Goal: Task Accomplishment & Management: Manage account settings

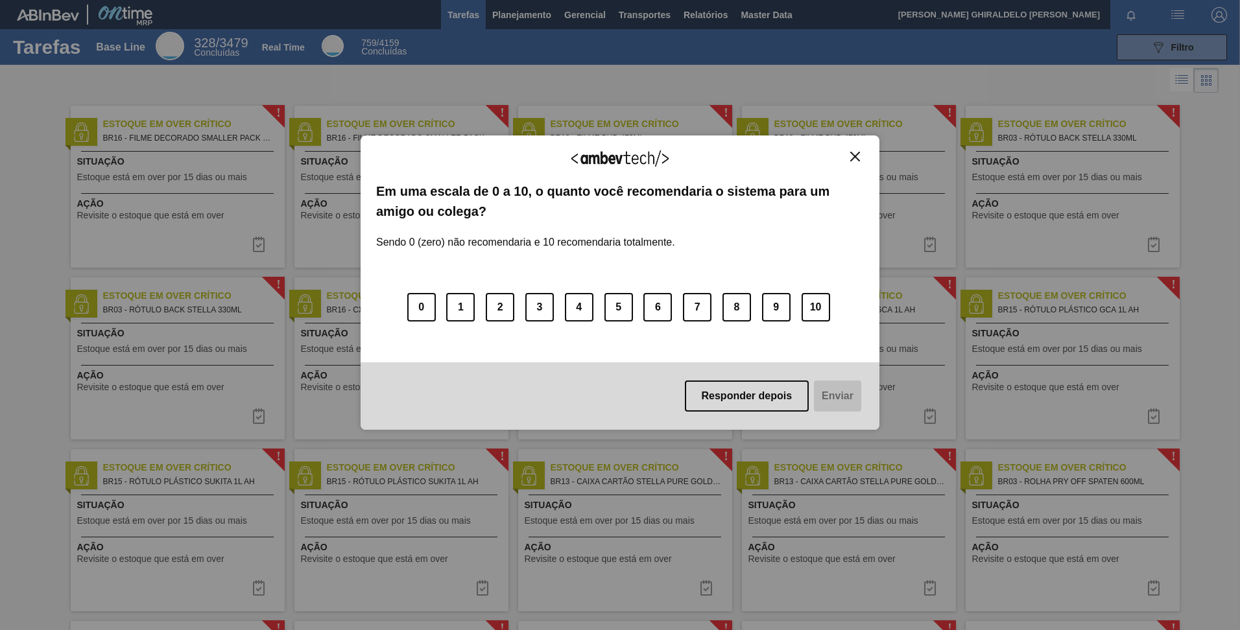
click at [851, 156] on img "Close" at bounding box center [855, 157] width 10 height 10
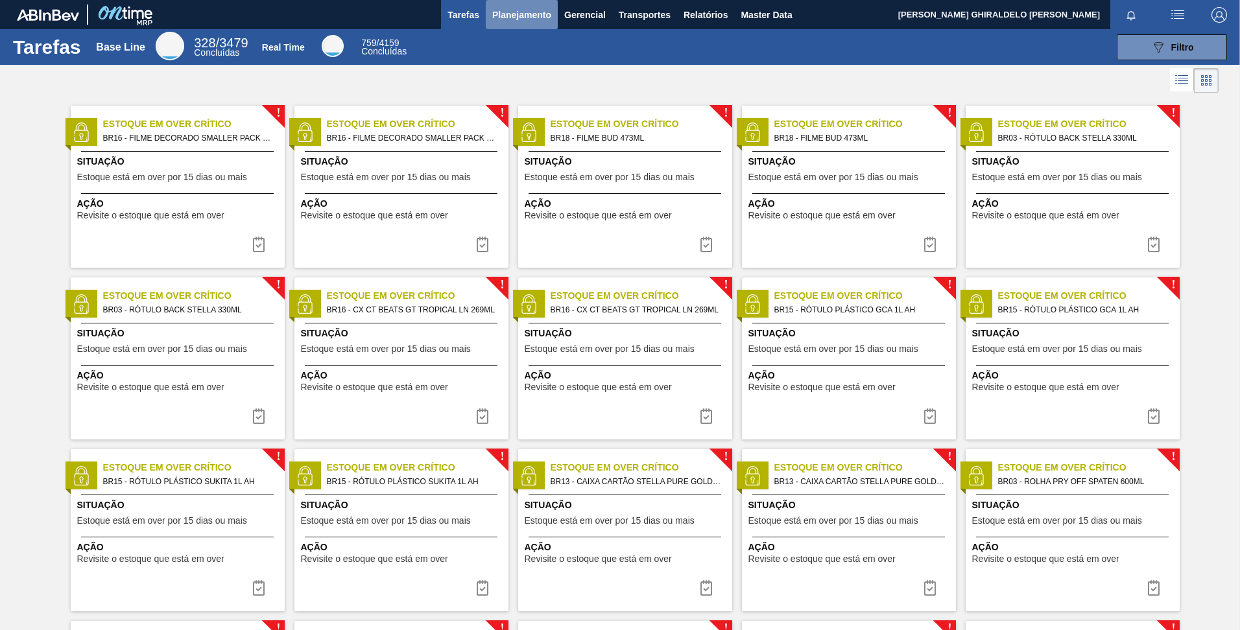
click at [530, 7] on span "Planejamento" at bounding box center [521, 15] width 59 height 16
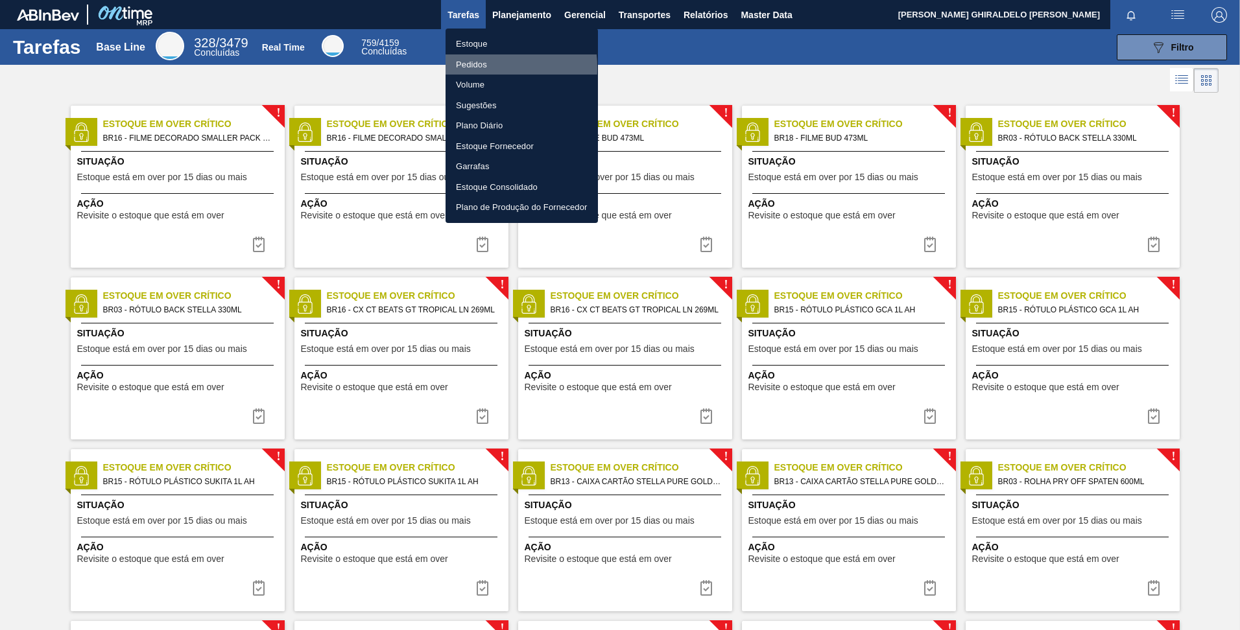
click at [475, 67] on li "Pedidos" at bounding box center [521, 64] width 152 height 21
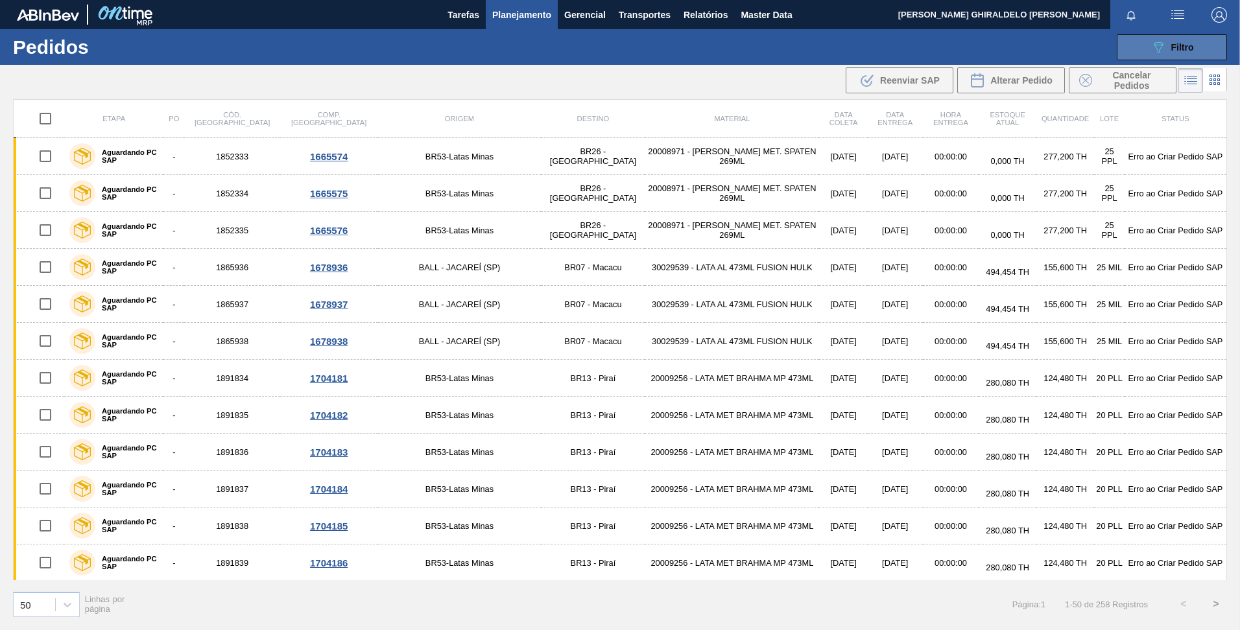
click at [1198, 56] on button "089F7B8B-B2A5-4AFE-B5C0-19BA573D28AC Filtro" at bounding box center [1172, 47] width 110 height 26
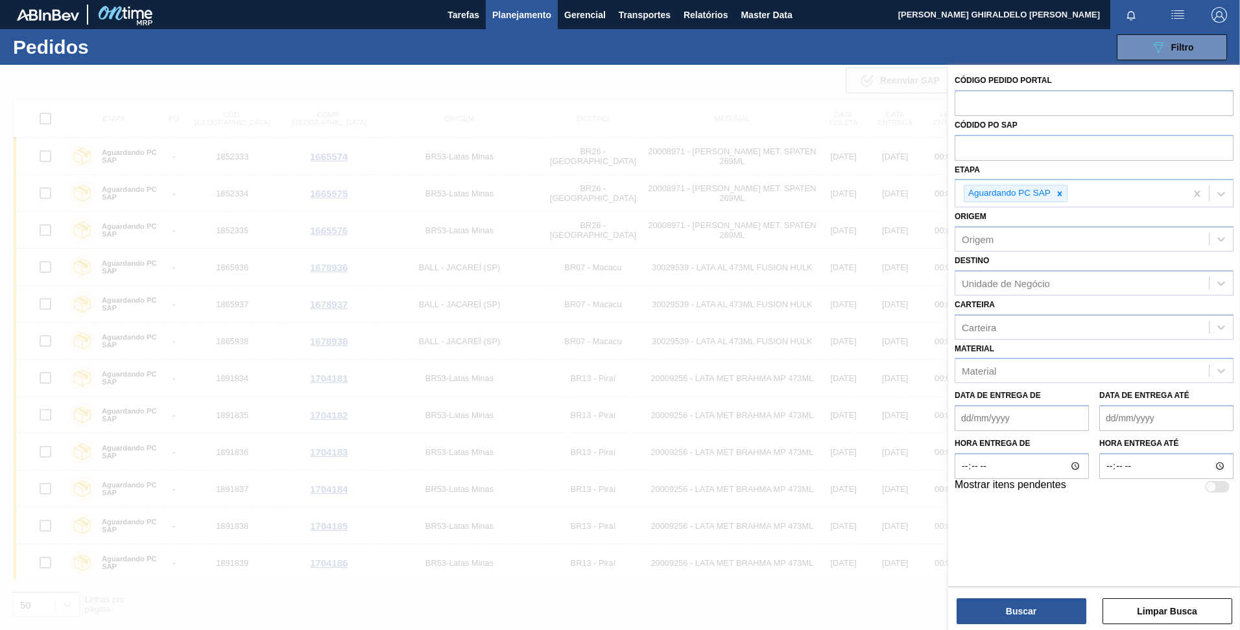
click at [712, 106] on div at bounding box center [620, 380] width 1240 height 630
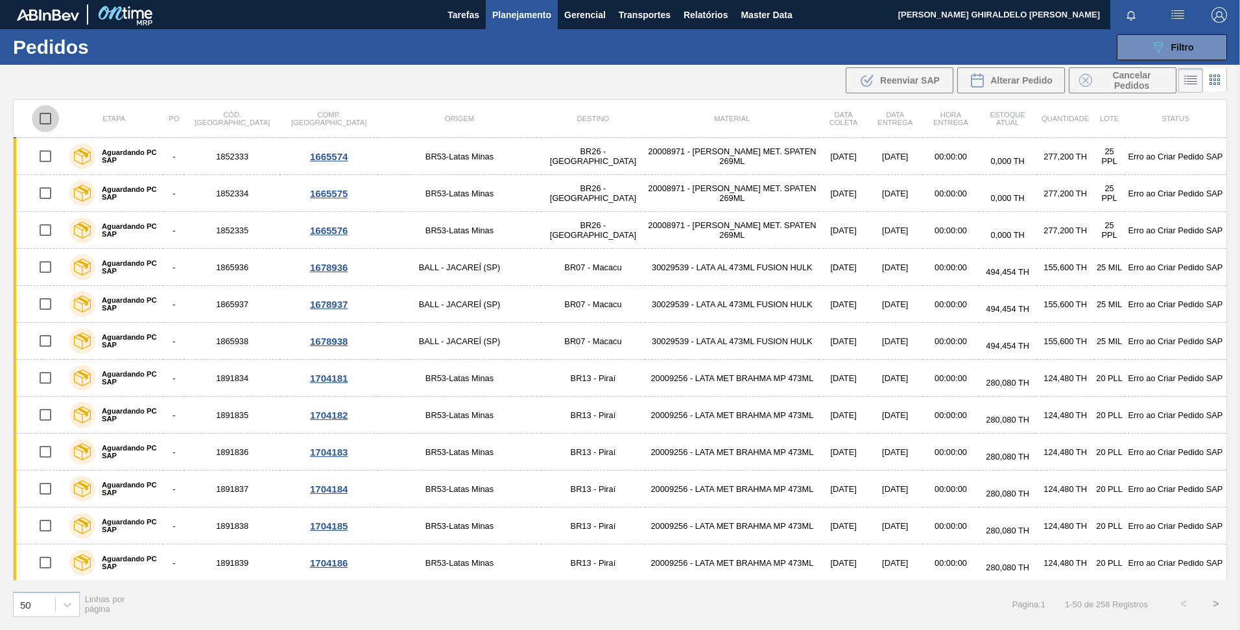
click at [44, 119] on input "checkbox" at bounding box center [45, 118] width 27 height 27
checkbox input "true"
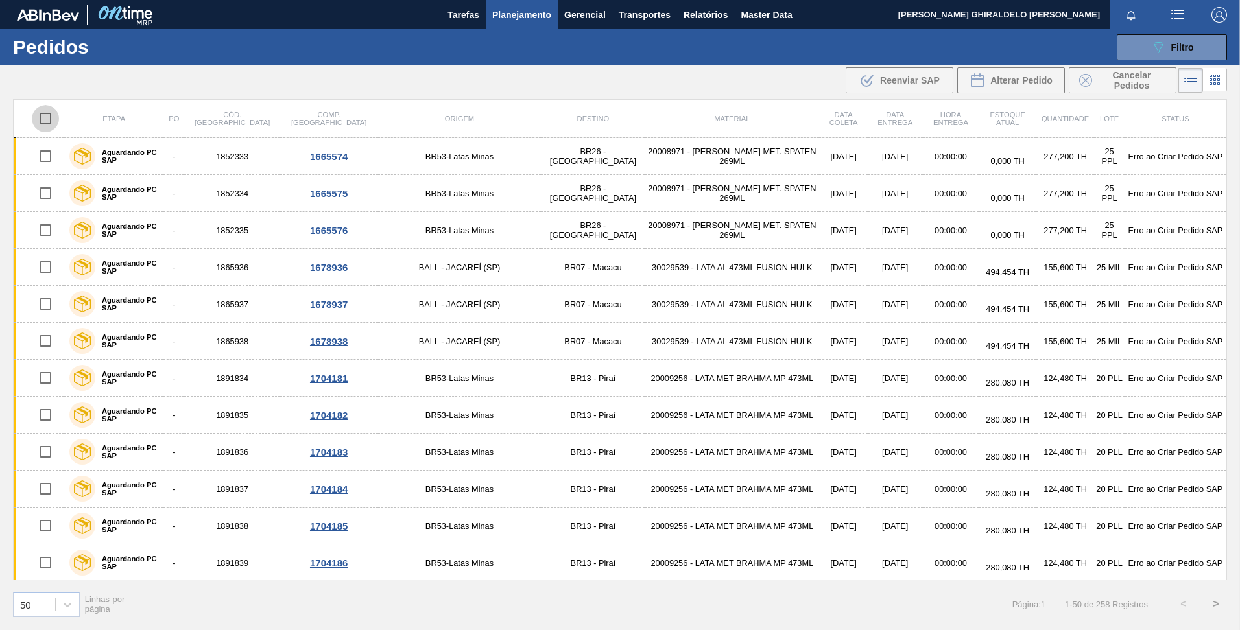
checkbox input "true"
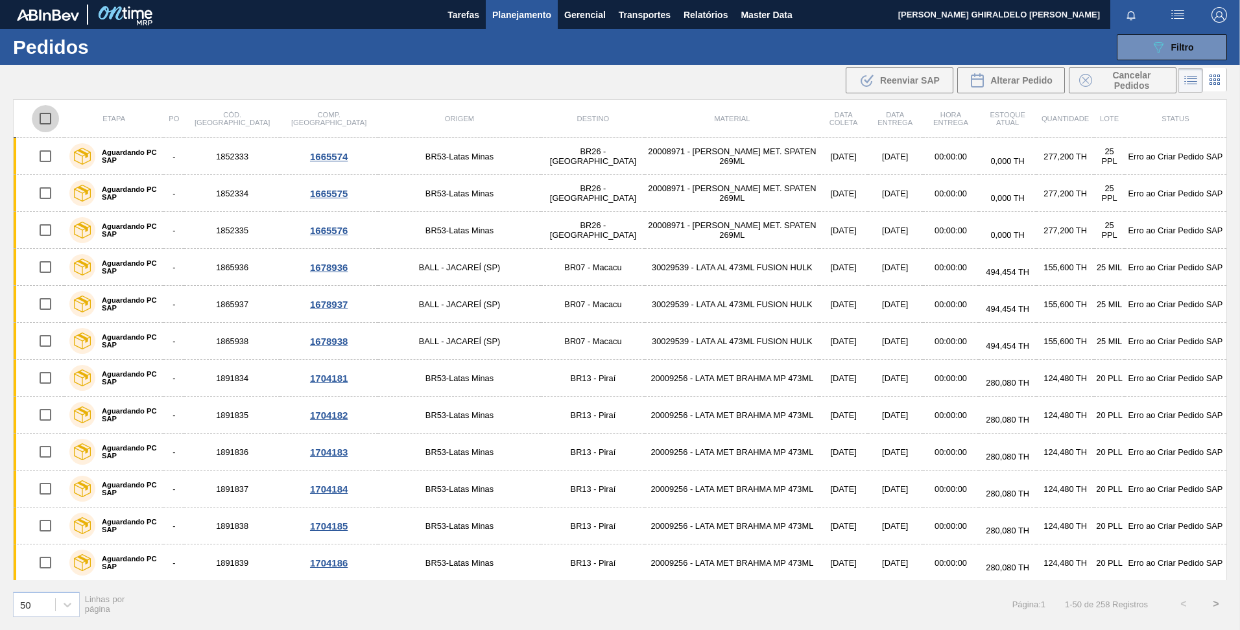
checkbox input "true"
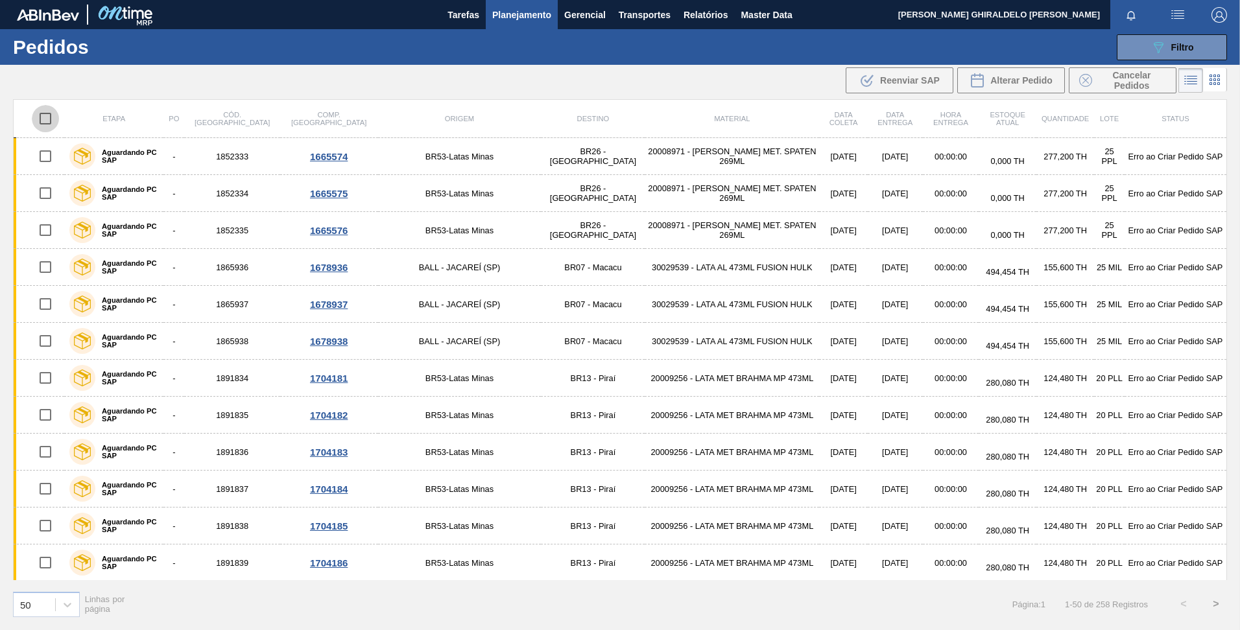
checkbox input "true"
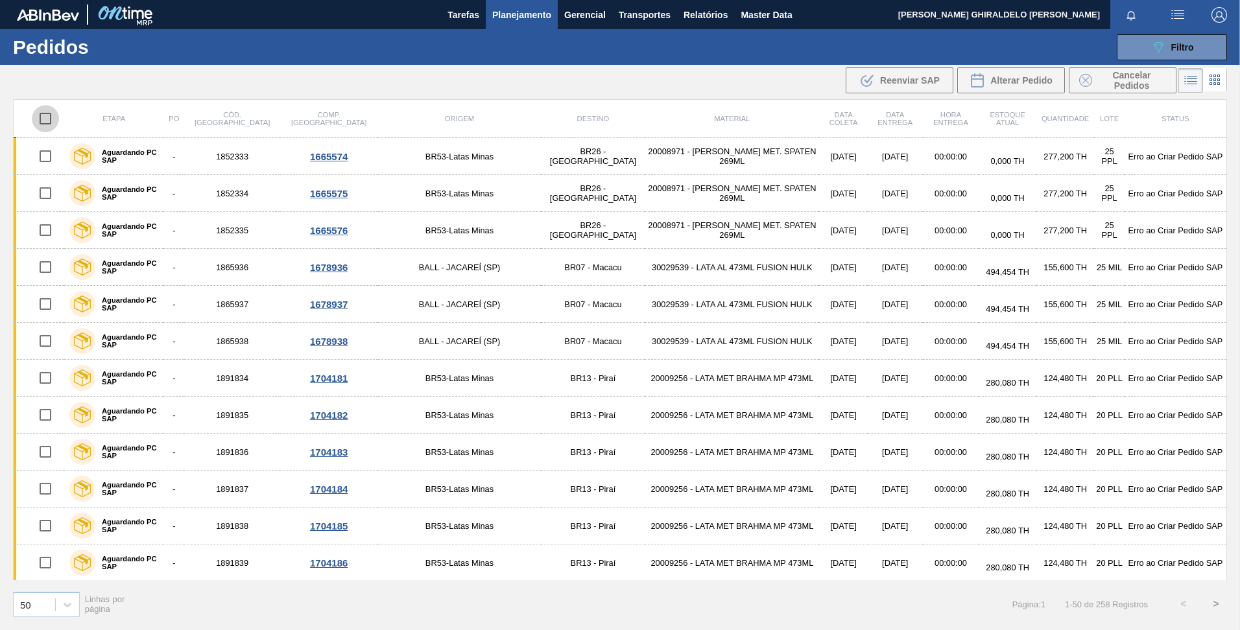
checkbox input "true"
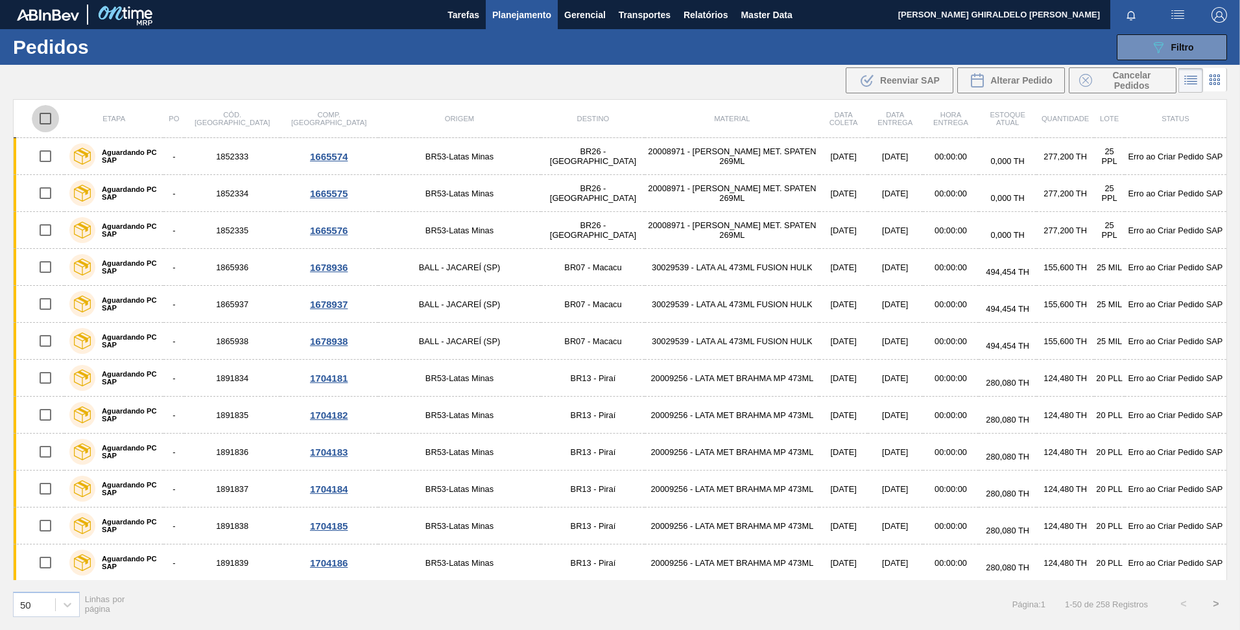
checkbox input "true"
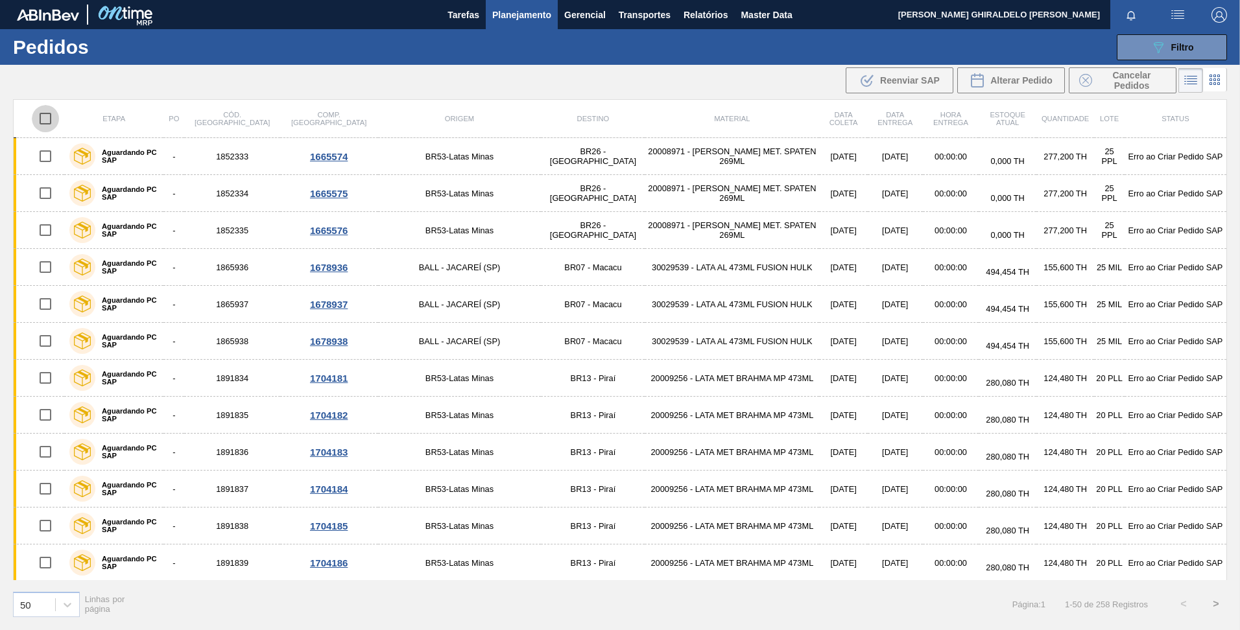
checkbox input "true"
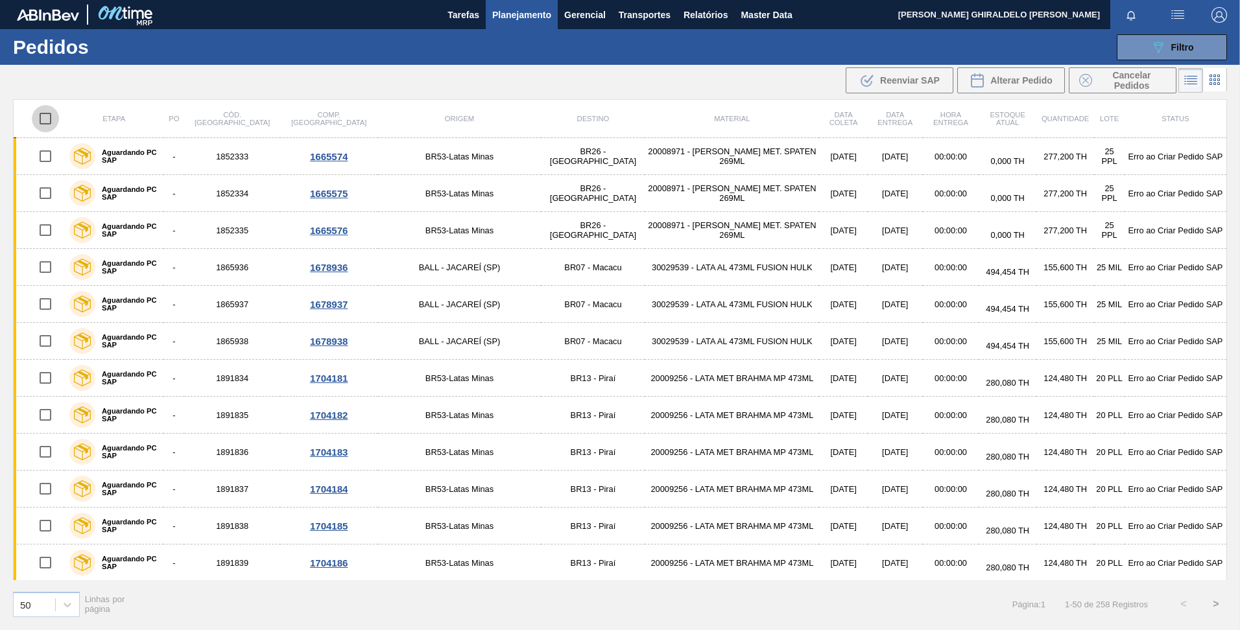
checkbox input "true"
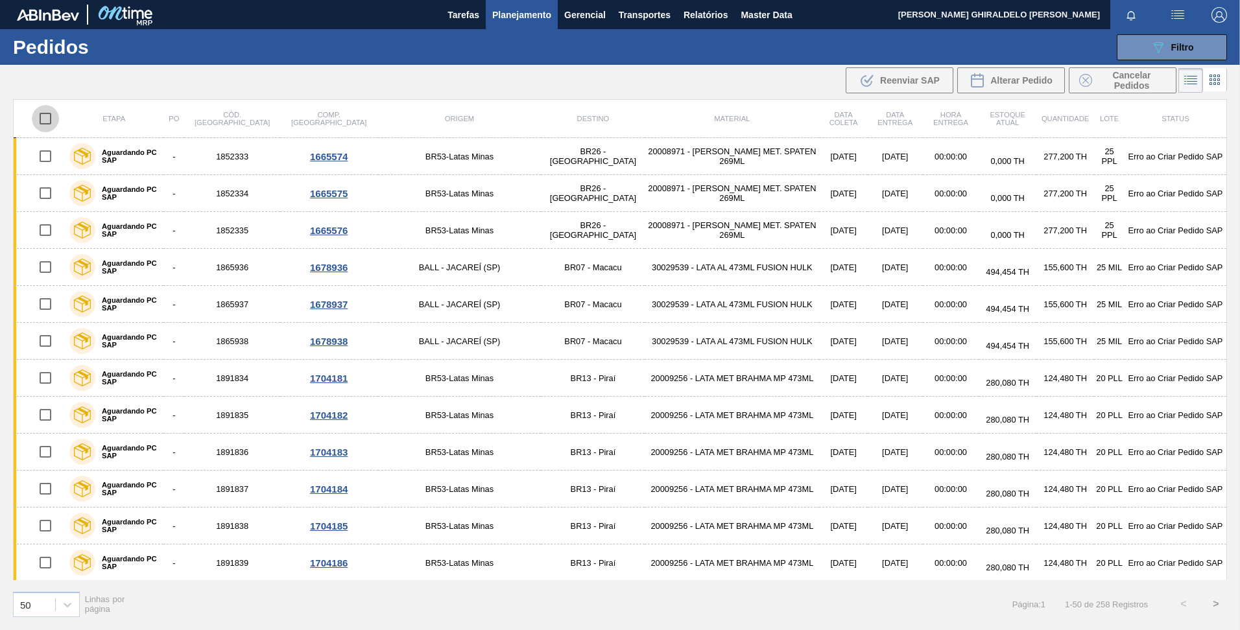
checkbox input "true"
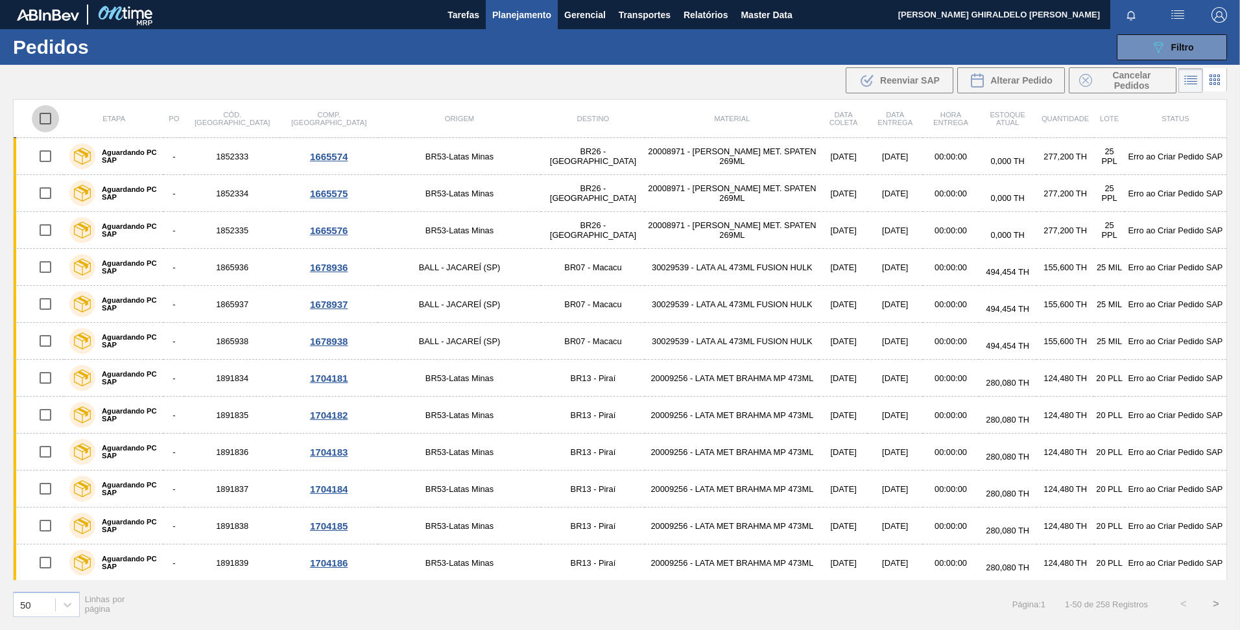
checkbox input "true"
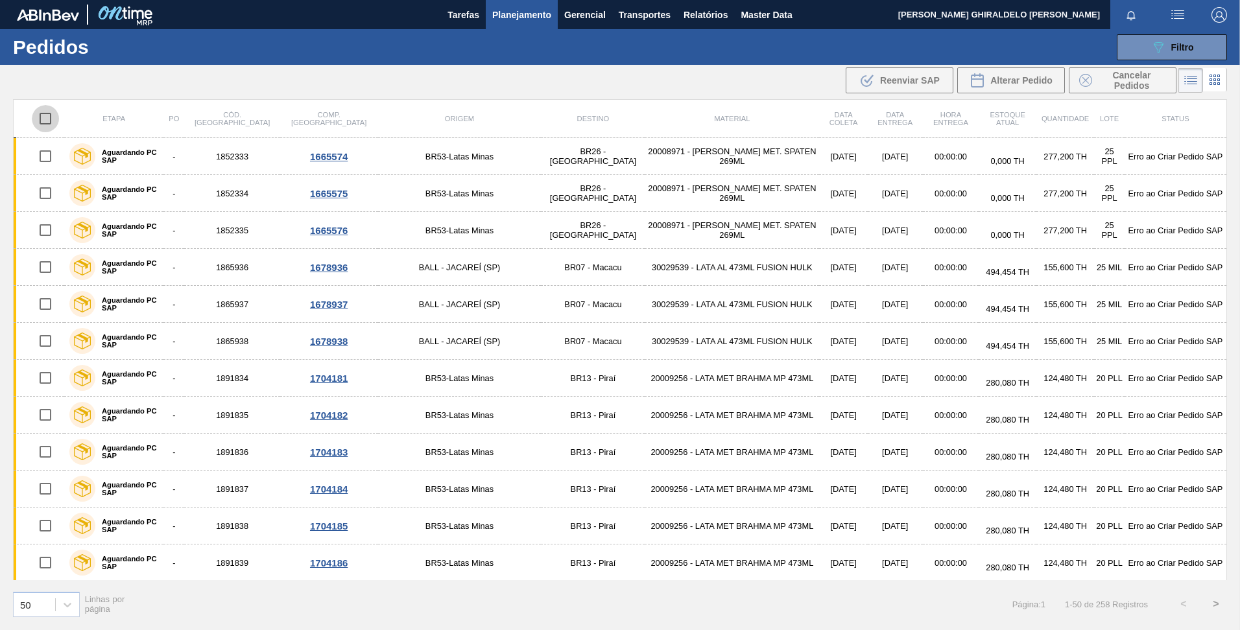
checkbox input "true"
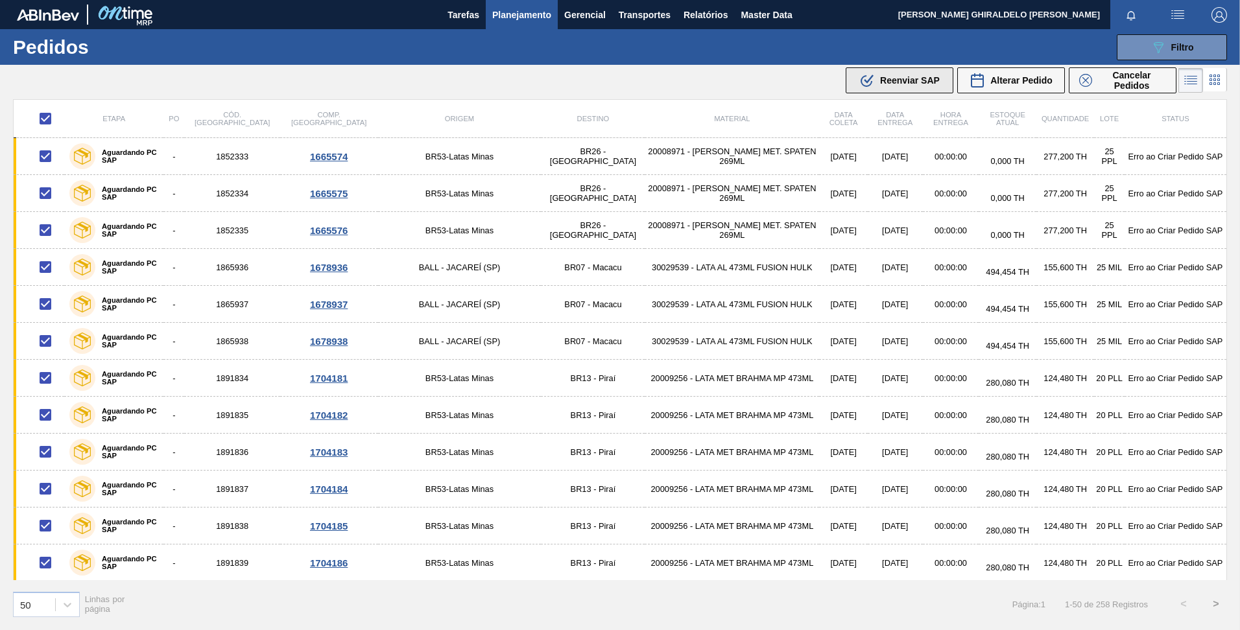
click at [925, 84] on span "Reenviar SAP" at bounding box center [910, 80] width 60 height 10
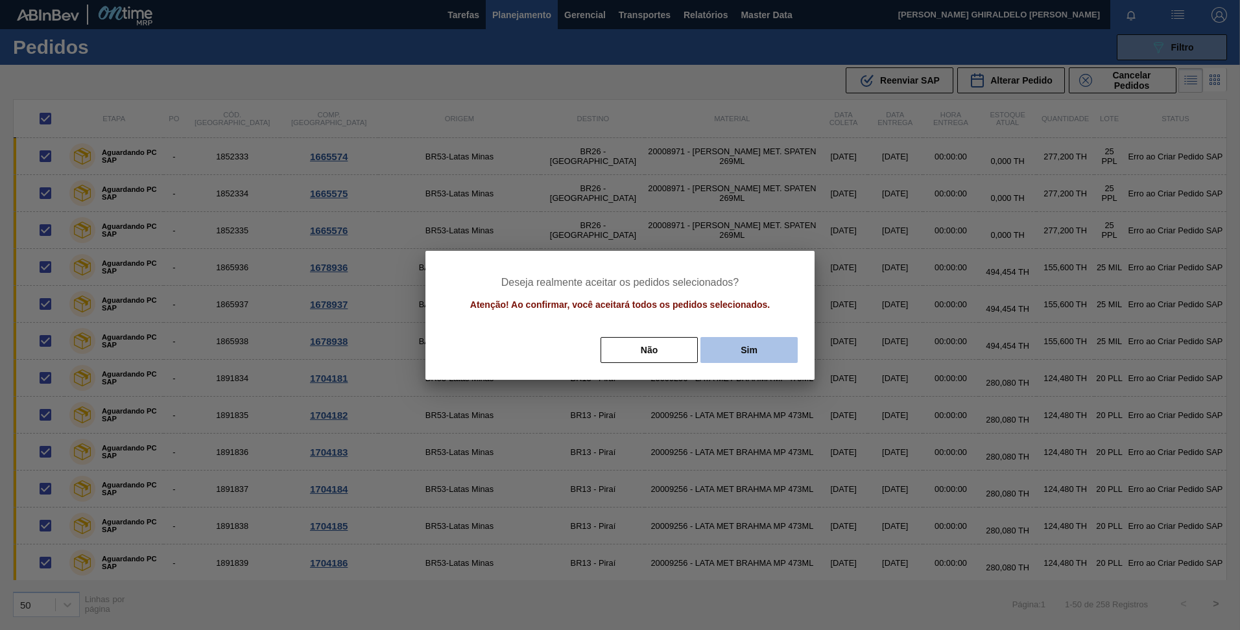
click at [742, 340] on button "Sim" at bounding box center [748, 350] width 97 height 26
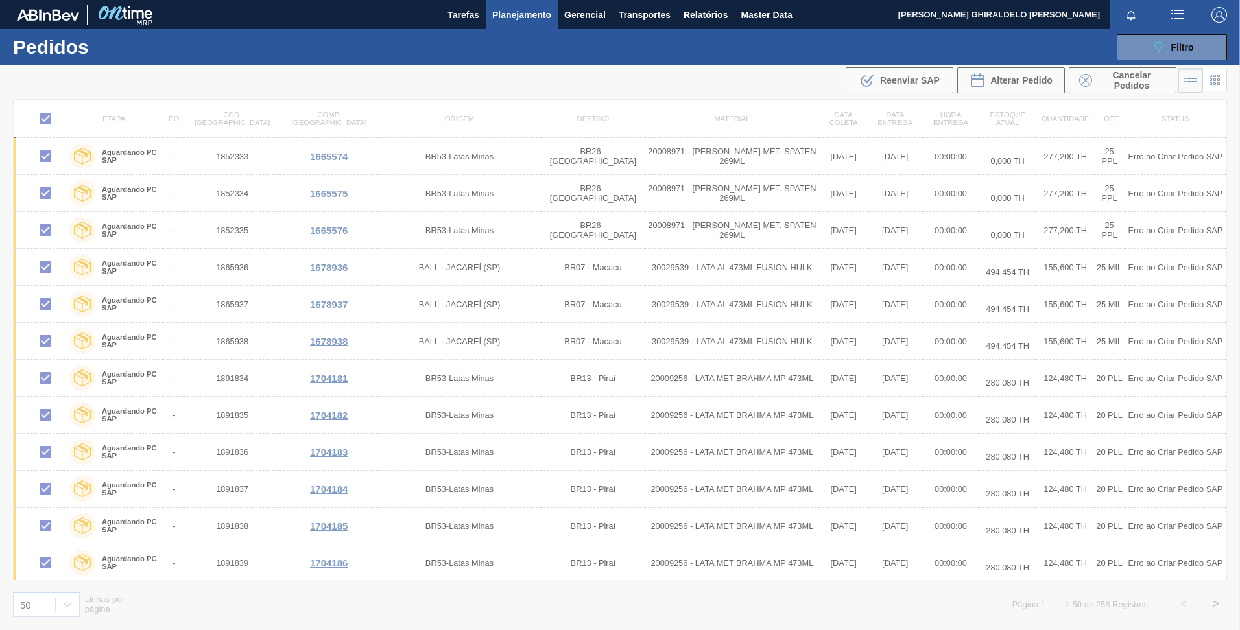
checkbox input "false"
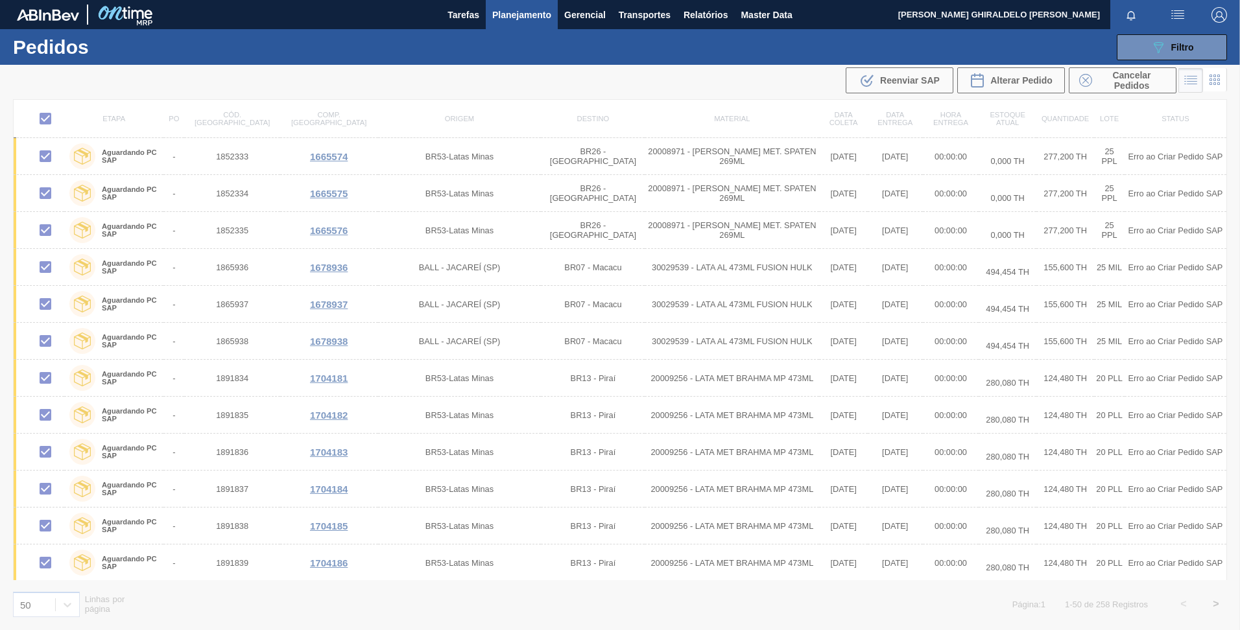
checkbox input "false"
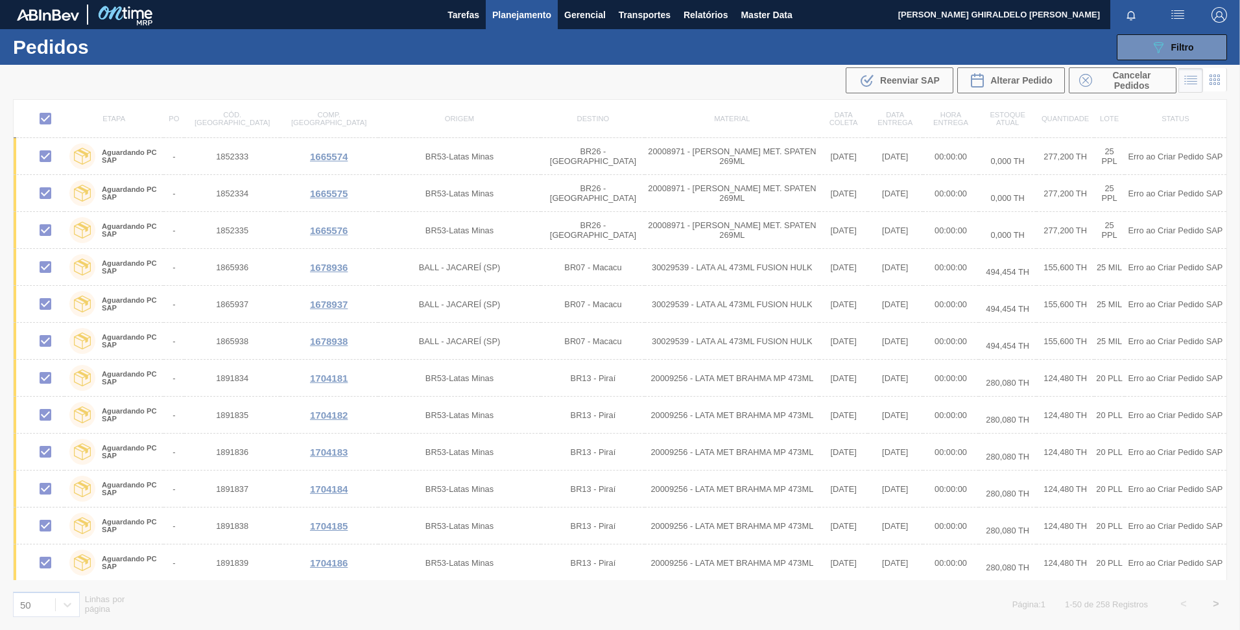
checkbox input "false"
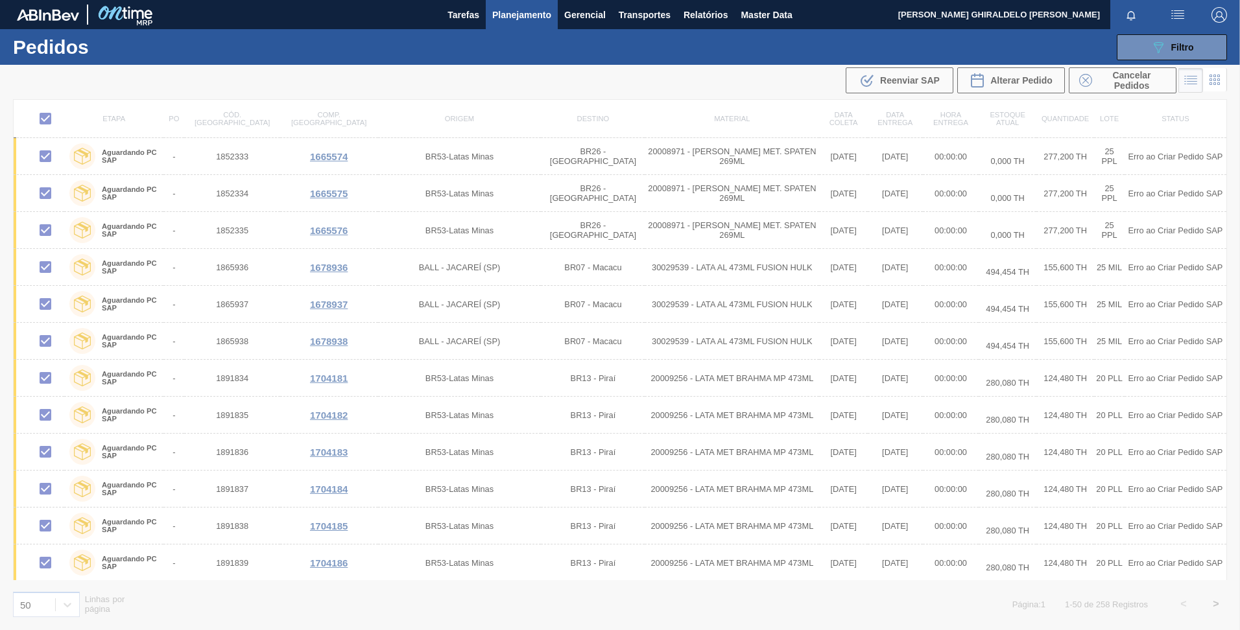
checkbox input "false"
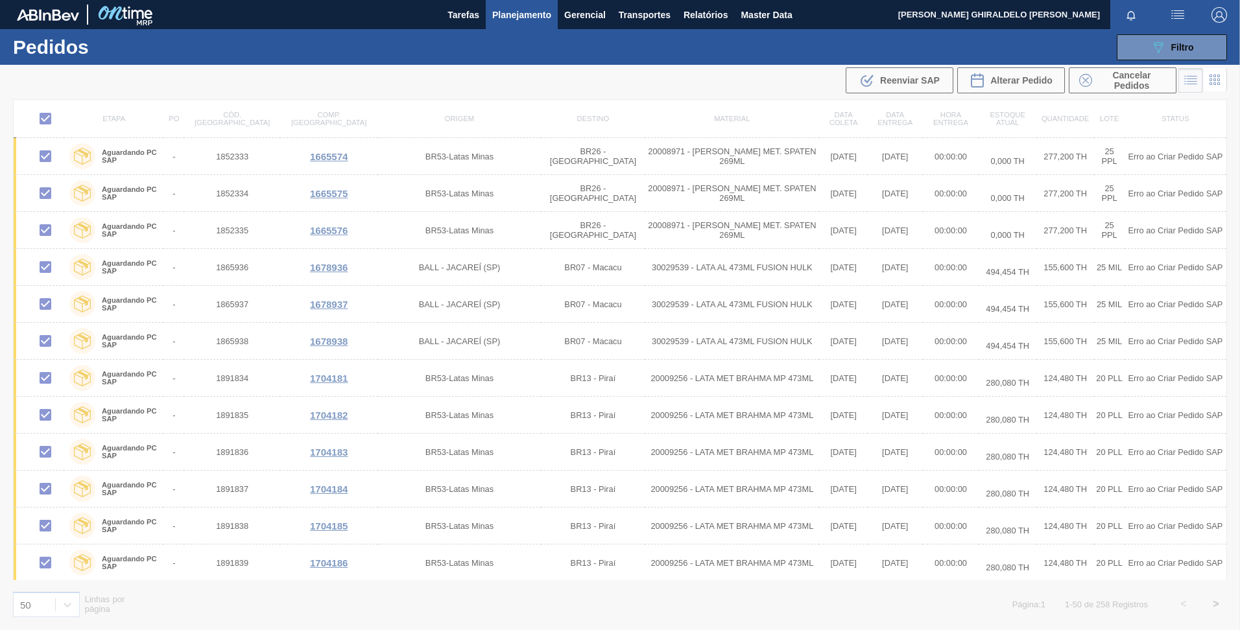
checkbox input "false"
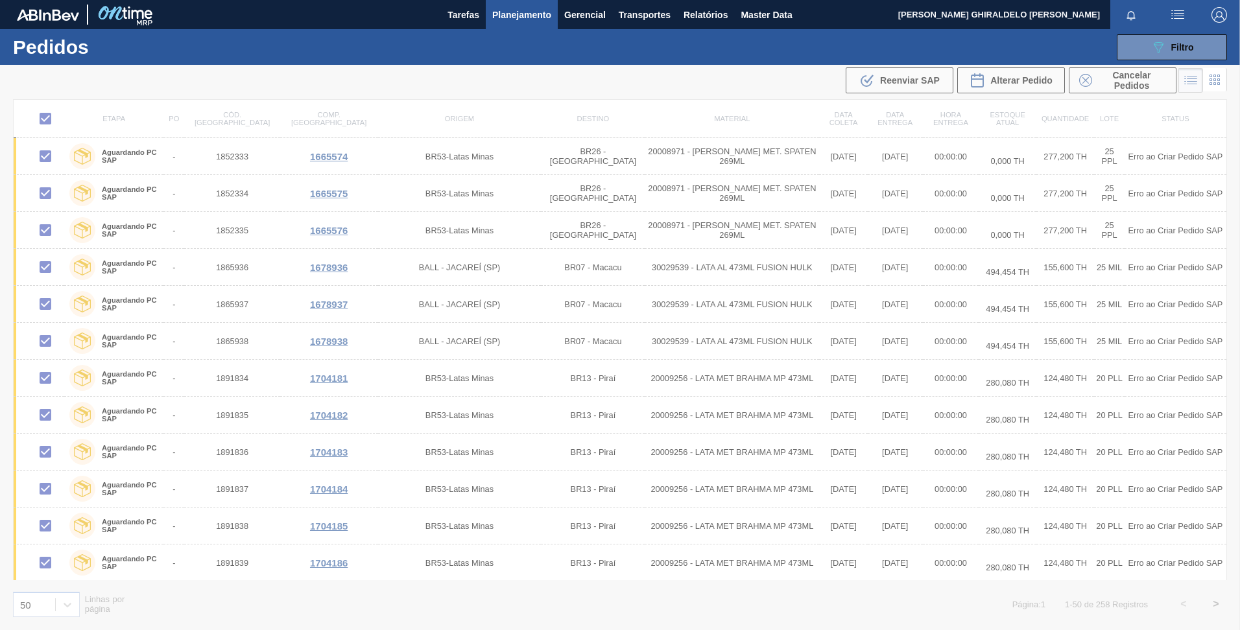
checkbox input "false"
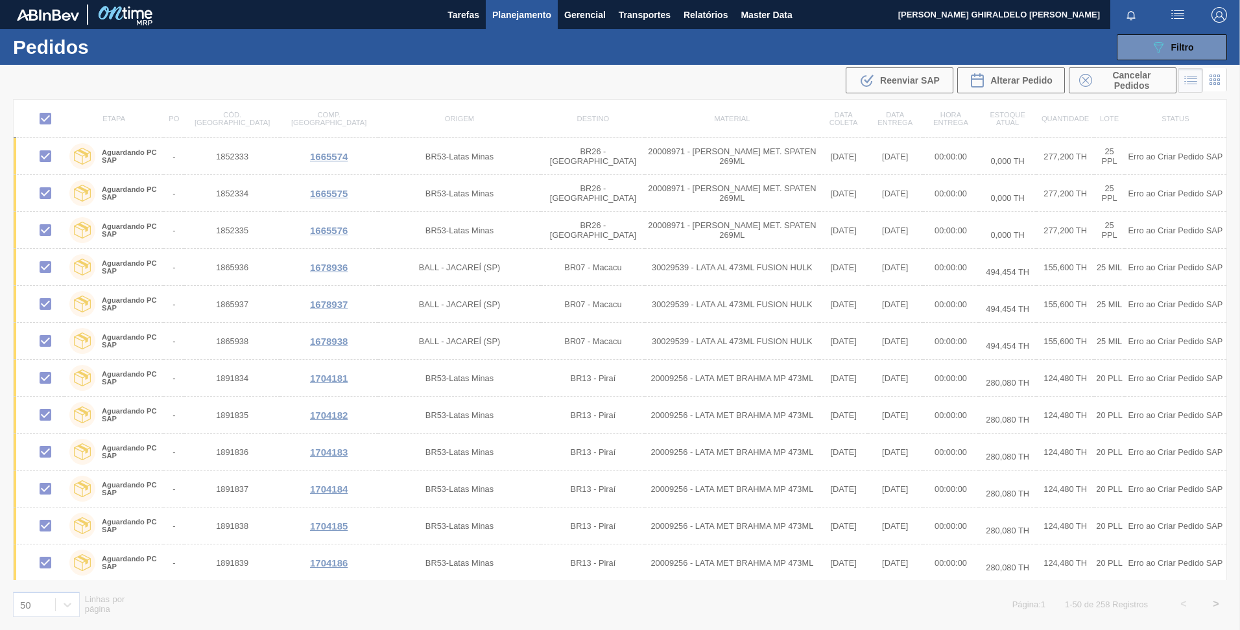
checkbox input "false"
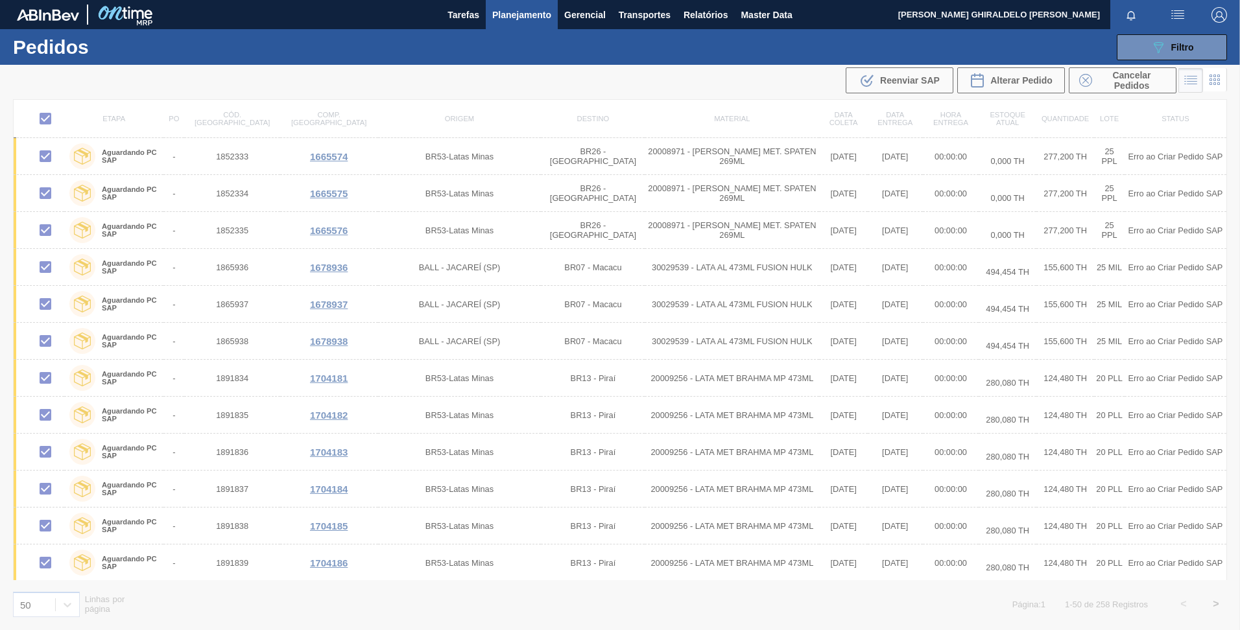
checkbox input "false"
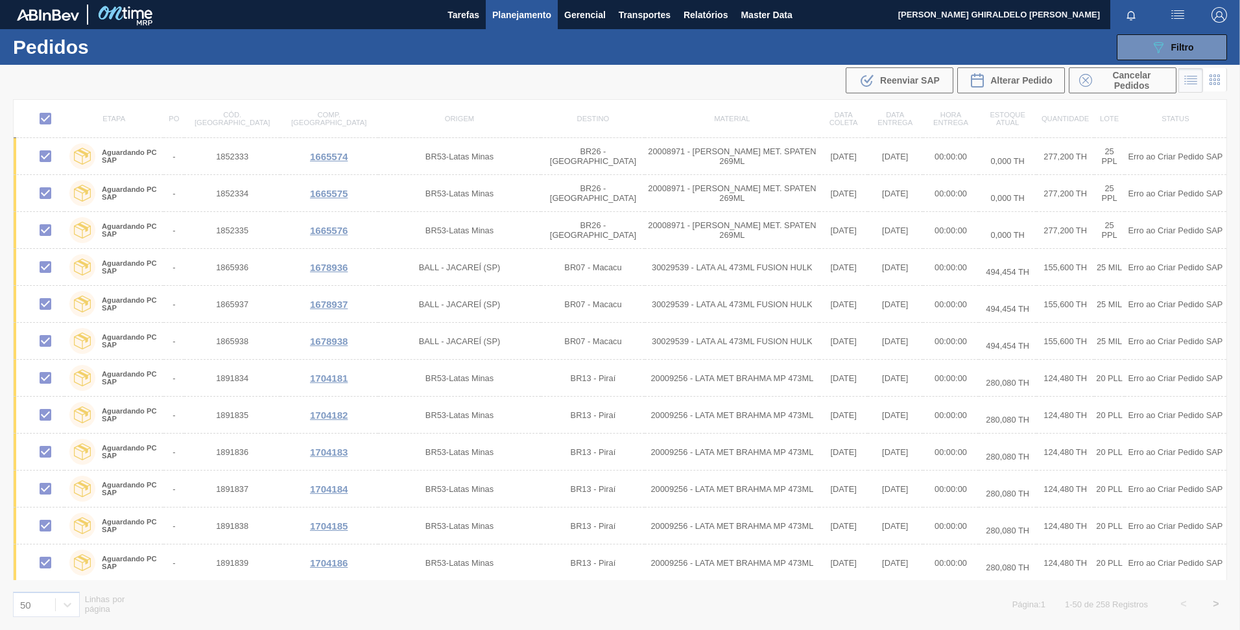
checkbox input "false"
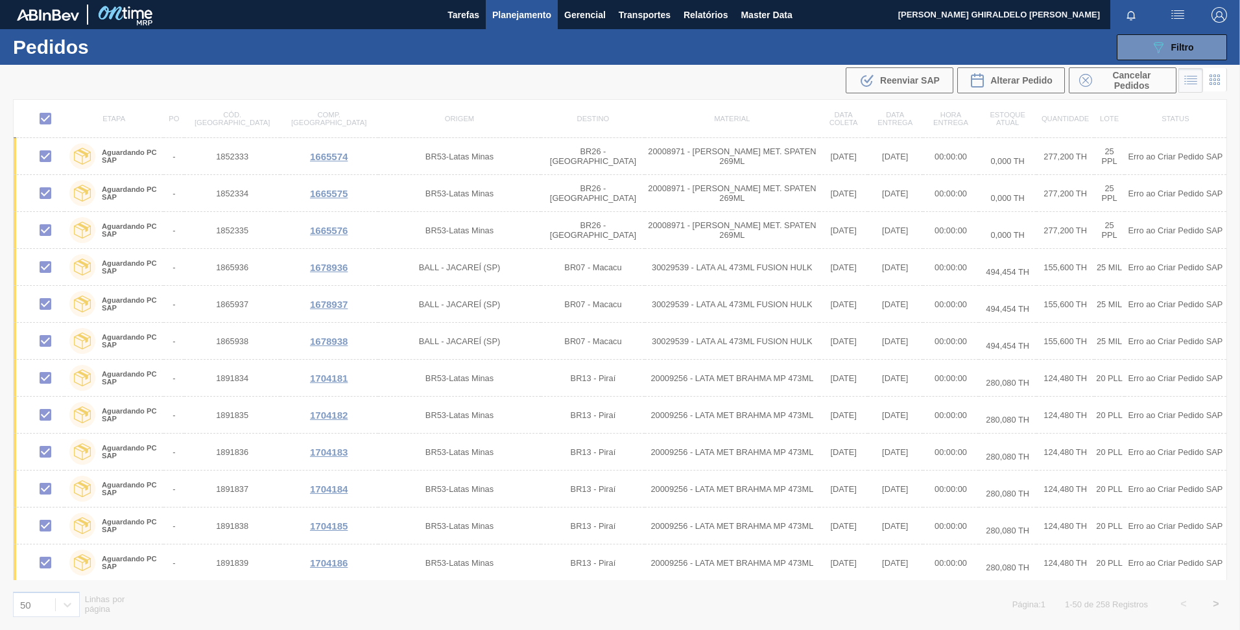
checkbox input "false"
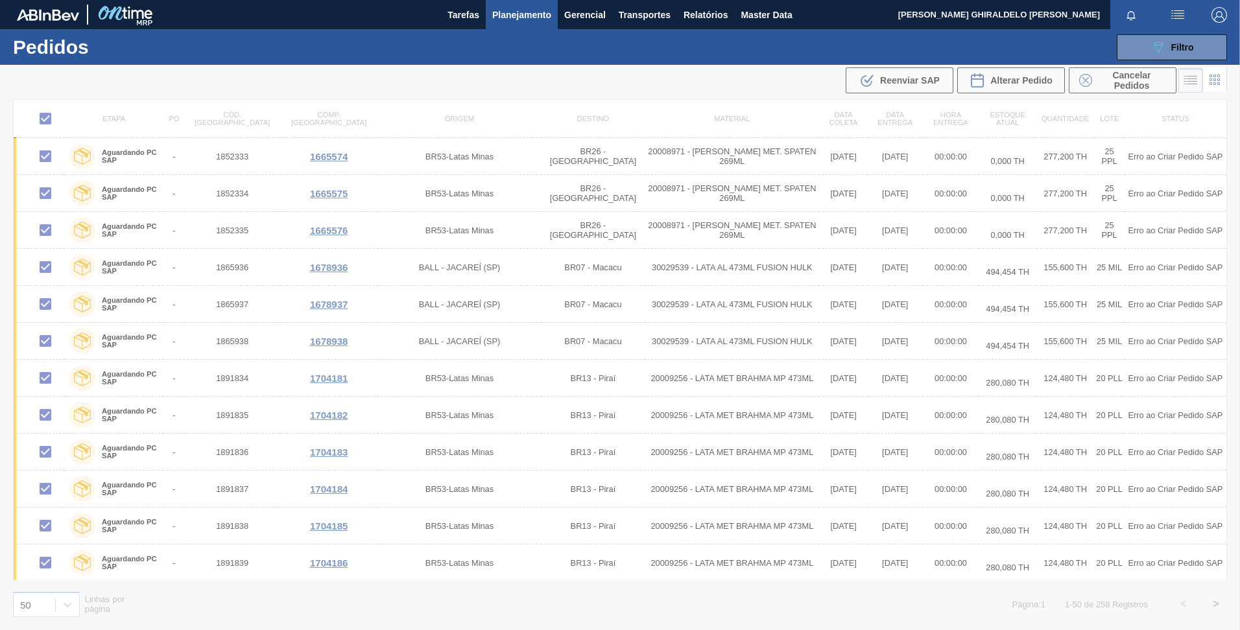
checkbox input "false"
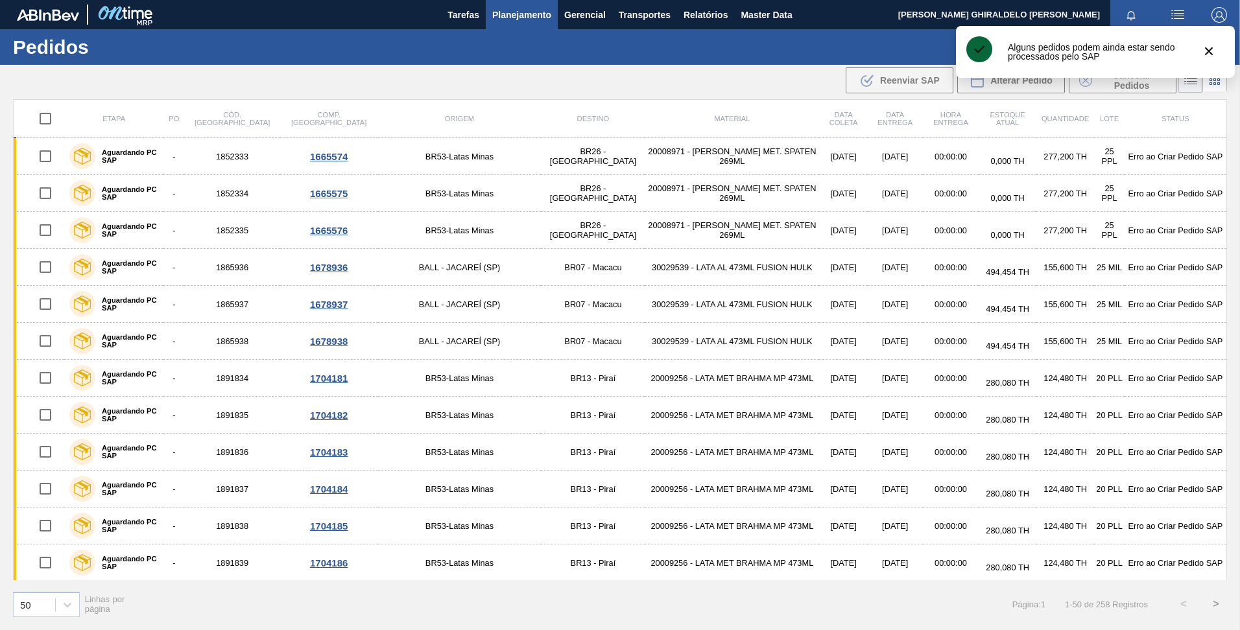
click at [1216, 605] on button ">" at bounding box center [1216, 604] width 32 height 32
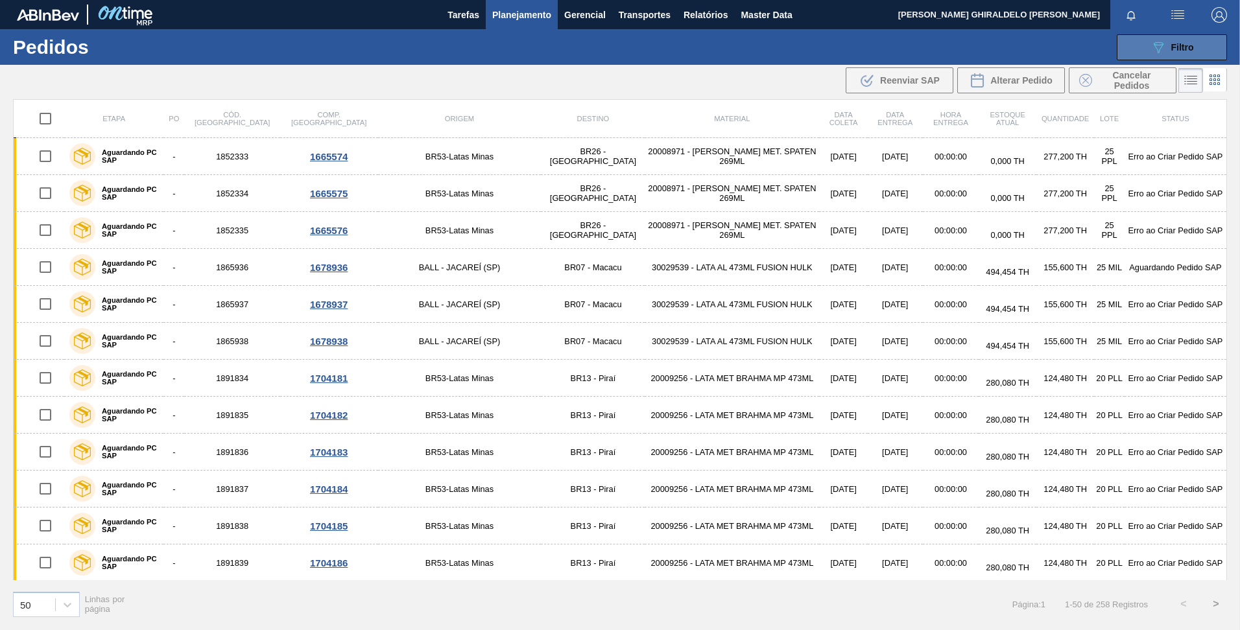
click at [1152, 56] on button "089F7B8B-B2A5-4AFE-B5C0-19BA573D28AC Filtro" at bounding box center [1172, 47] width 110 height 26
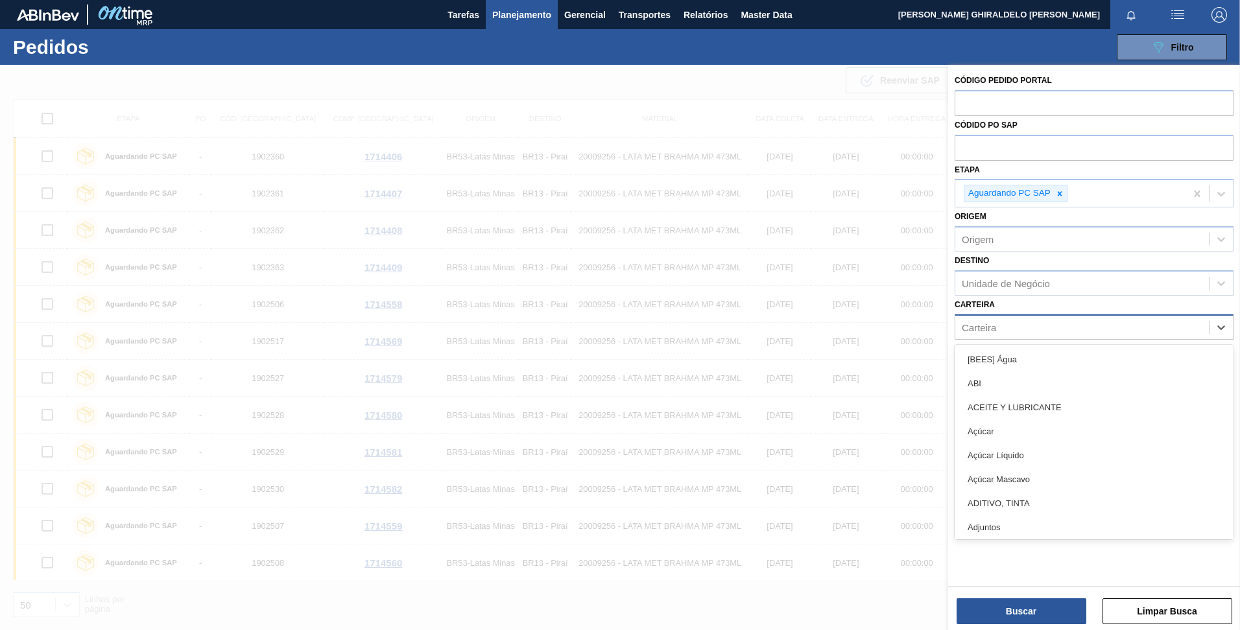
click at [1012, 337] on div "Carteira" at bounding box center [1094, 327] width 279 height 25
type input "malte"
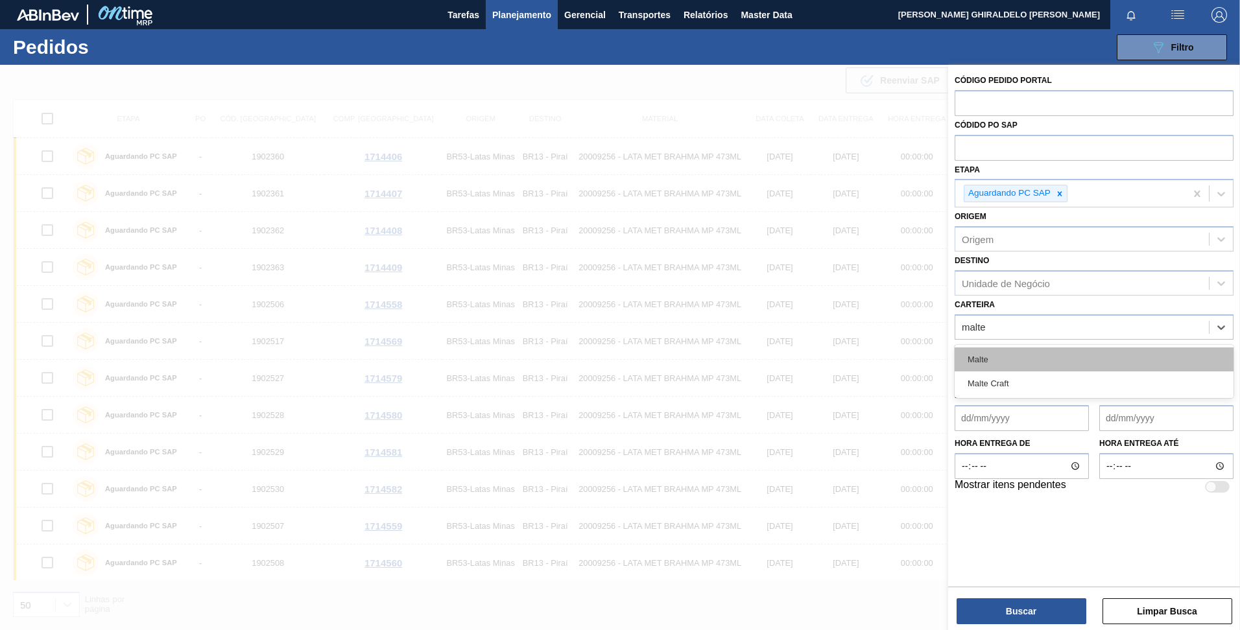
click at [993, 366] on div "Malte" at bounding box center [1094, 360] width 279 height 24
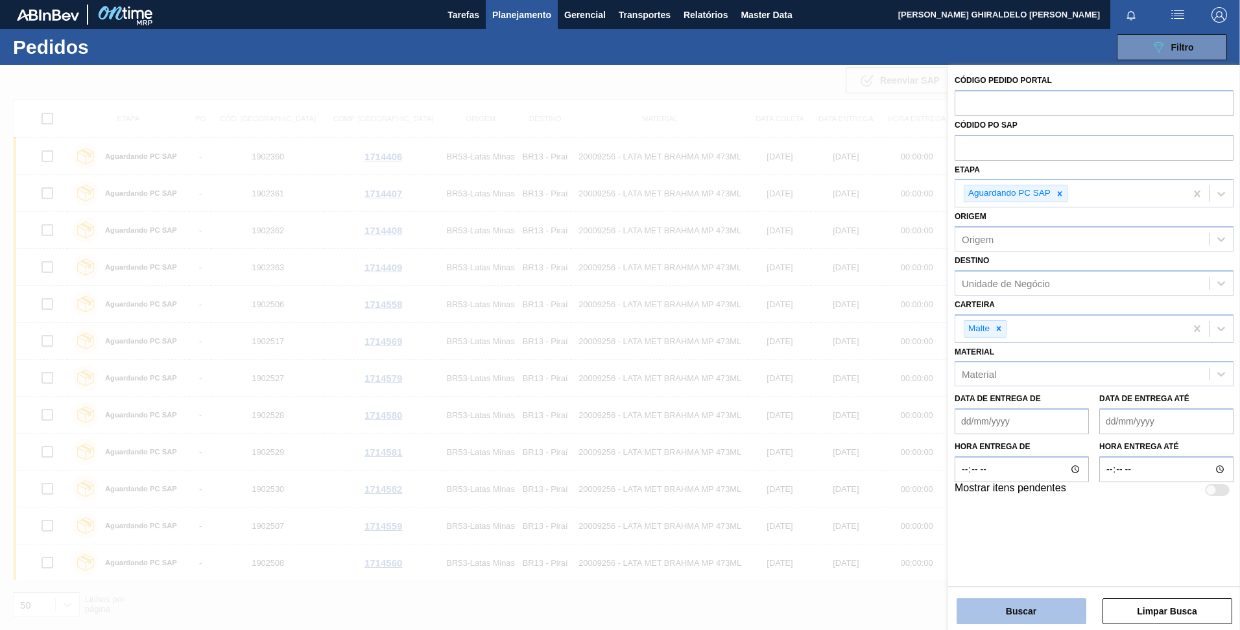
click at [1049, 609] on button "Buscar" at bounding box center [1021, 612] width 130 height 26
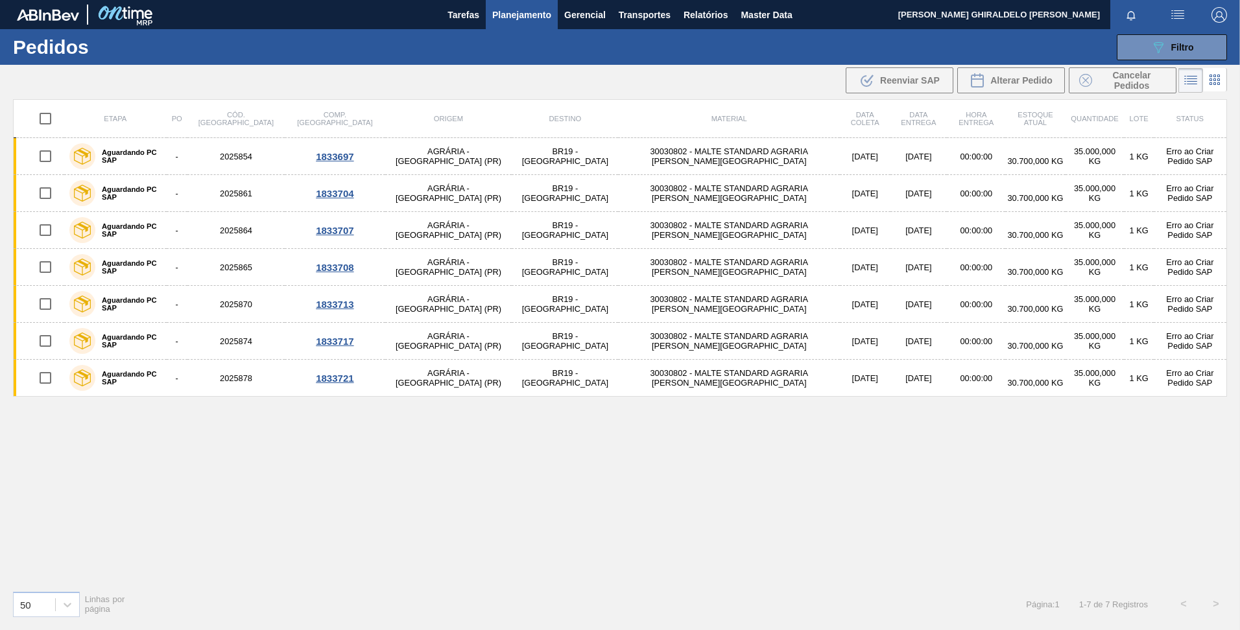
click at [51, 123] on input "checkbox" at bounding box center [45, 118] width 27 height 27
checkbox input "true"
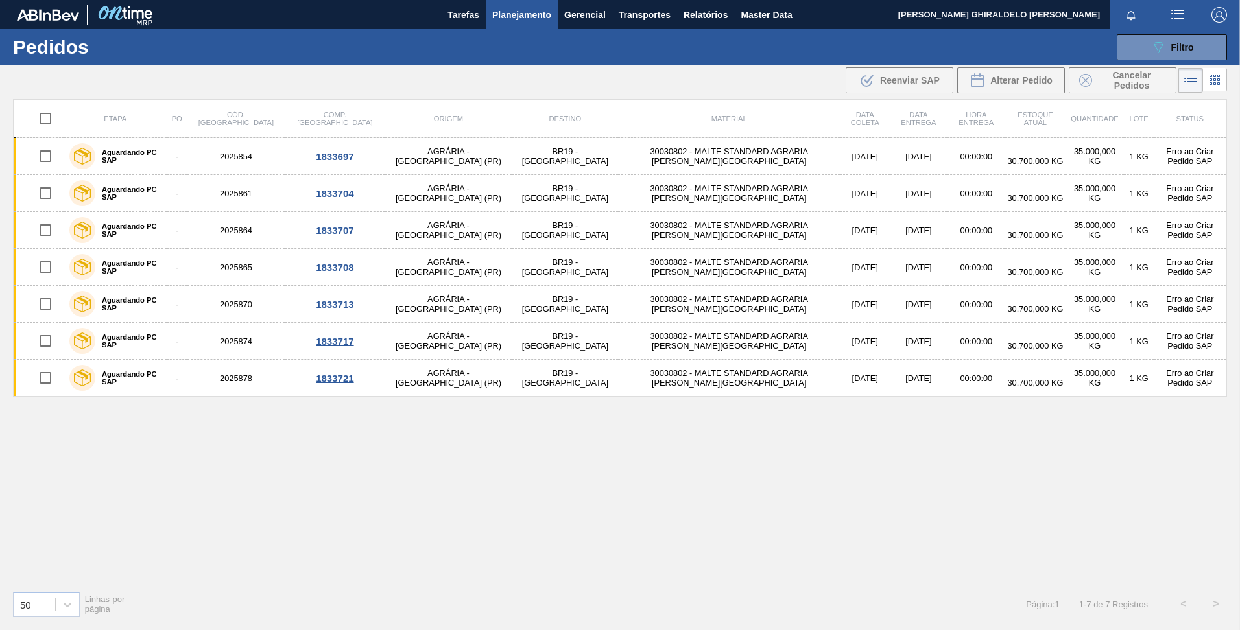
checkbox input "true"
click at [882, 84] on span "Reenviar SAP" at bounding box center [910, 80] width 60 height 10
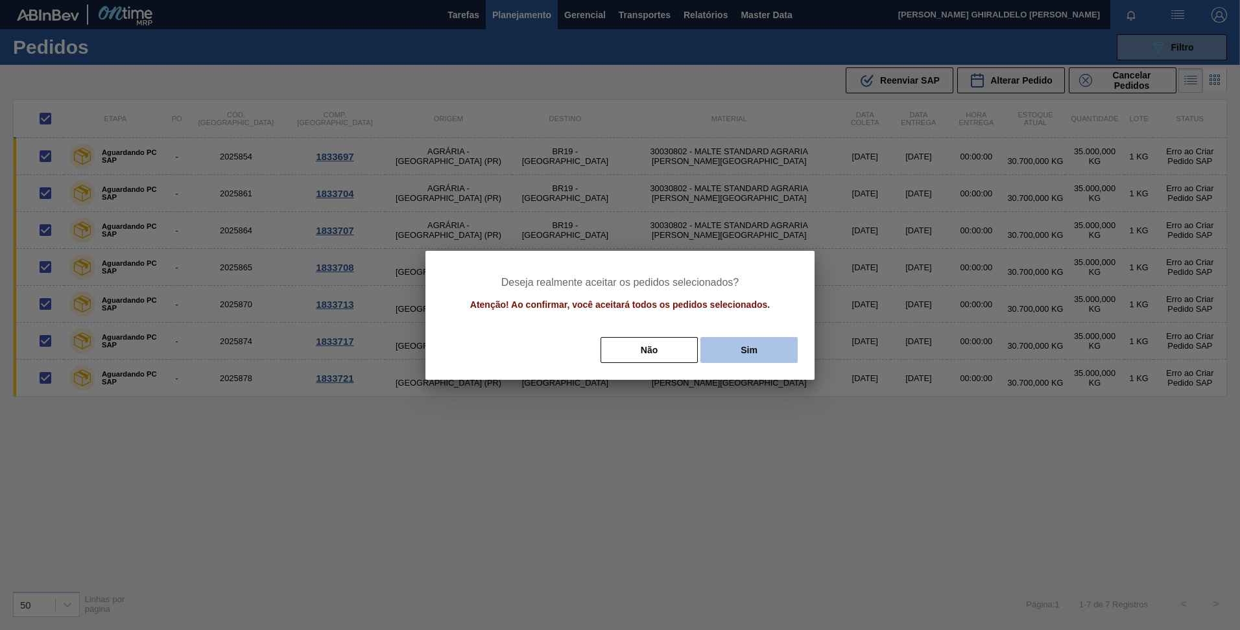
click at [750, 350] on button "Sim" at bounding box center [748, 350] width 97 height 26
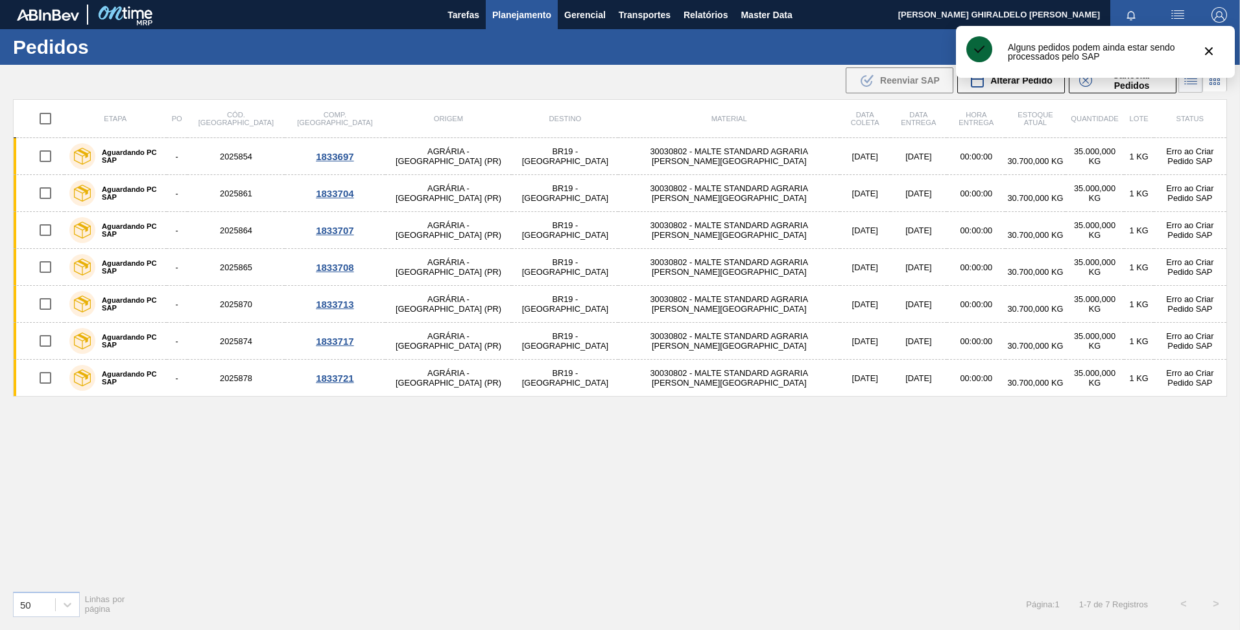
checkbox input "false"
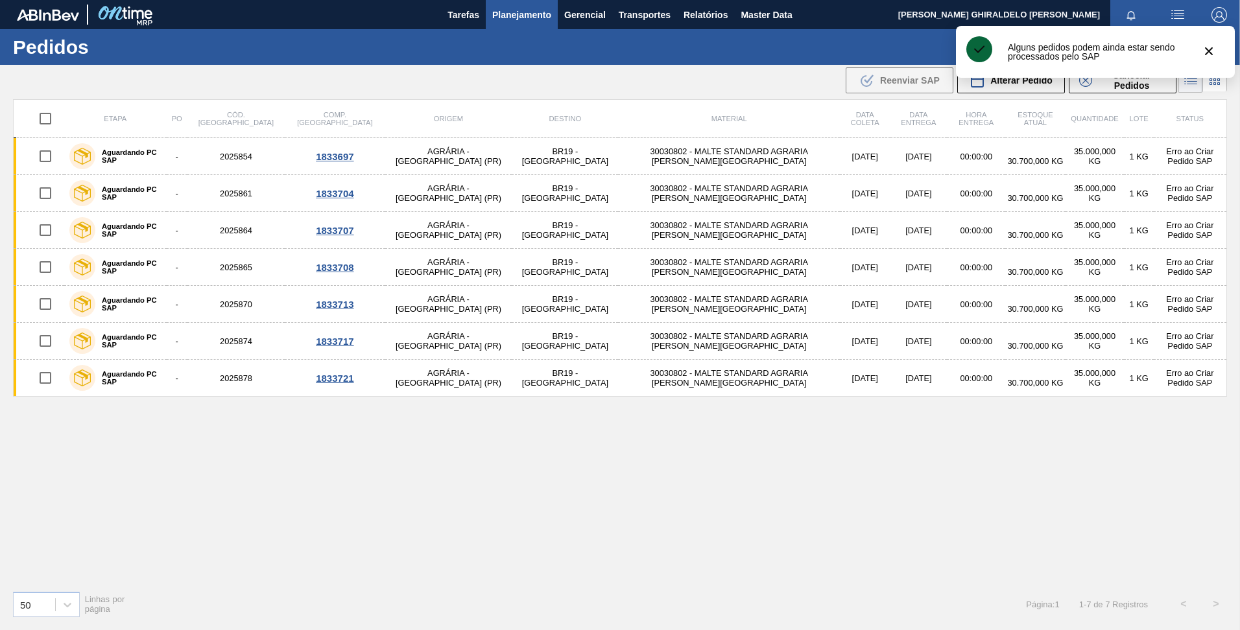
checkbox input "false"
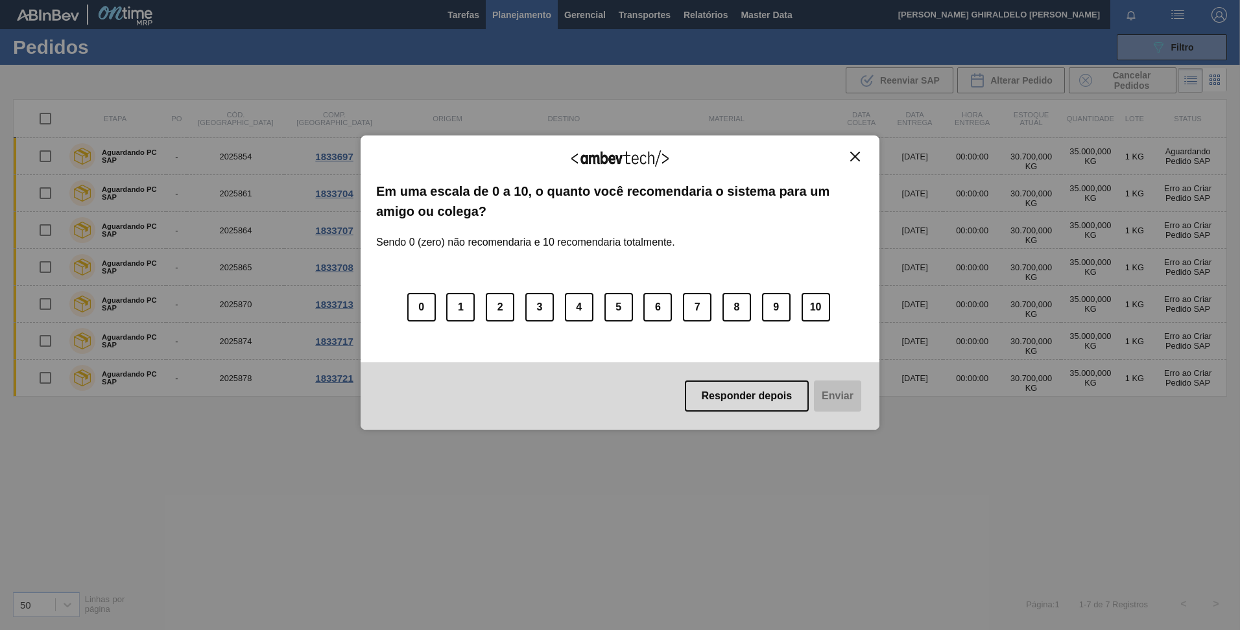
click at [467, 377] on div "Responder depois Enviar" at bounding box center [620, 395] width 519 height 67
click at [849, 160] on button "Close" at bounding box center [855, 156] width 18 height 11
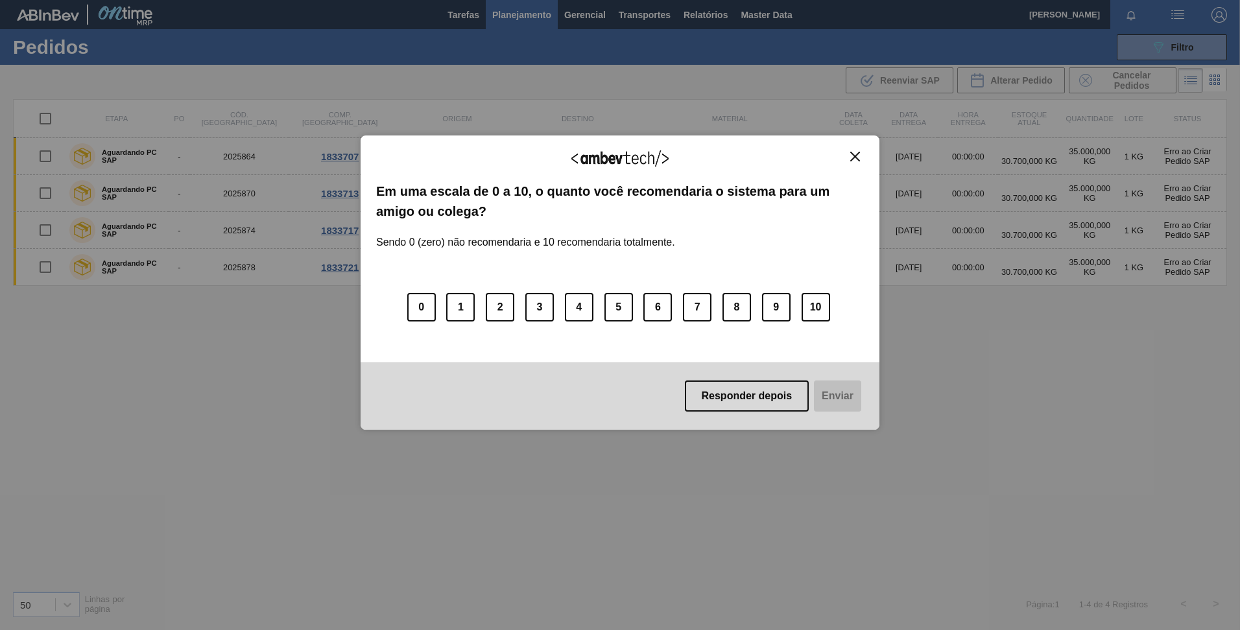
click at [490, 380] on div "Responder depois Enviar" at bounding box center [620, 395] width 519 height 67
click at [576, 358] on div "Em uma escala de 0 a 10, o quanto você recomendaria o sistema para um amigo ou …" at bounding box center [620, 272] width 488 height 181
click at [853, 156] on img "Close" at bounding box center [855, 157] width 10 height 10
click at [863, 156] on button "Close" at bounding box center [855, 156] width 18 height 11
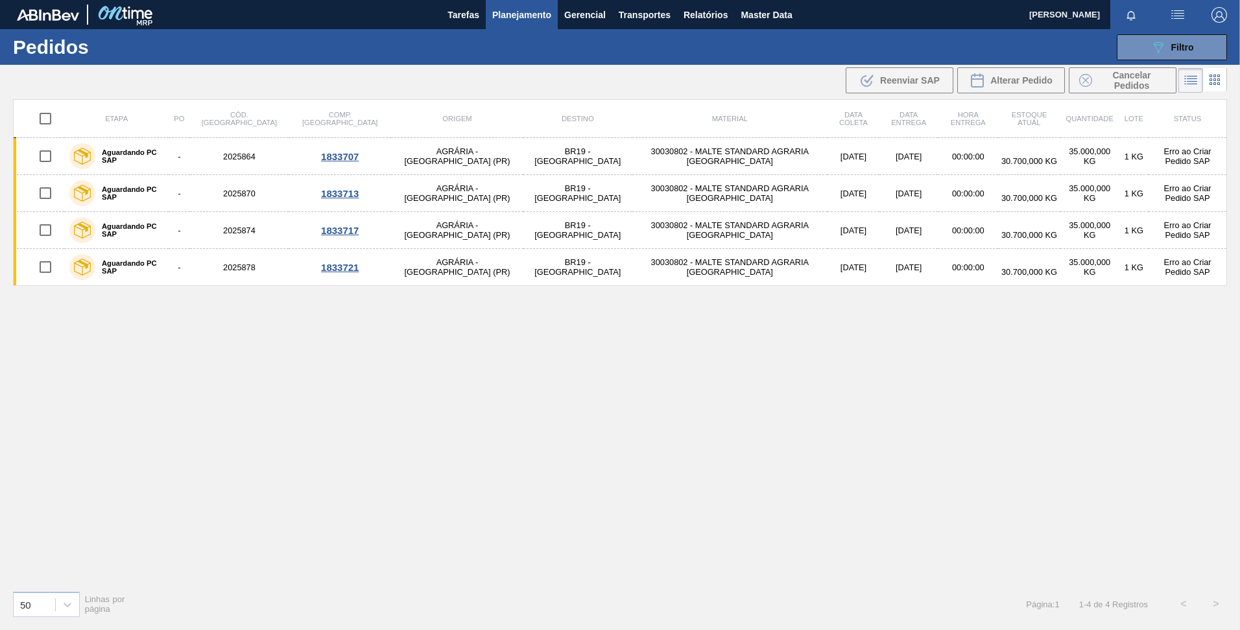
click at [379, 344] on div "Etapa PO Cód. Pedido Comp. Carga Origem Destino Material Data coleta Data entre…" at bounding box center [620, 339] width 1214 height 481
click at [44, 119] on input "checkbox" at bounding box center [45, 118] width 27 height 27
checkbox input "true"
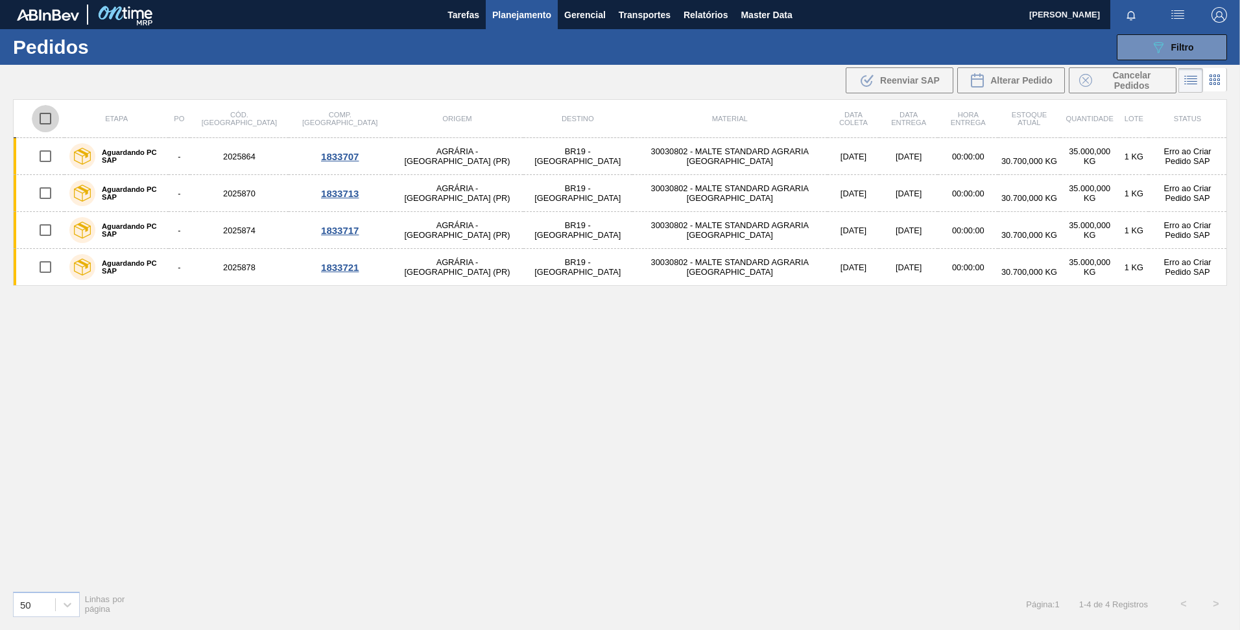
checkbox input "true"
click at [907, 80] on span "Reenviar SAP" at bounding box center [910, 80] width 60 height 10
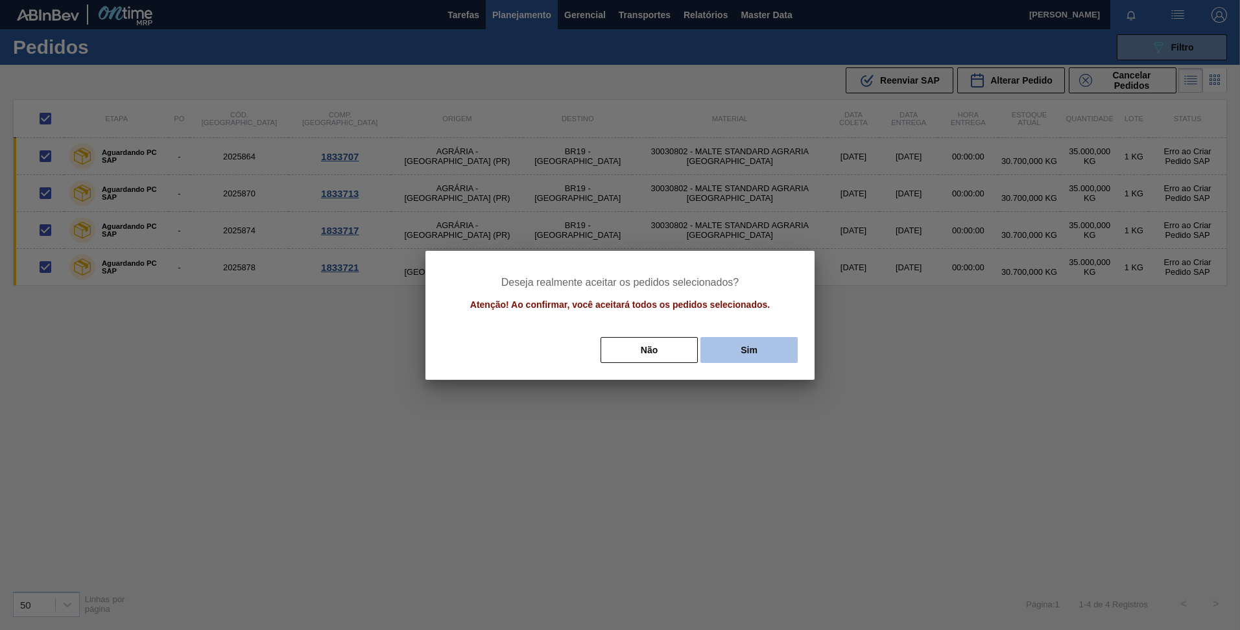
click at [751, 347] on button "Sim" at bounding box center [748, 350] width 97 height 26
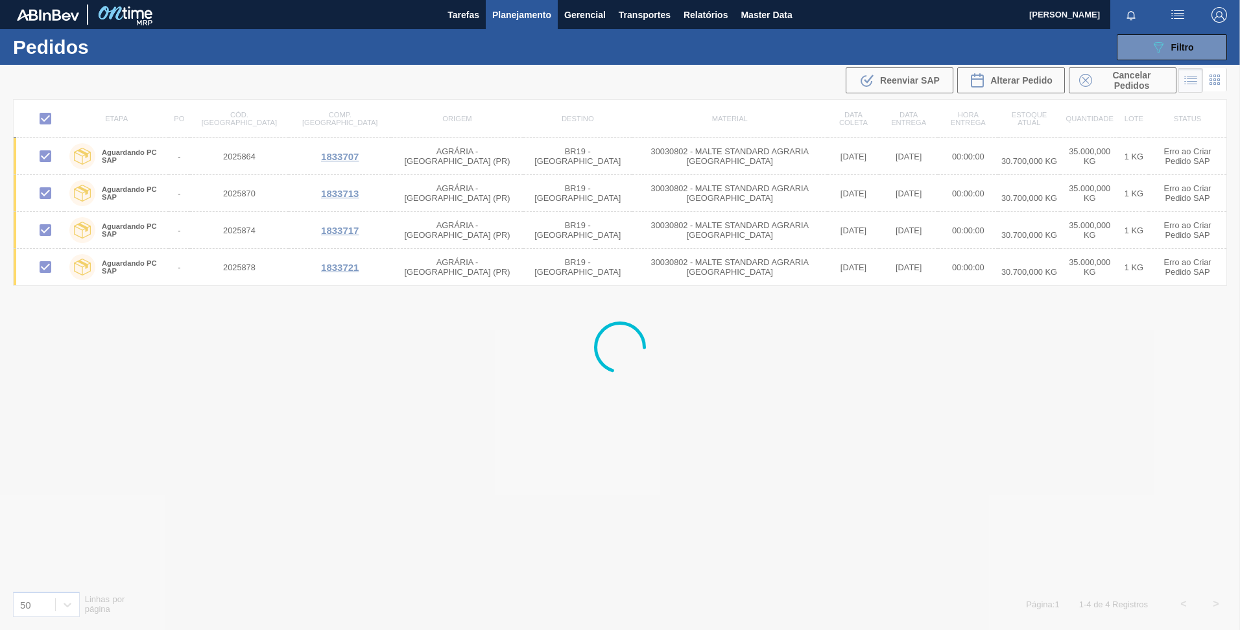
checkbox input "false"
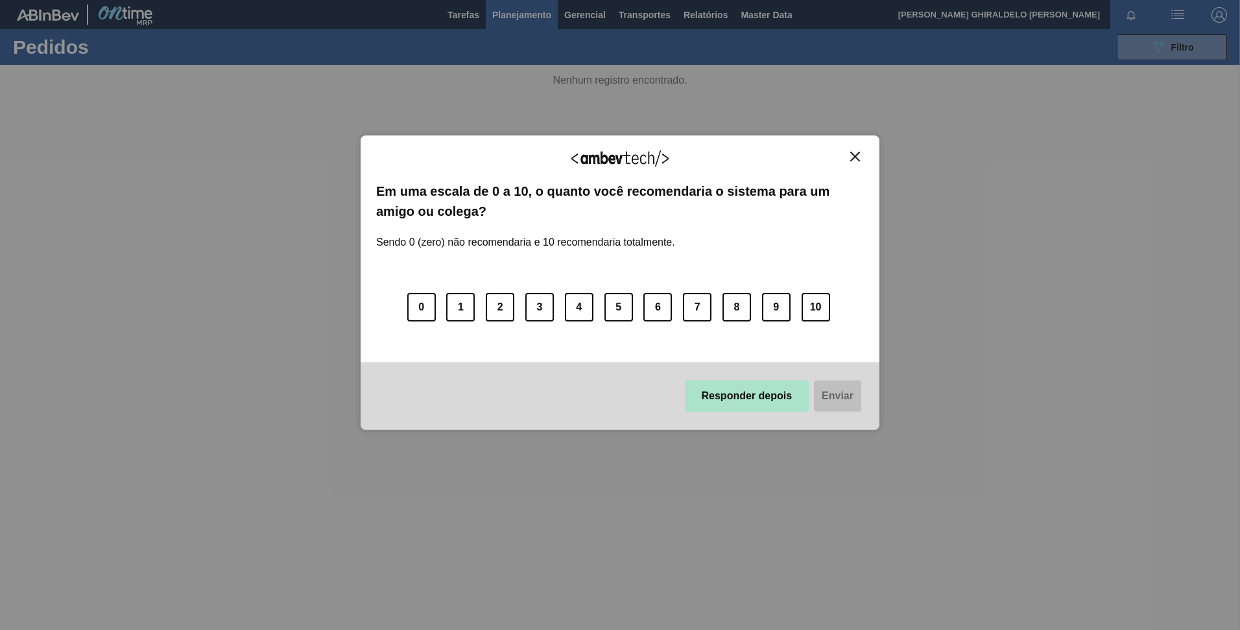
click at [746, 403] on button "Responder depois" at bounding box center [747, 396] width 125 height 31
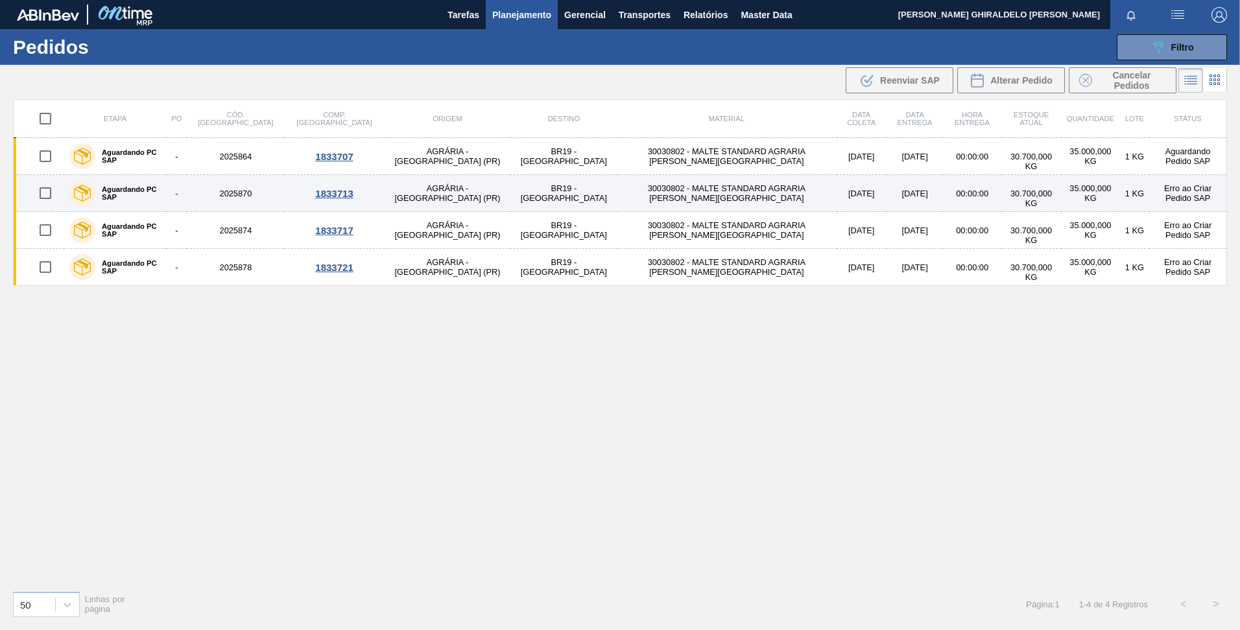
click at [40, 195] on input "checkbox" at bounding box center [45, 193] width 27 height 27
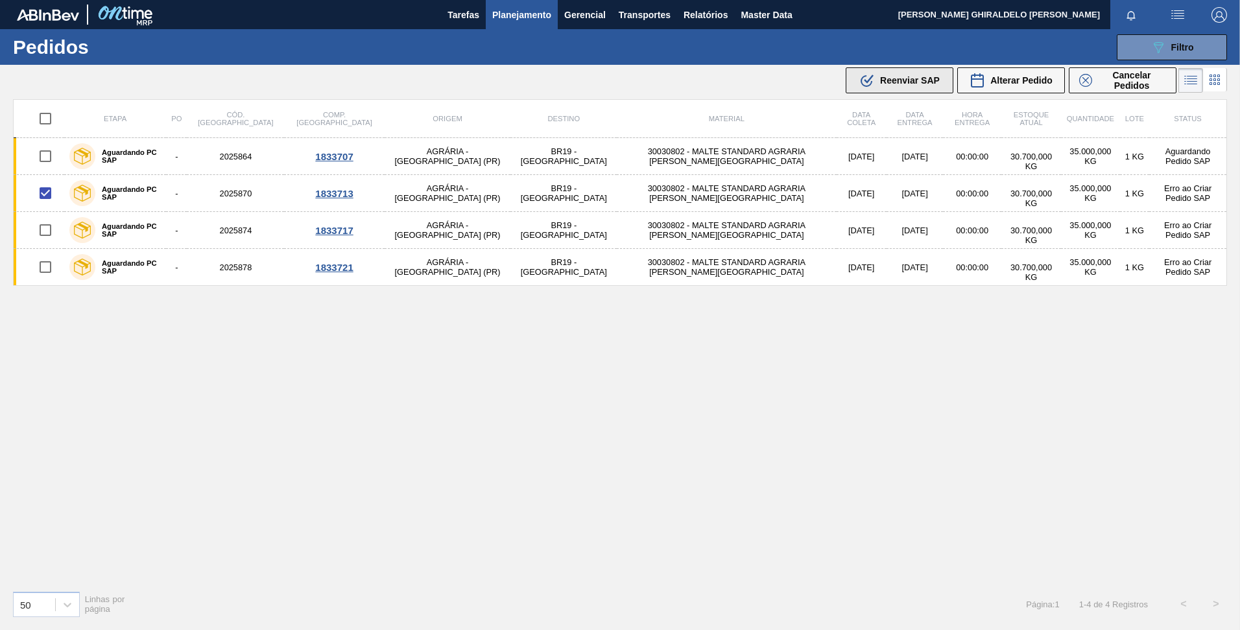
click at [872, 88] on button ".b{fill:var(--color-action-default)} Reenviar SAP" at bounding box center [900, 80] width 108 height 26
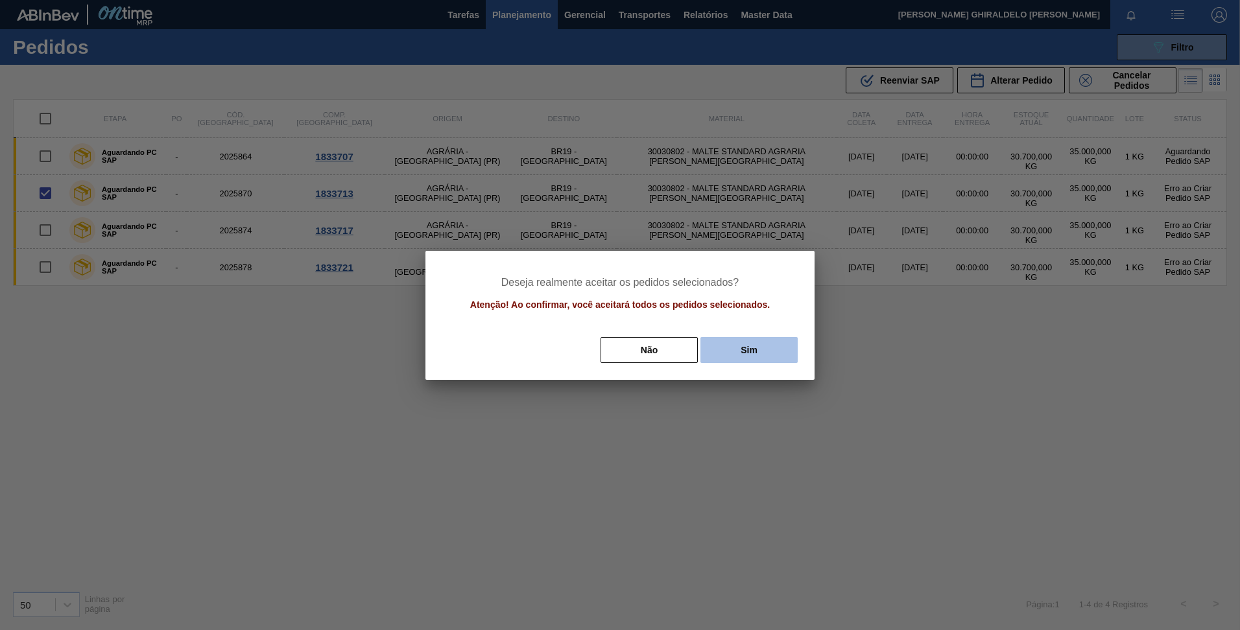
click at [759, 349] on button "Sim" at bounding box center [748, 350] width 97 height 26
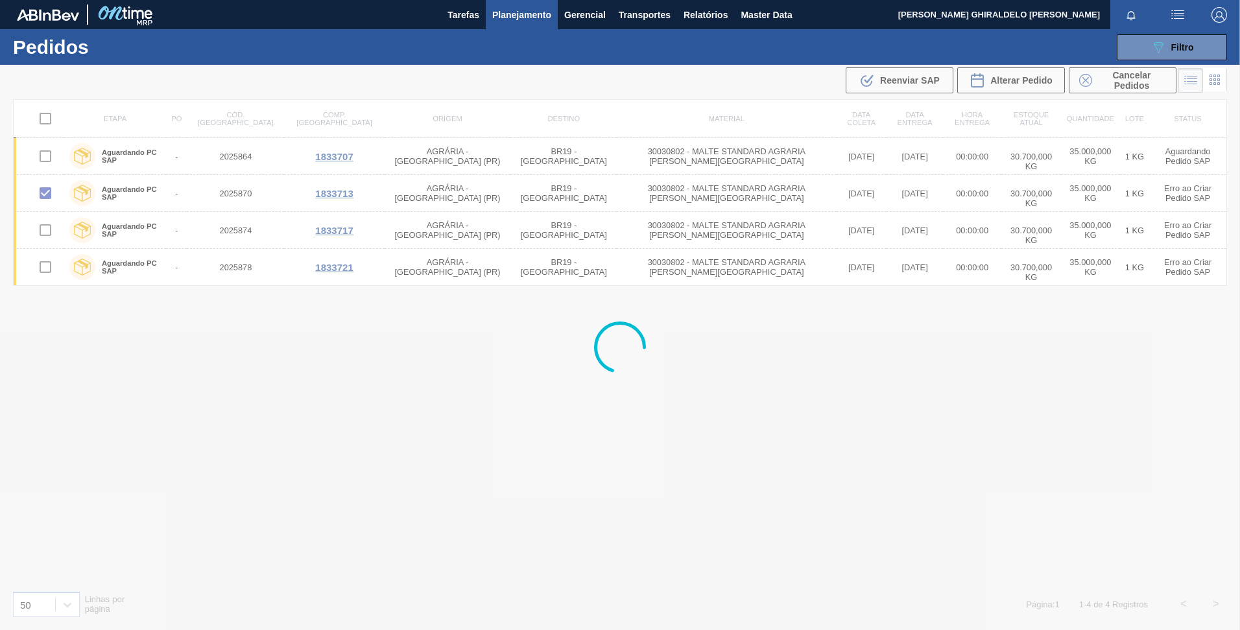
checkbox input "false"
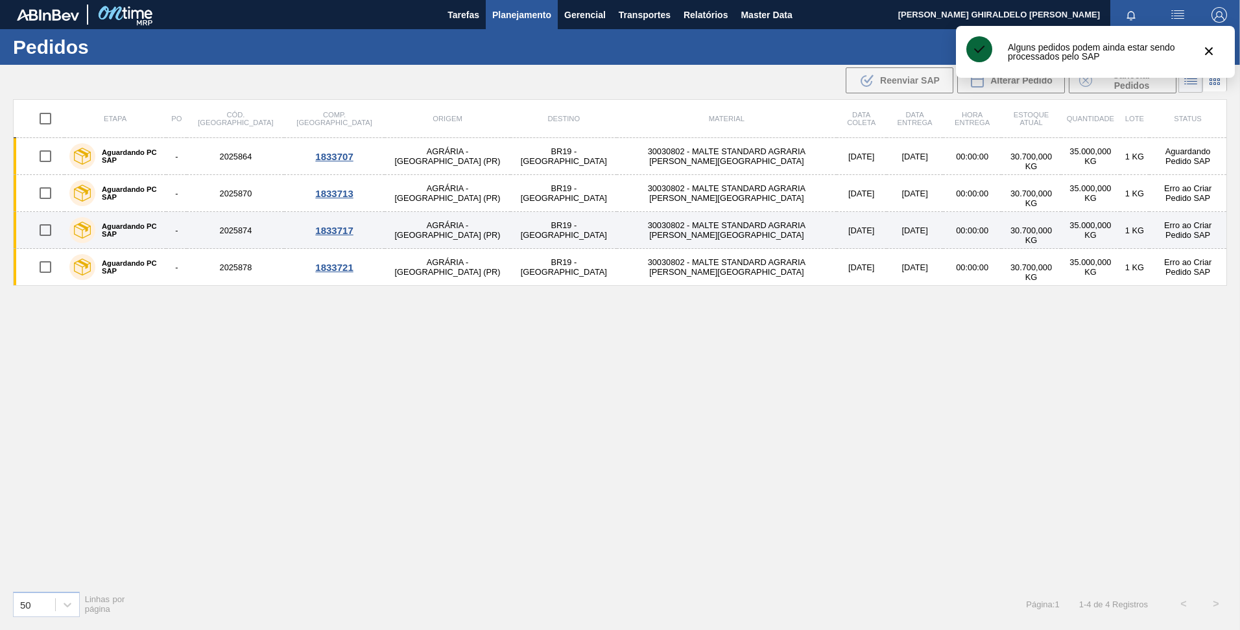
click at [43, 233] on input "checkbox" at bounding box center [45, 230] width 27 height 27
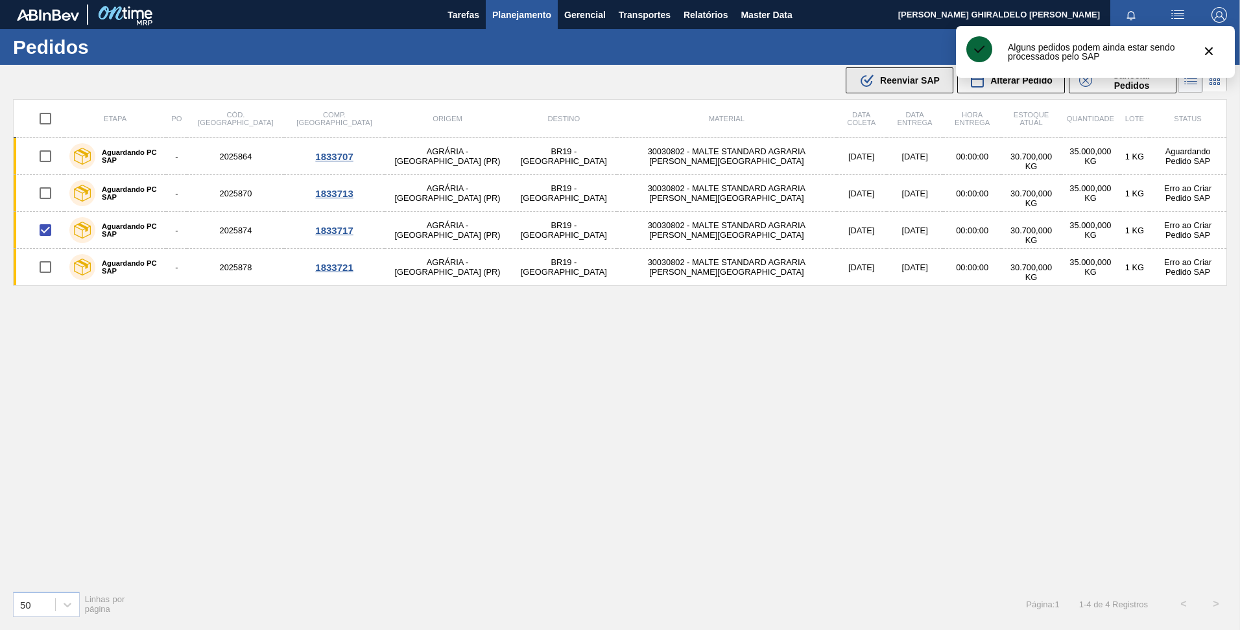
click at [871, 80] on icon ".b{fill:var(--color-action-default)}" at bounding box center [867, 81] width 16 height 16
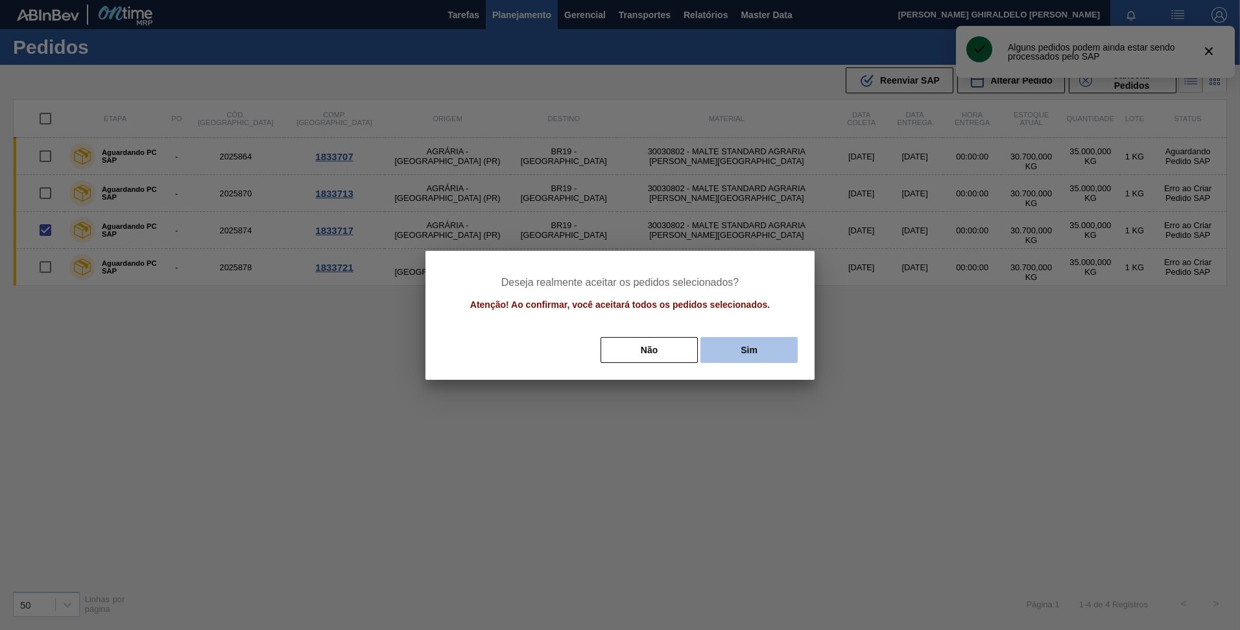
click at [725, 350] on button "Sim" at bounding box center [748, 350] width 97 height 26
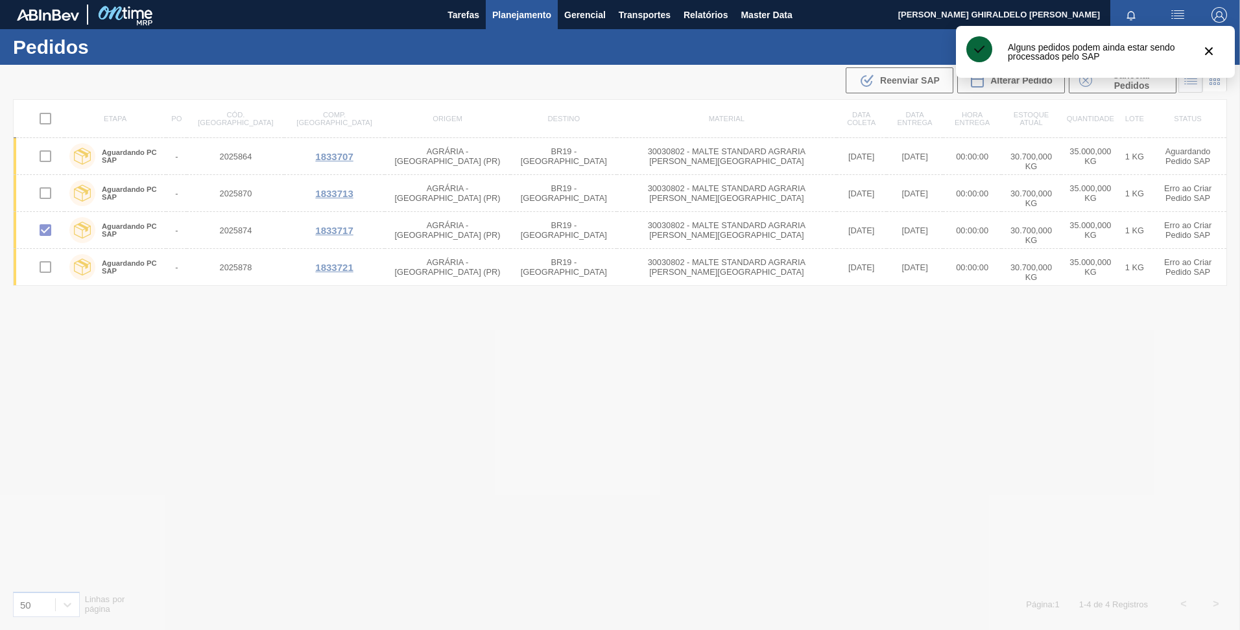
checkbox input "false"
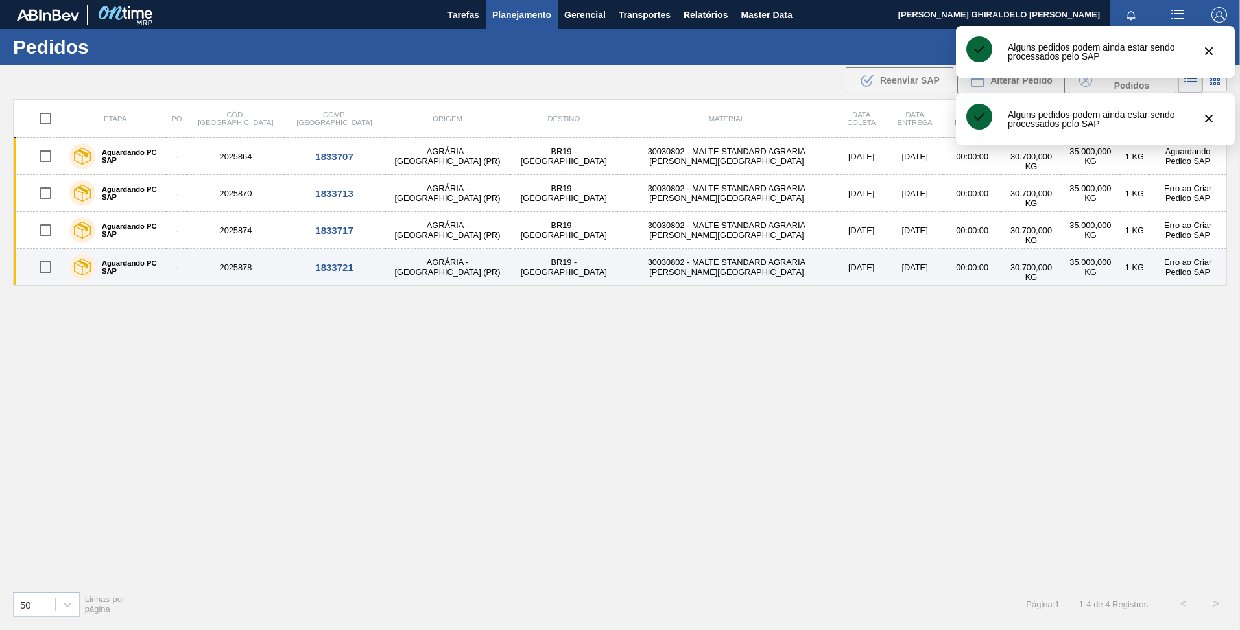
click at [47, 267] on input "checkbox" at bounding box center [45, 267] width 27 height 27
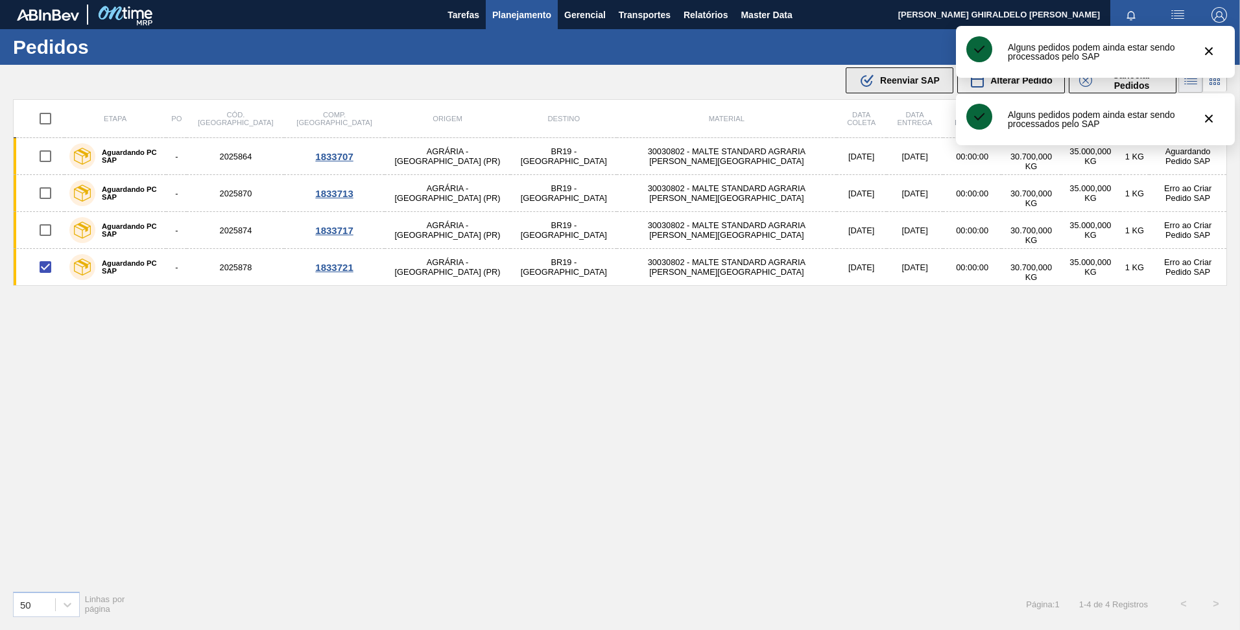
click at [872, 90] on button ".b{fill:var(--color-action-default)} Reenviar SAP" at bounding box center [900, 80] width 108 height 26
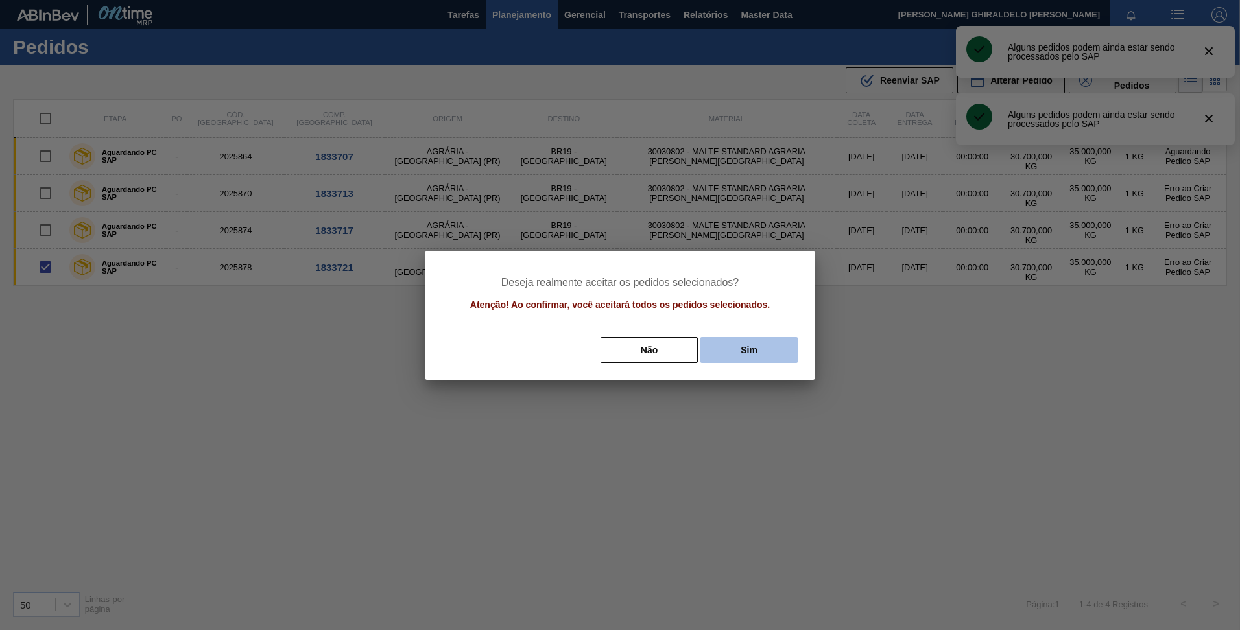
click at [762, 345] on button "Sim" at bounding box center [748, 350] width 97 height 26
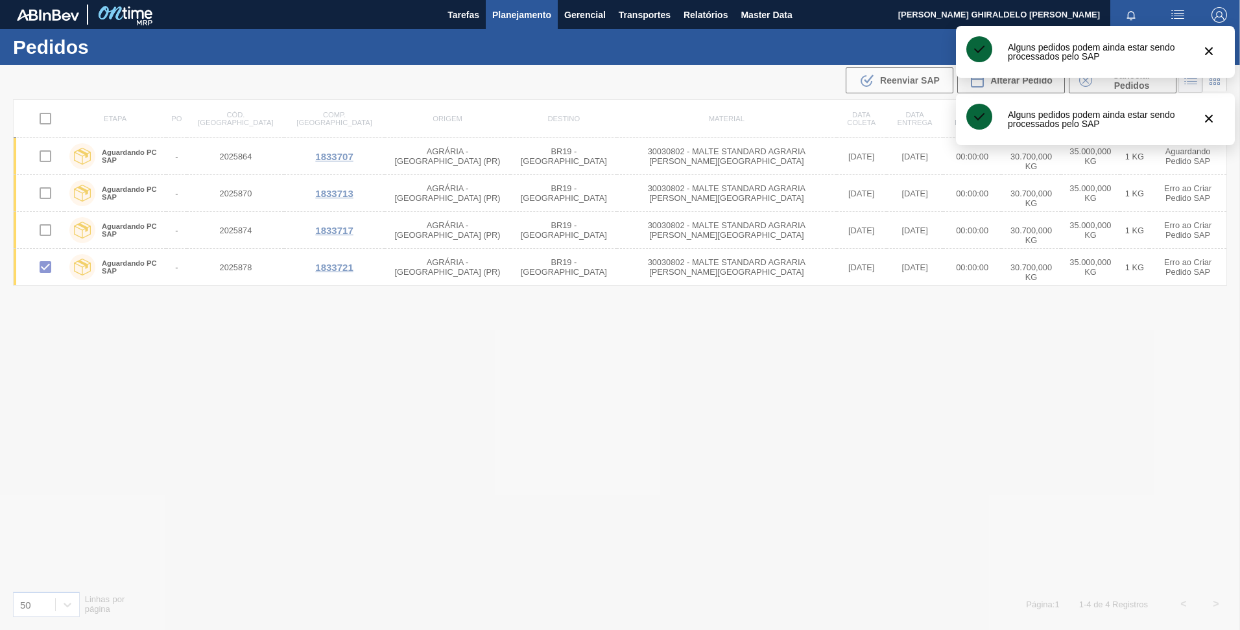
checkbox input "false"
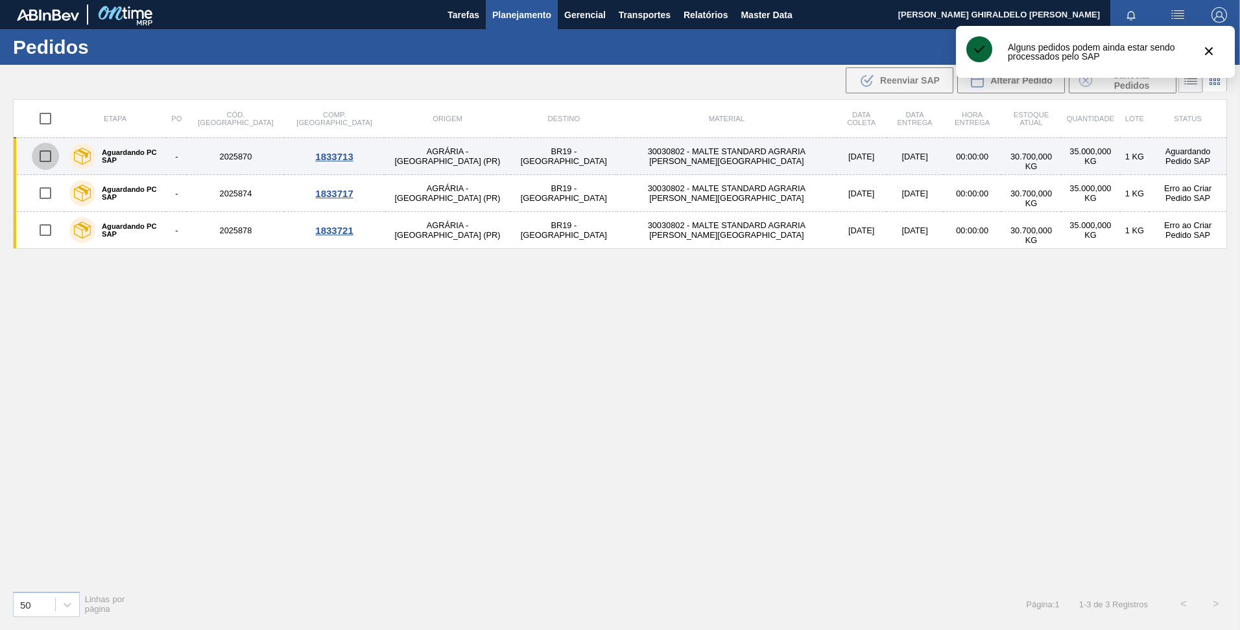
click at [48, 158] on input "checkbox" at bounding box center [45, 156] width 27 height 27
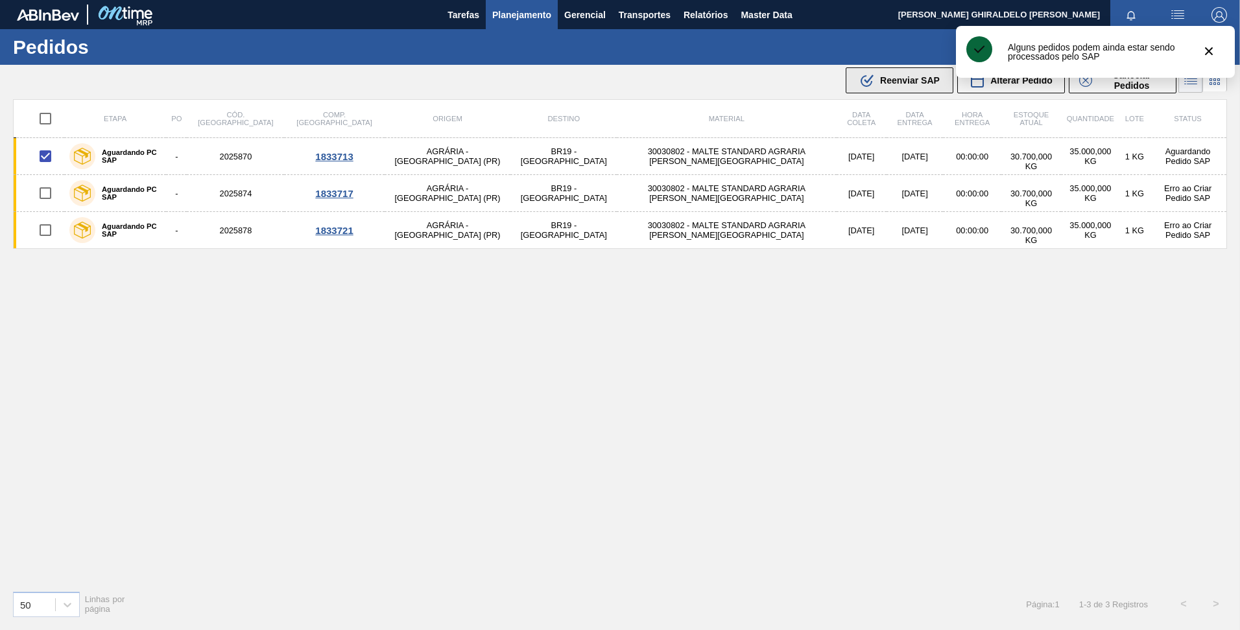
click at [884, 80] on span "Reenviar SAP" at bounding box center [910, 80] width 60 height 10
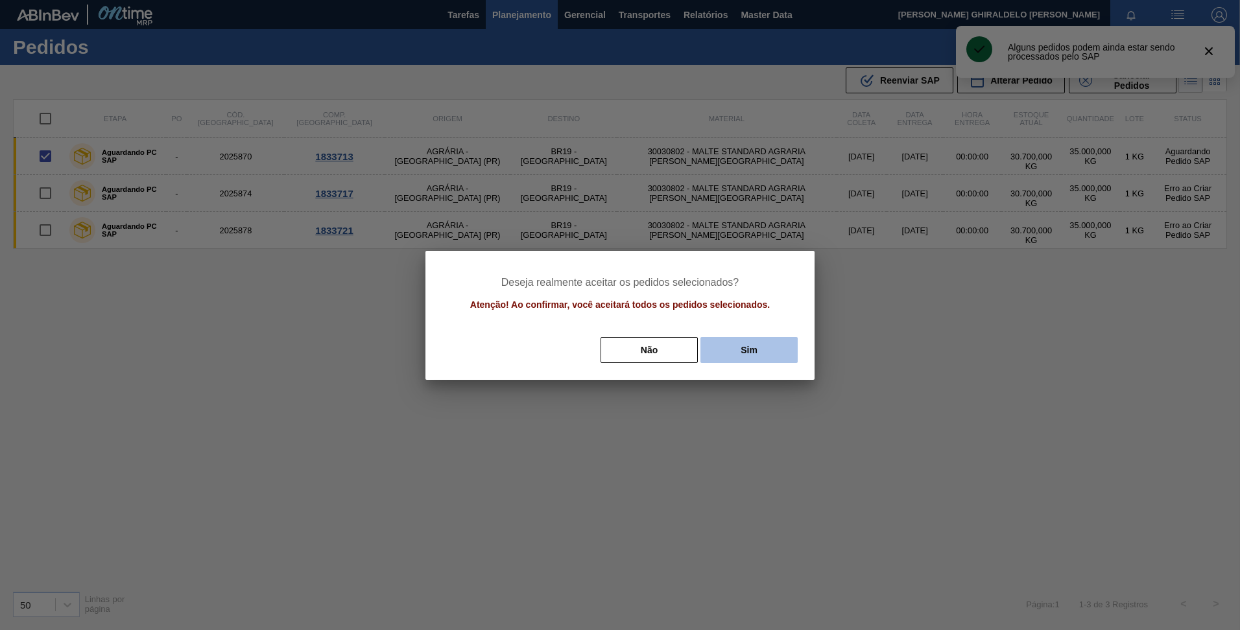
click at [756, 344] on button "Sim" at bounding box center [748, 350] width 97 height 26
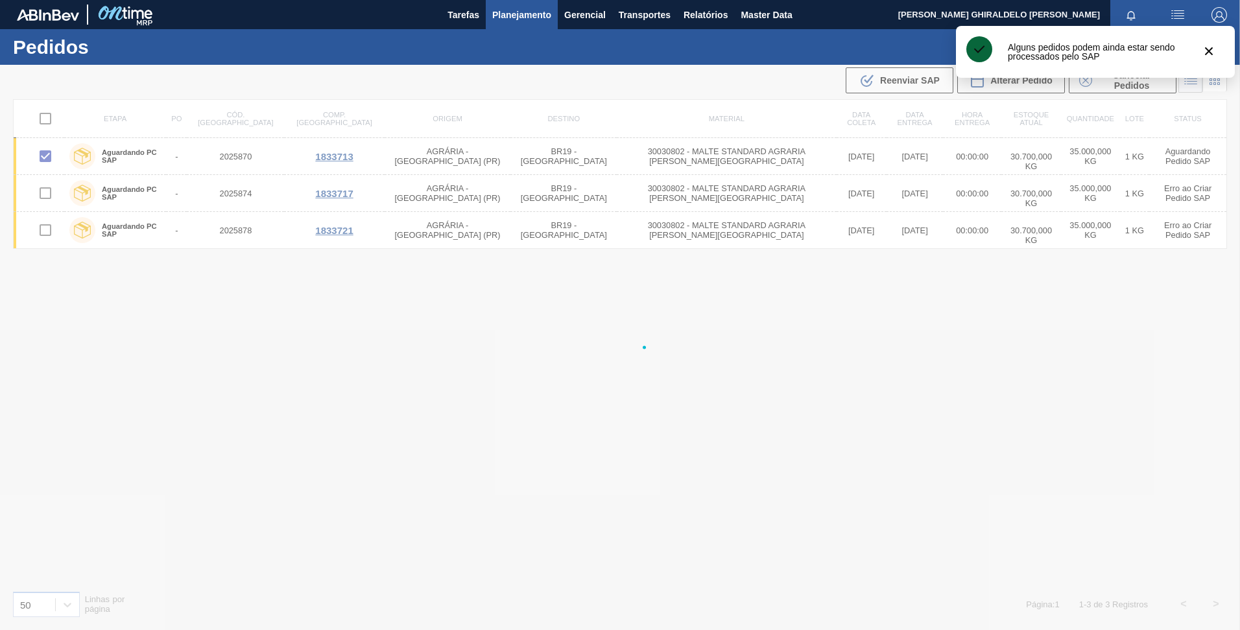
checkbox input "false"
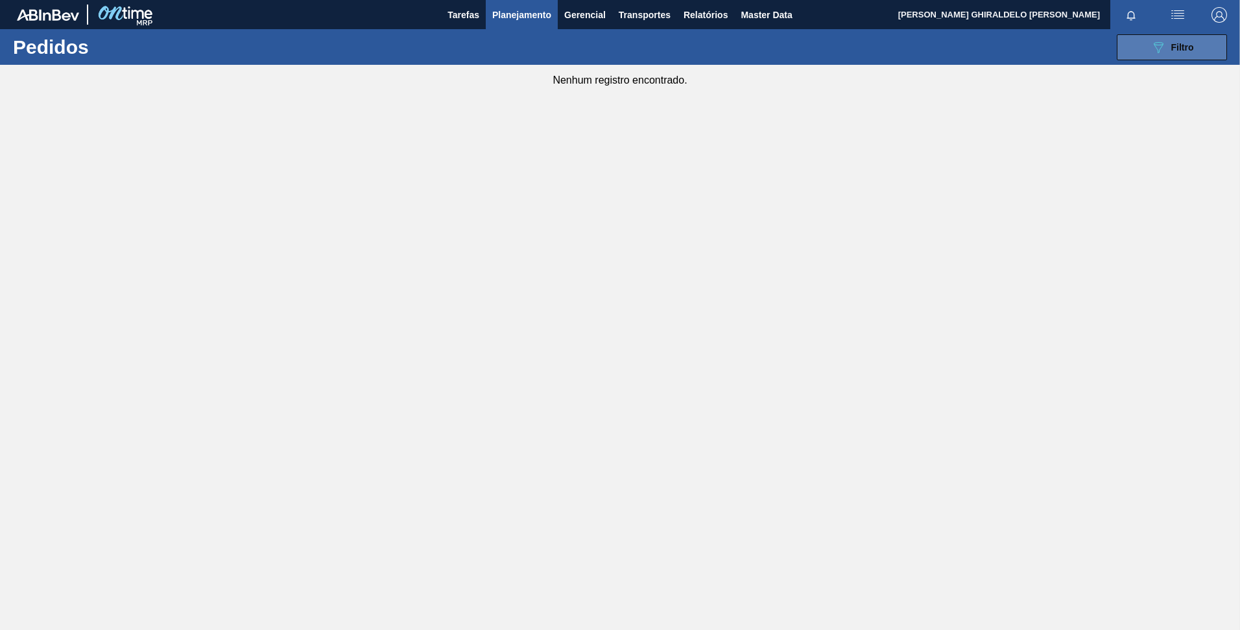
click at [1165, 56] on button "089F7B8B-B2A5-4AFE-B5C0-19BA573D28AC Filtro" at bounding box center [1172, 47] width 110 height 26
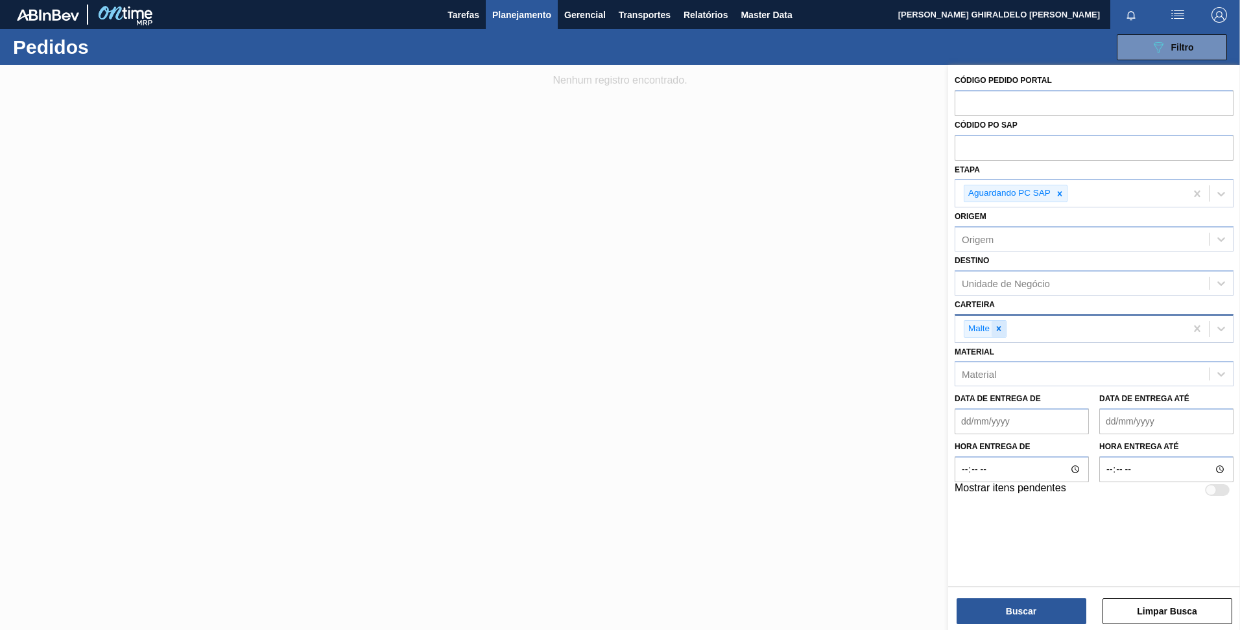
click at [1000, 330] on icon at bounding box center [999, 328] width 5 height 5
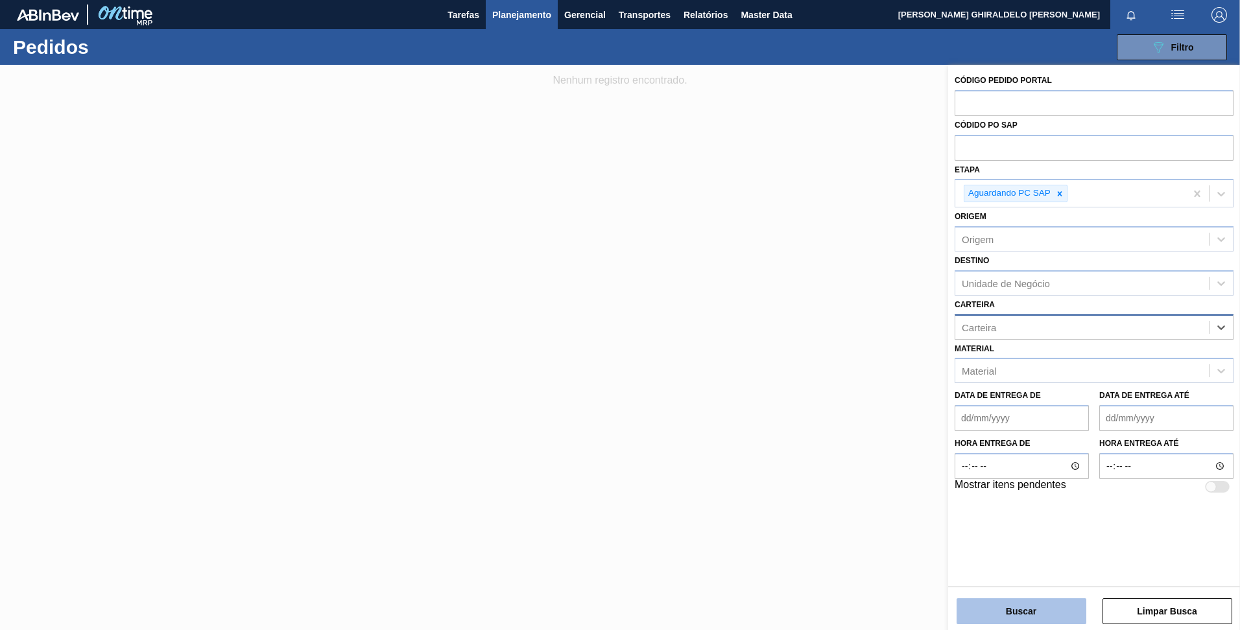
click at [1014, 604] on button "Buscar" at bounding box center [1021, 612] width 130 height 26
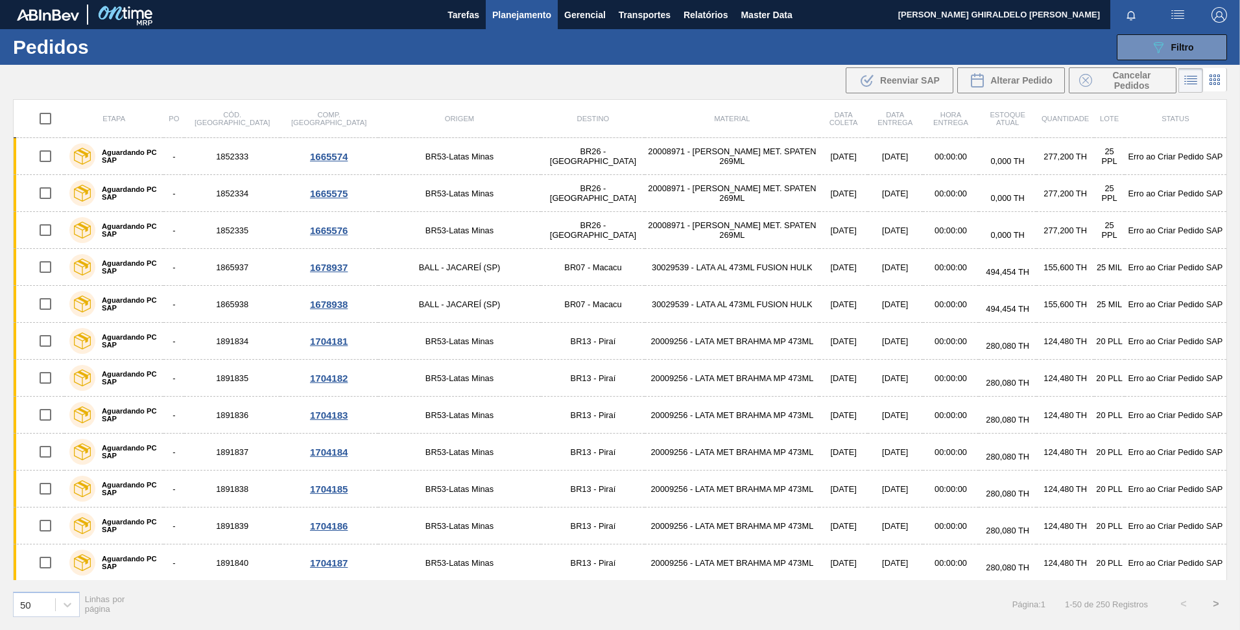
click at [49, 115] on input "checkbox" at bounding box center [45, 118] width 27 height 27
checkbox input "true"
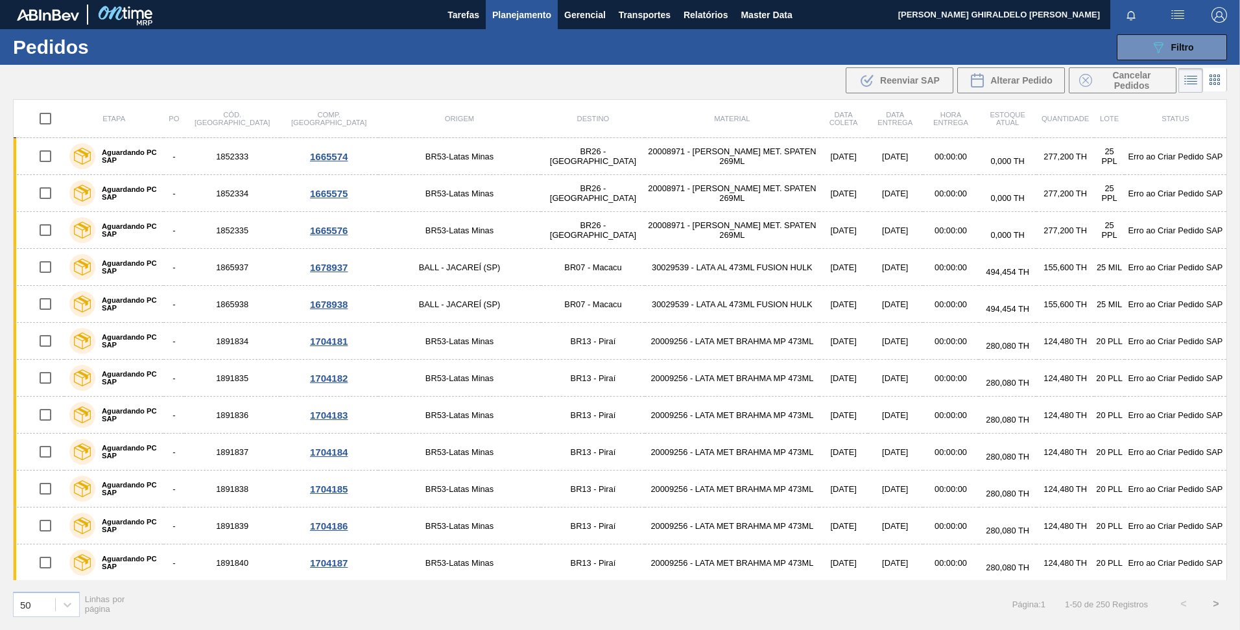
checkbox input "true"
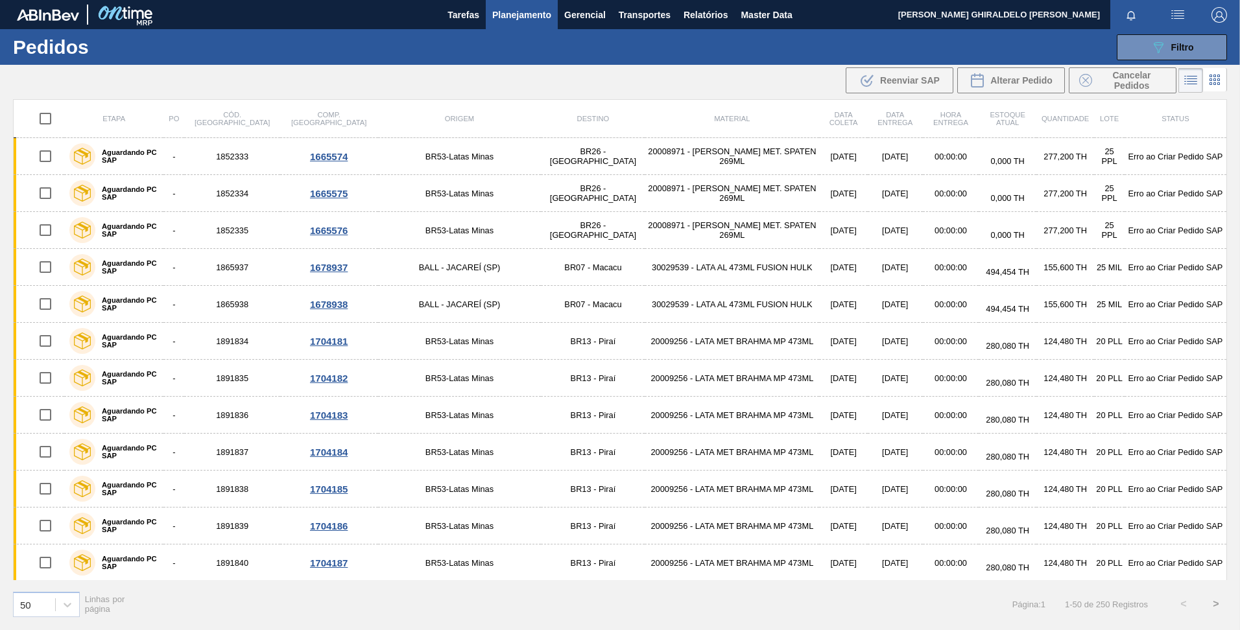
checkbox input "true"
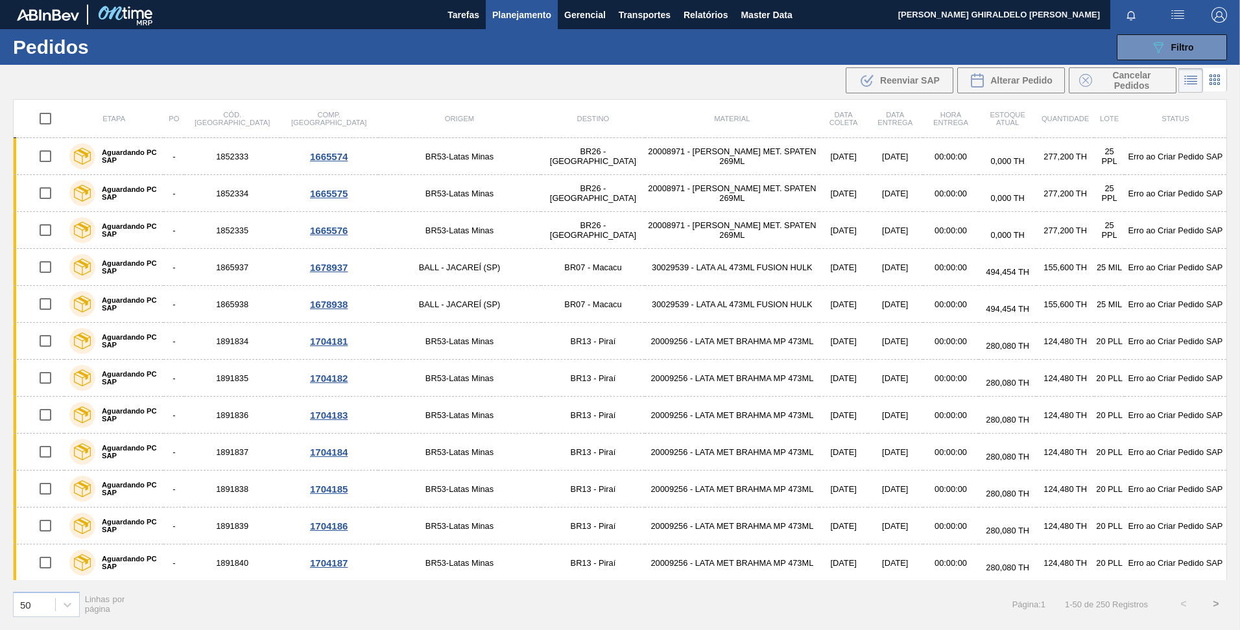
checkbox input "true"
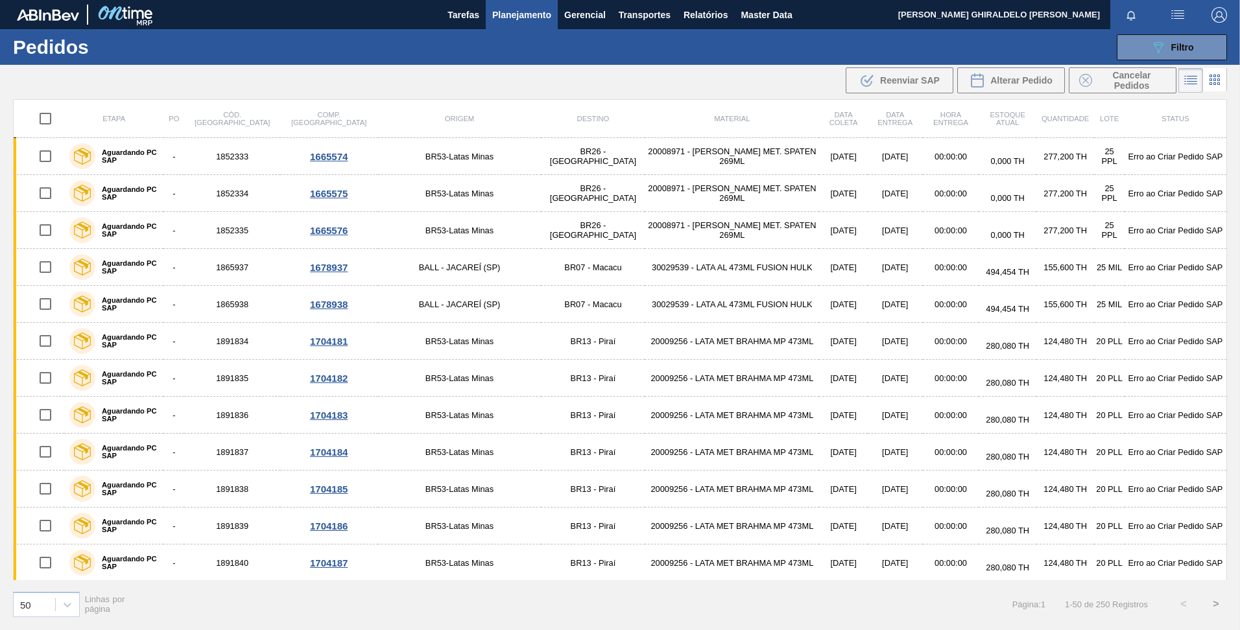
checkbox input "true"
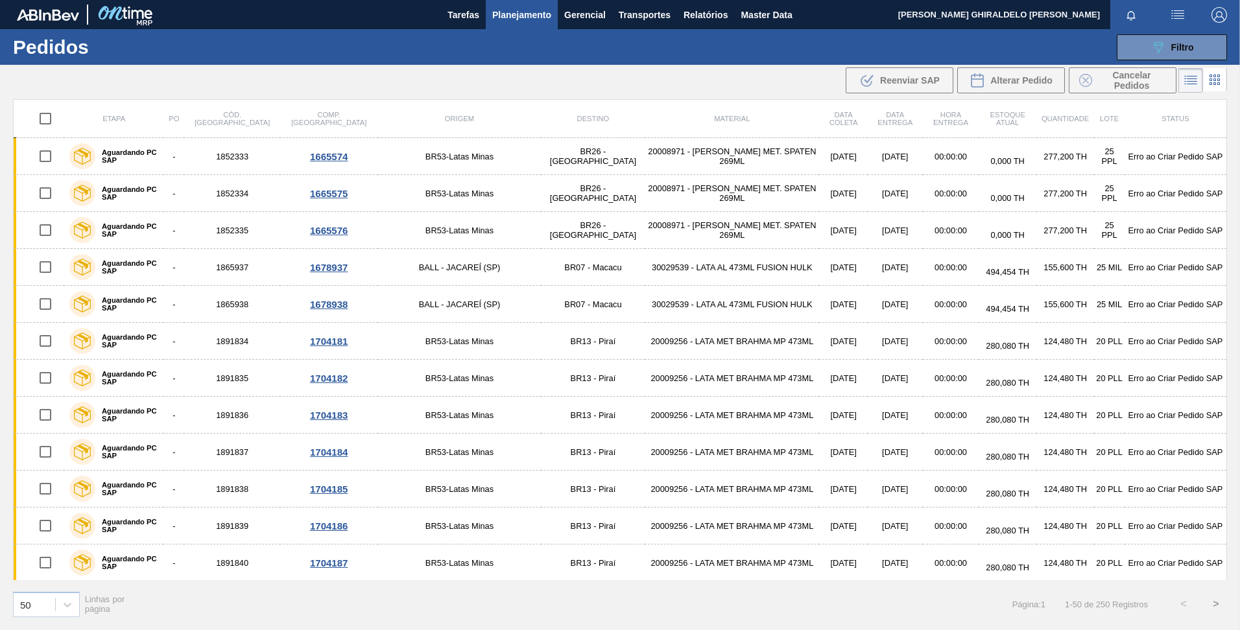
checkbox input "true"
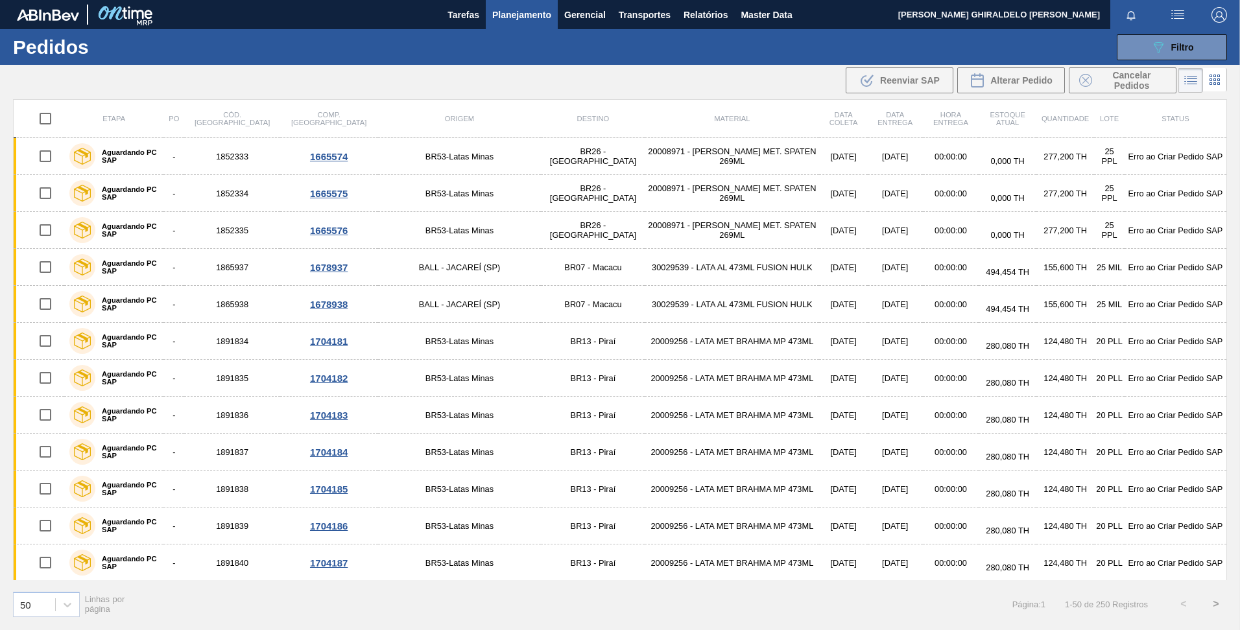
checkbox input "true"
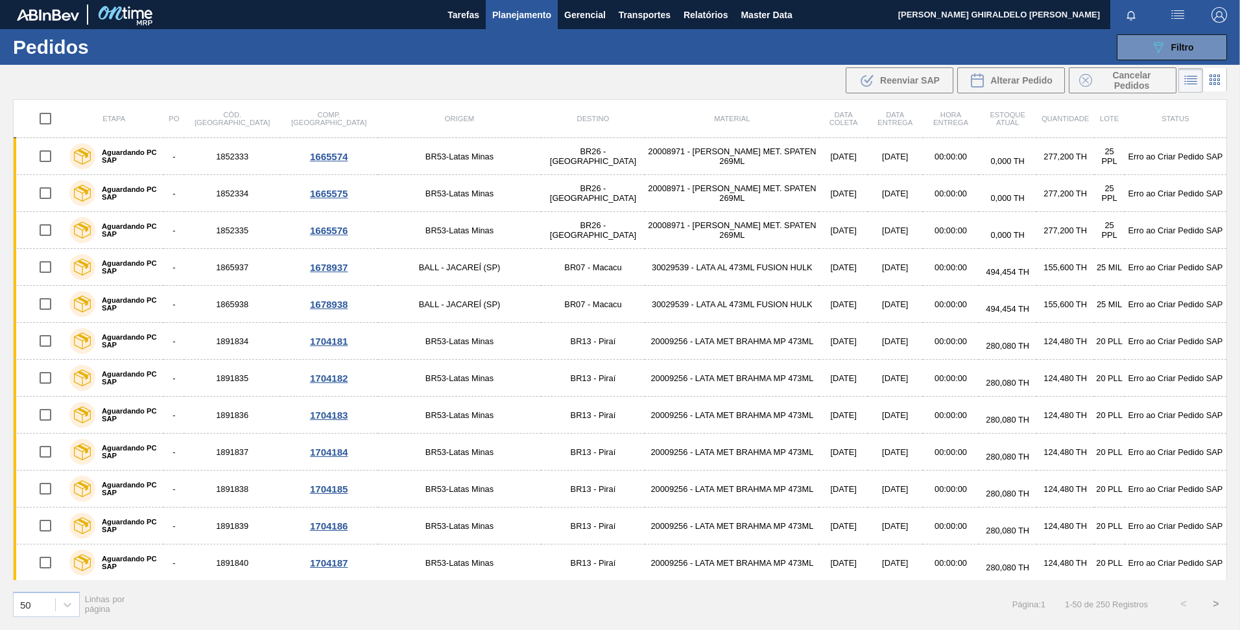
checkbox input "true"
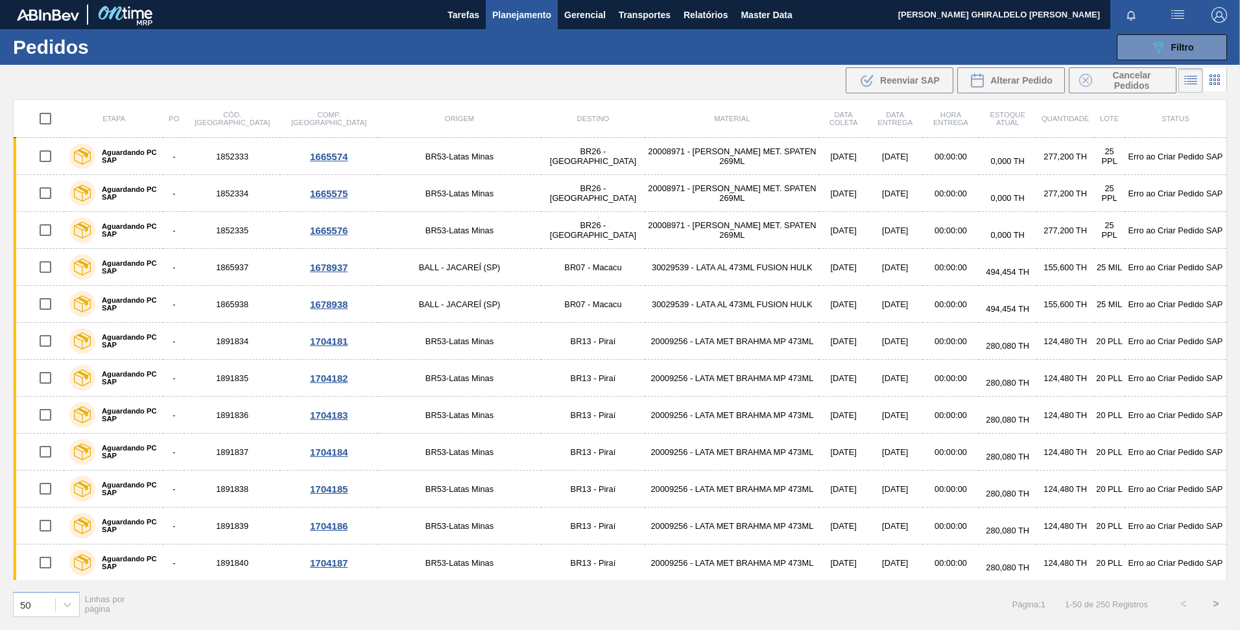
checkbox input "true"
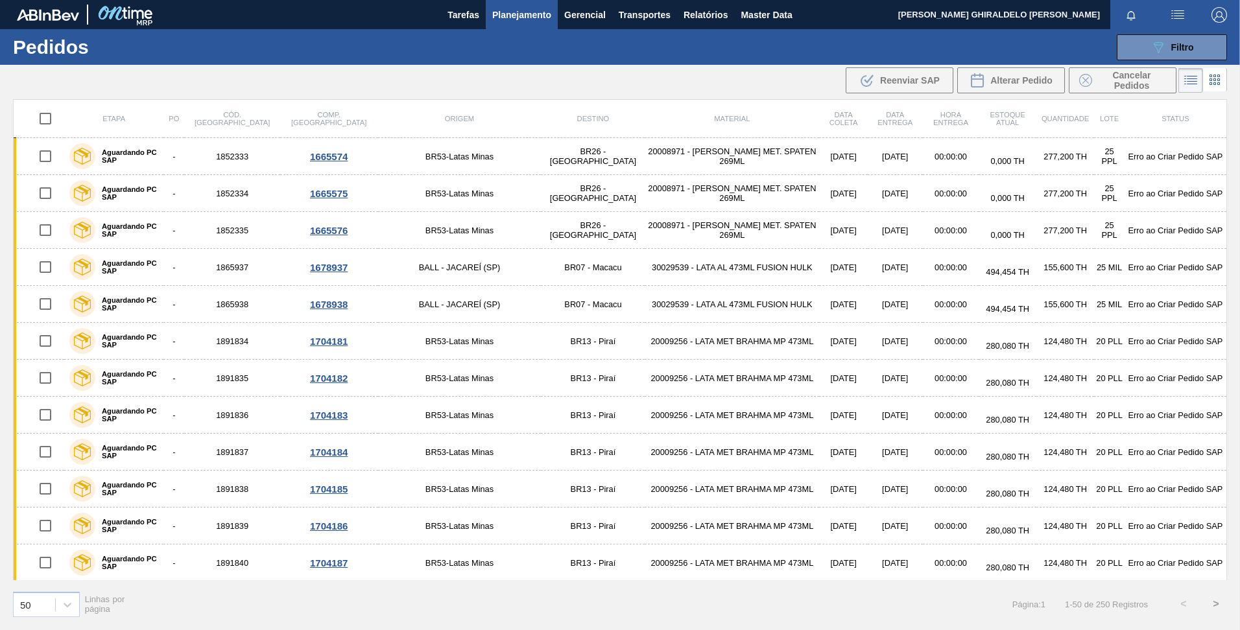
checkbox input "true"
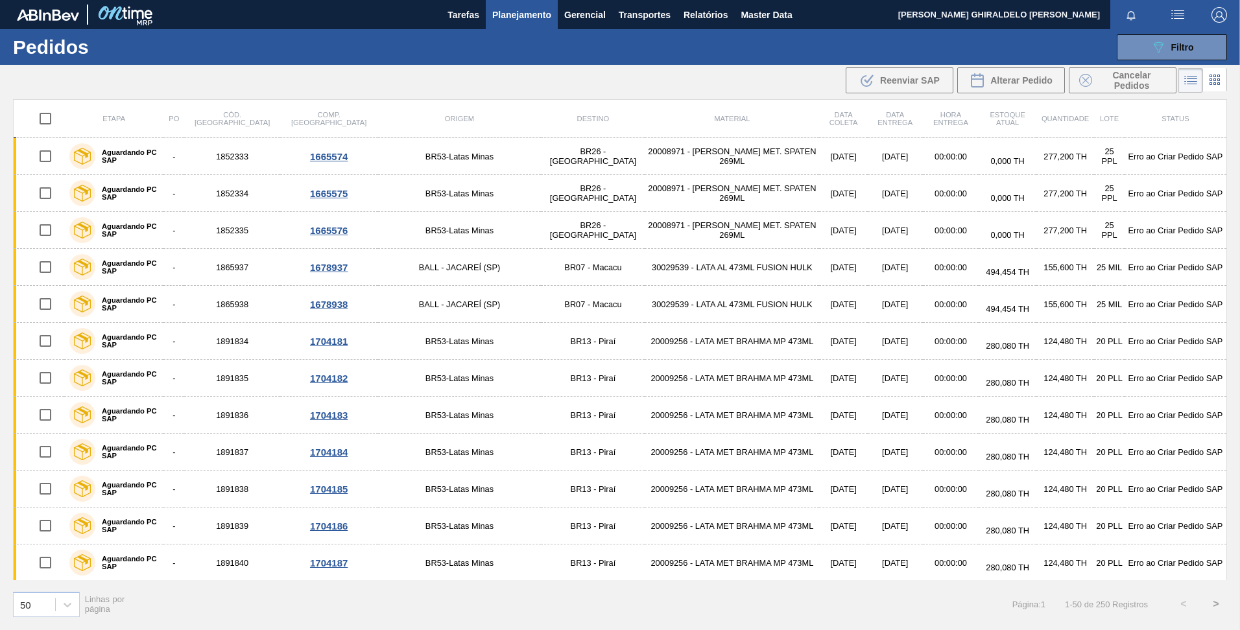
checkbox input "true"
click at [915, 81] on span "Reenviar SAP" at bounding box center [910, 80] width 60 height 10
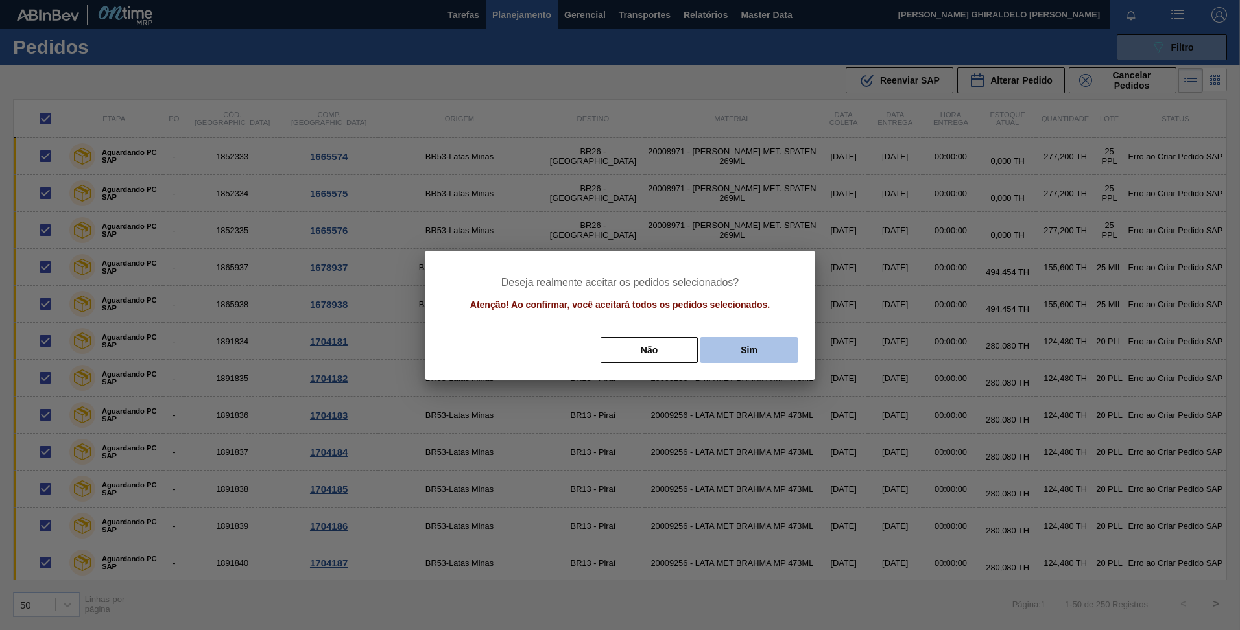
click at [759, 351] on button "Sim" at bounding box center [748, 350] width 97 height 26
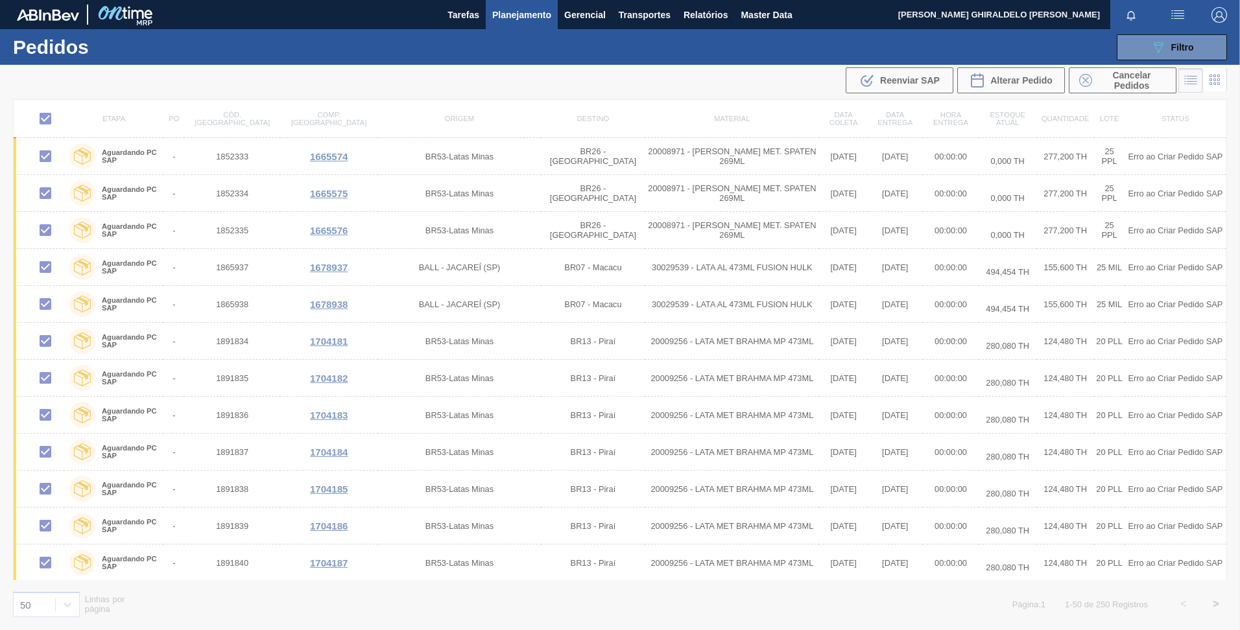
checkbox input "false"
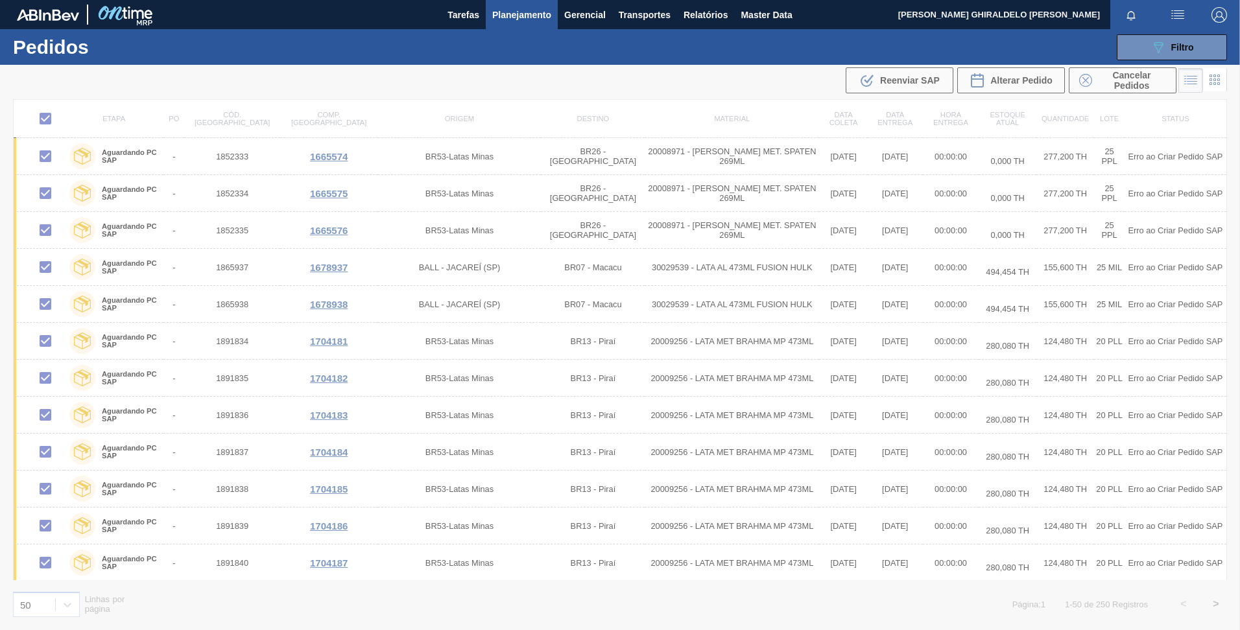
checkbox input "false"
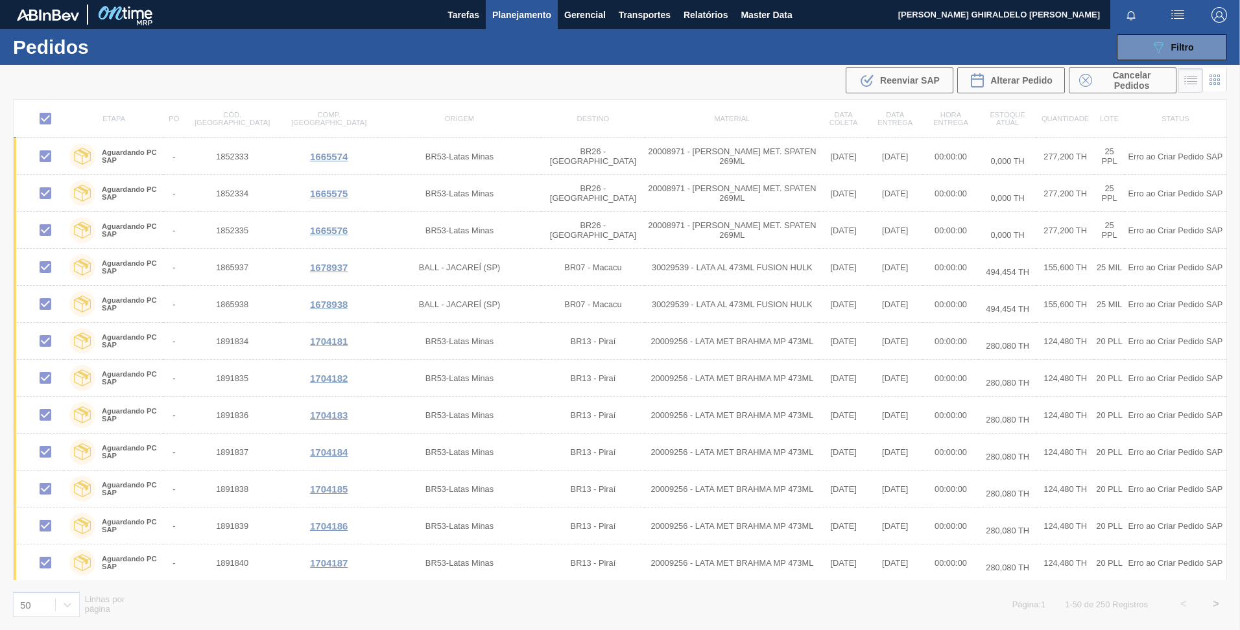
checkbox input "false"
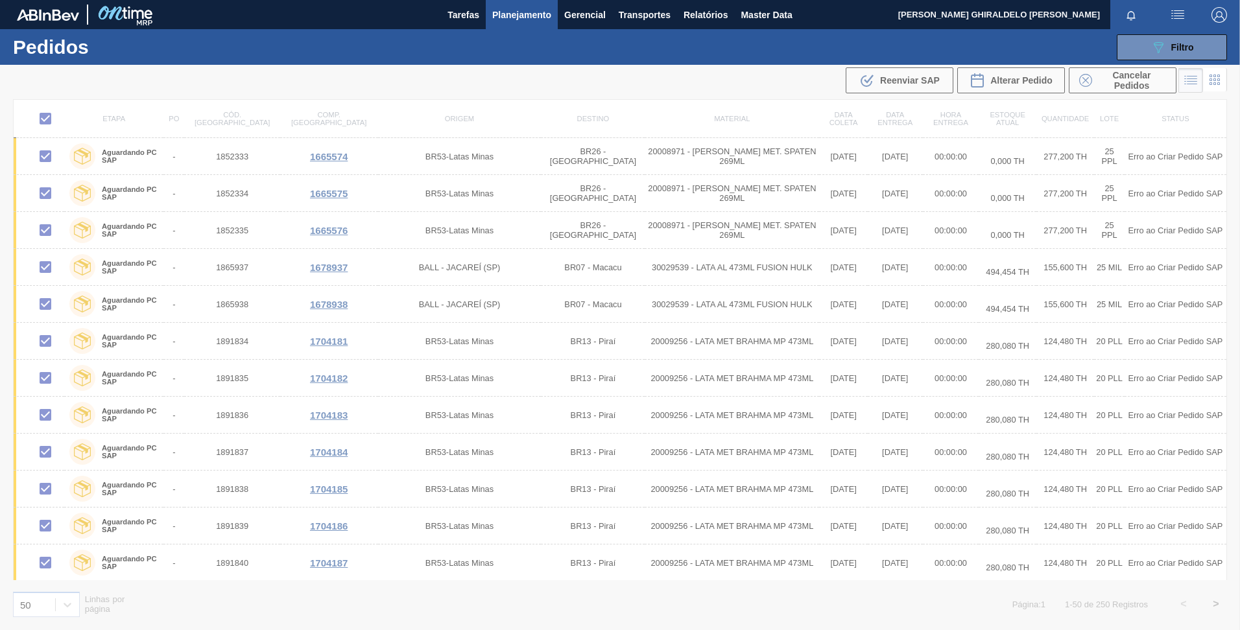
checkbox input "false"
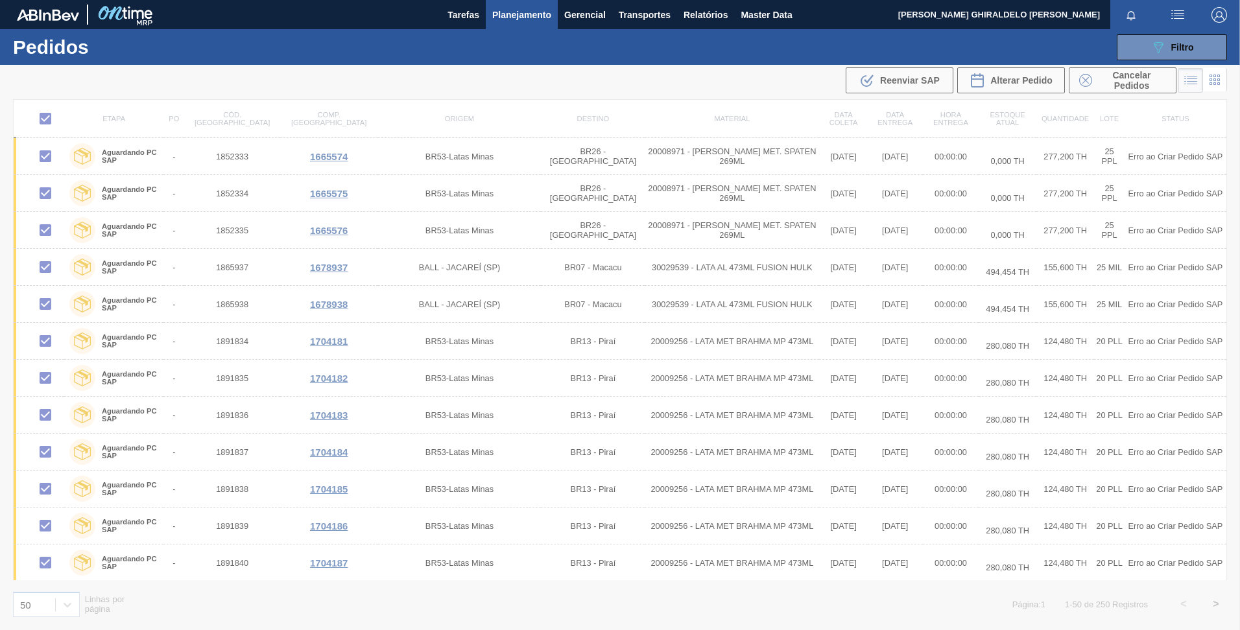
checkbox input "false"
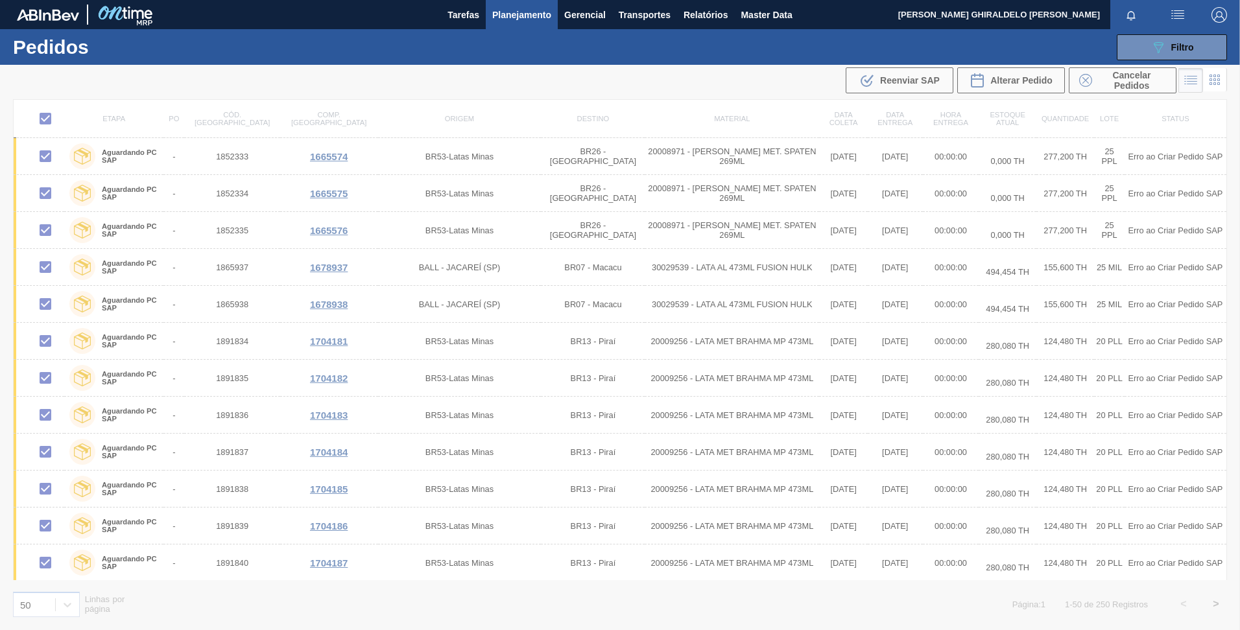
checkbox input "false"
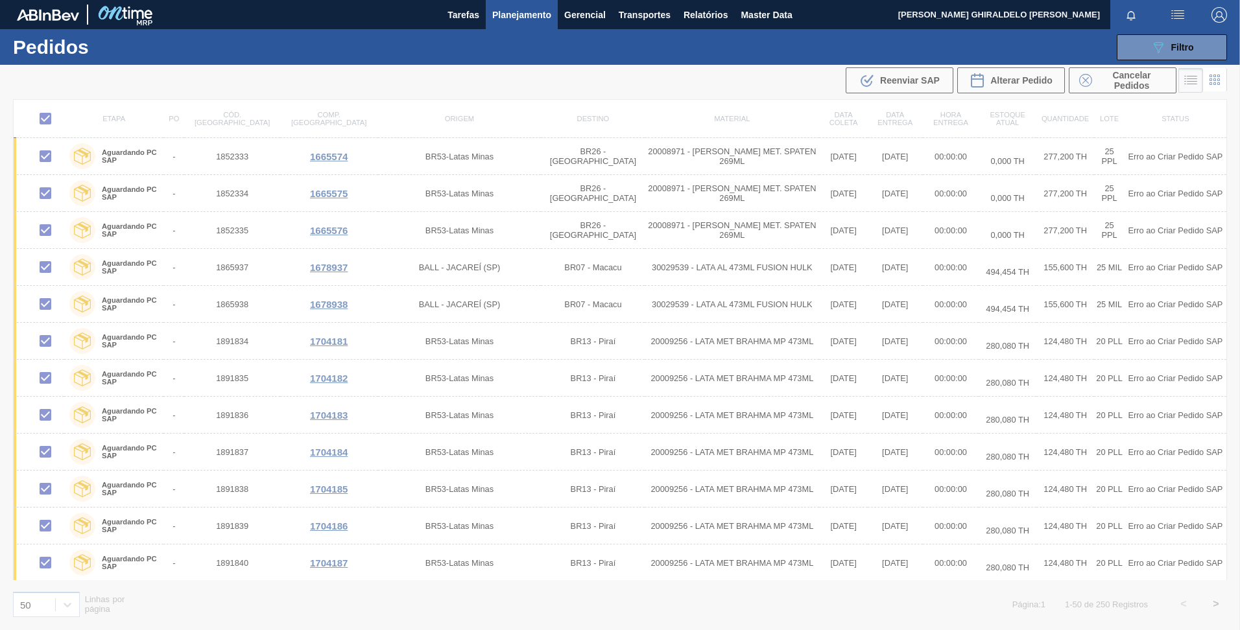
checkbox input "false"
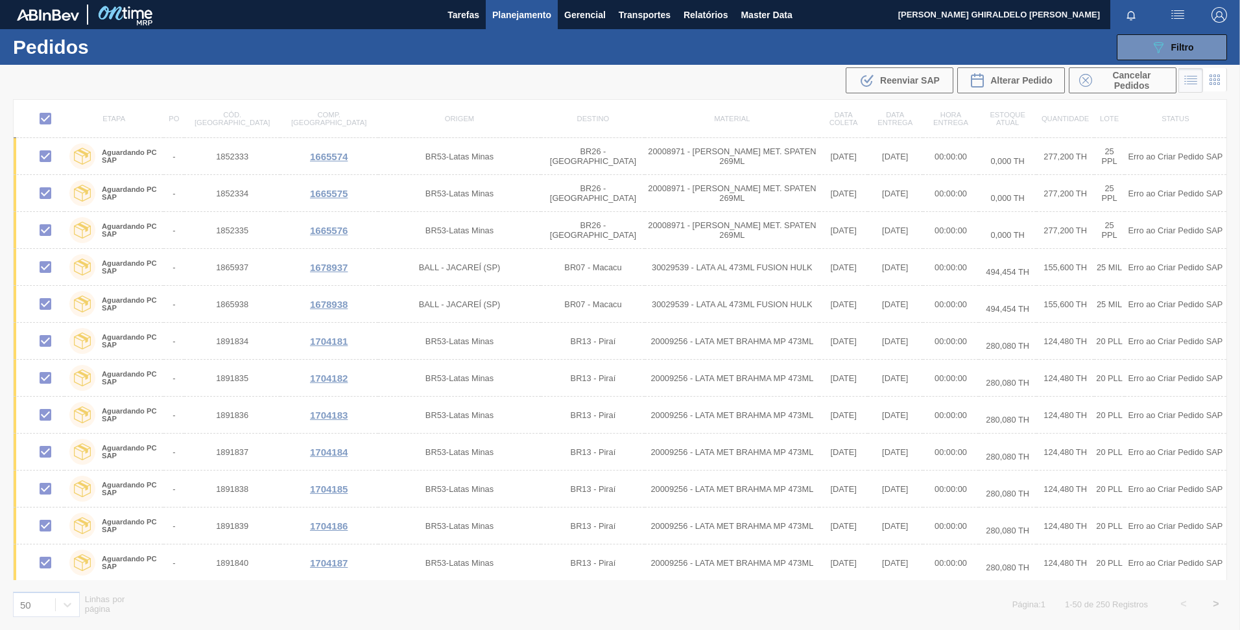
checkbox input "false"
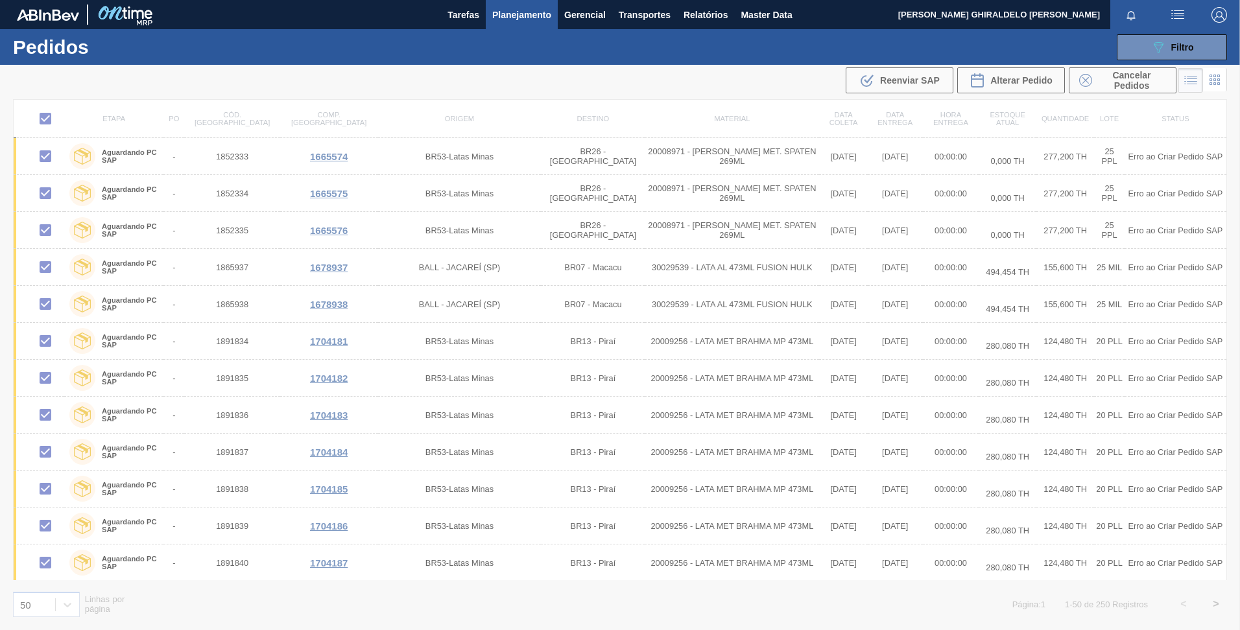
checkbox input "false"
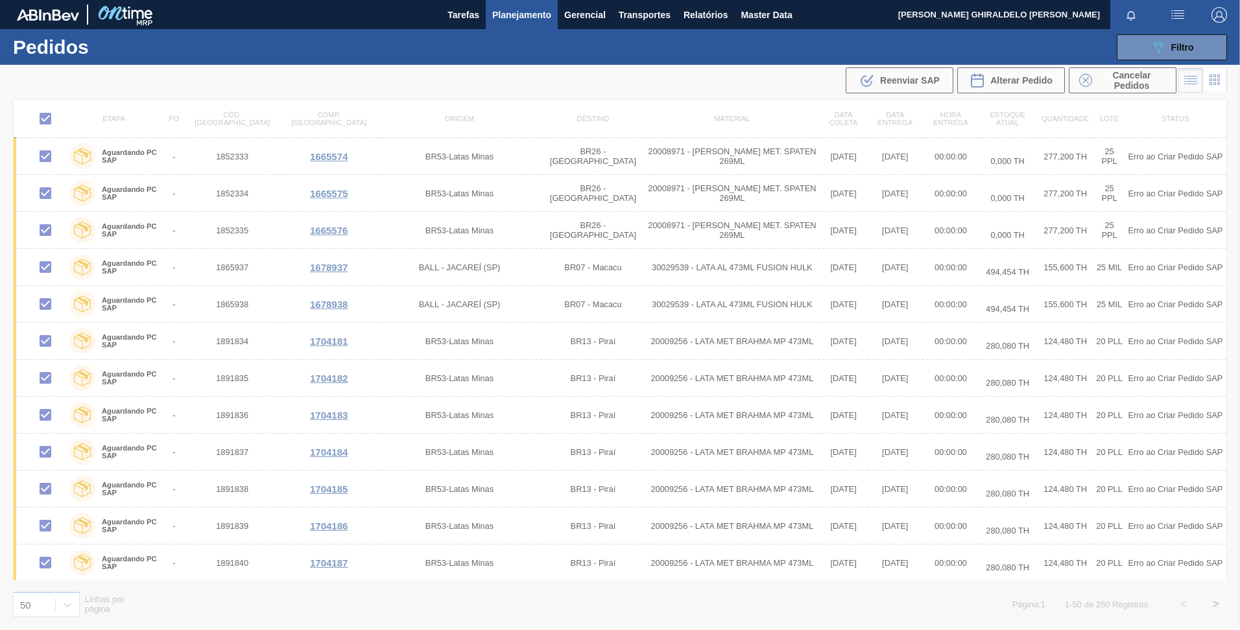
checkbox input "false"
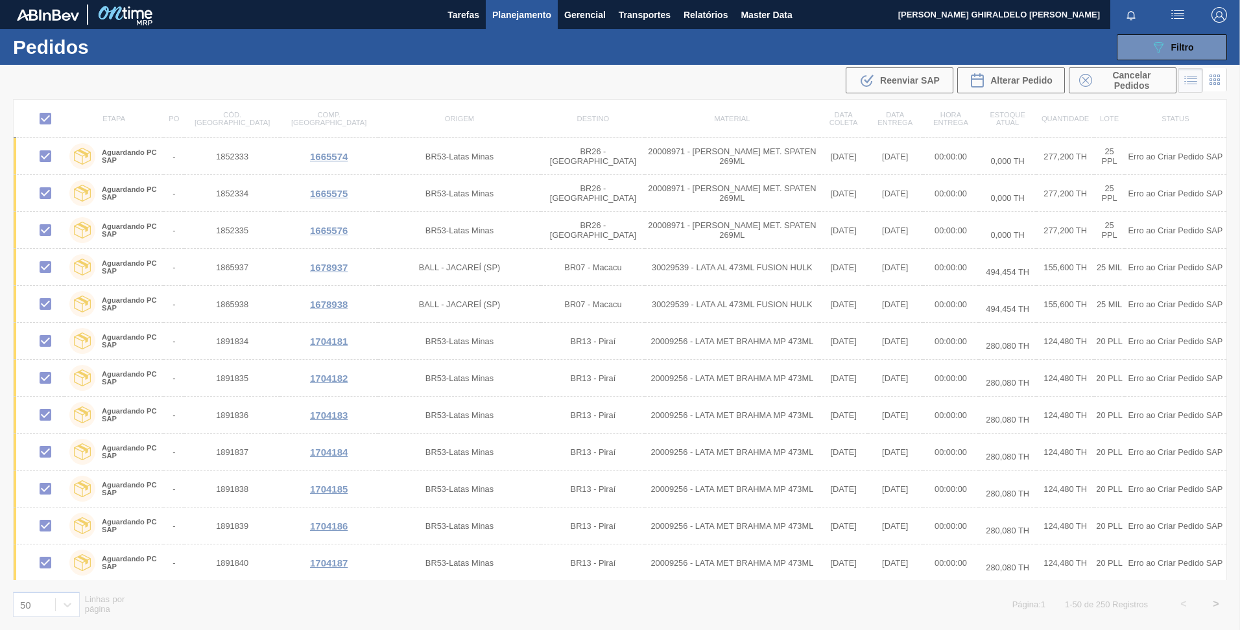
checkbox input "false"
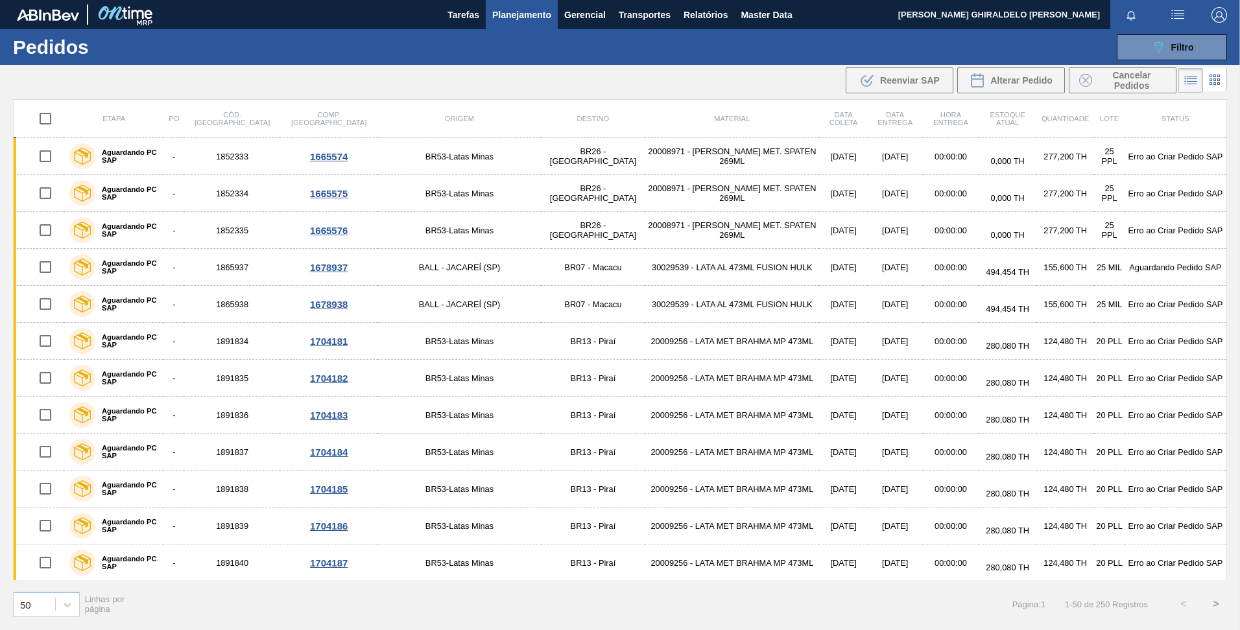
click at [438, 91] on div ".b{fill:var(--color-action-default)} Reenviar SAP Alterar Pedido Cancelar Pedid…" at bounding box center [620, 80] width 1240 height 31
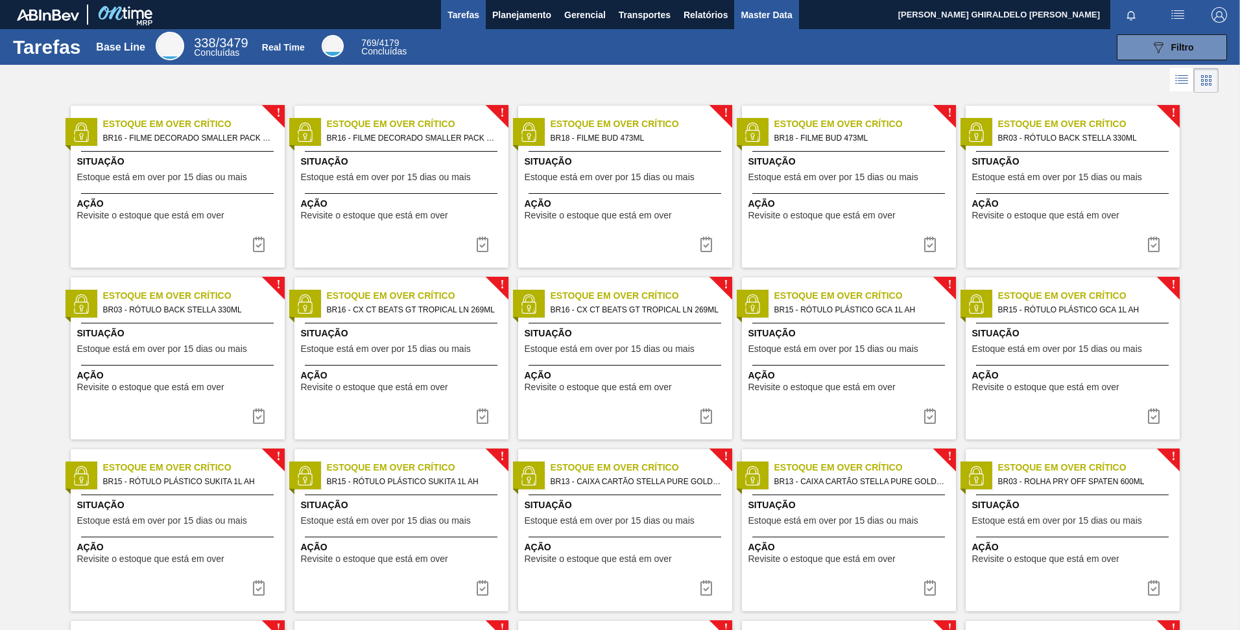
click at [746, 17] on span "Master Data" at bounding box center [766, 15] width 51 height 16
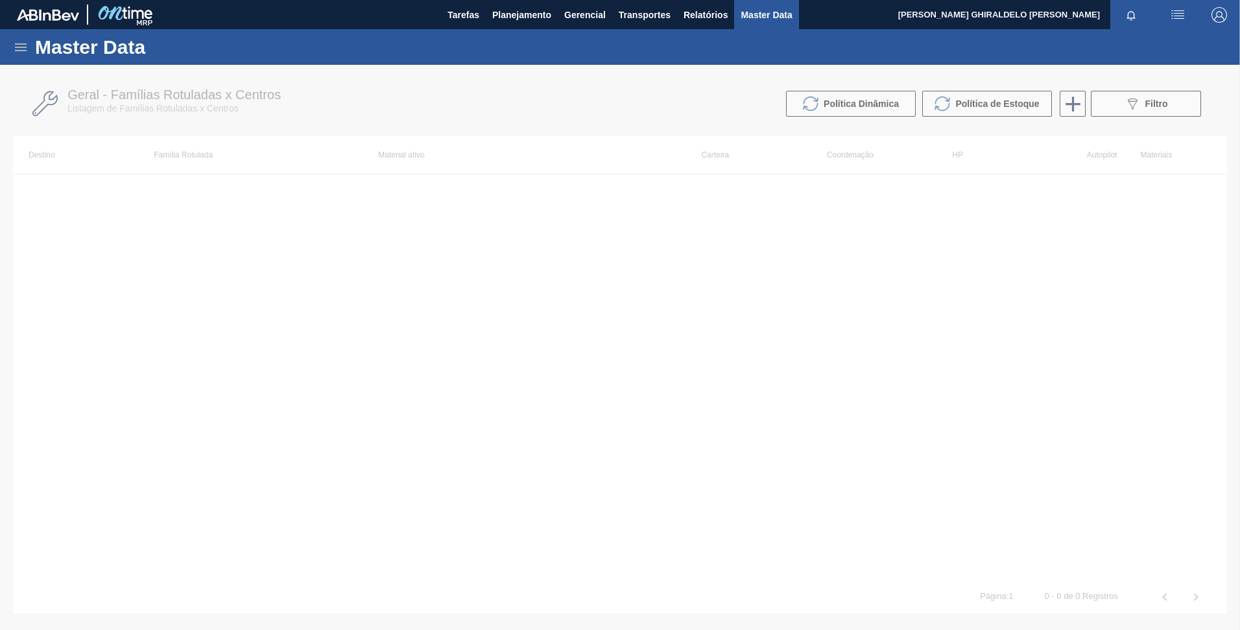
click at [18, 49] on icon at bounding box center [21, 48] width 16 height 16
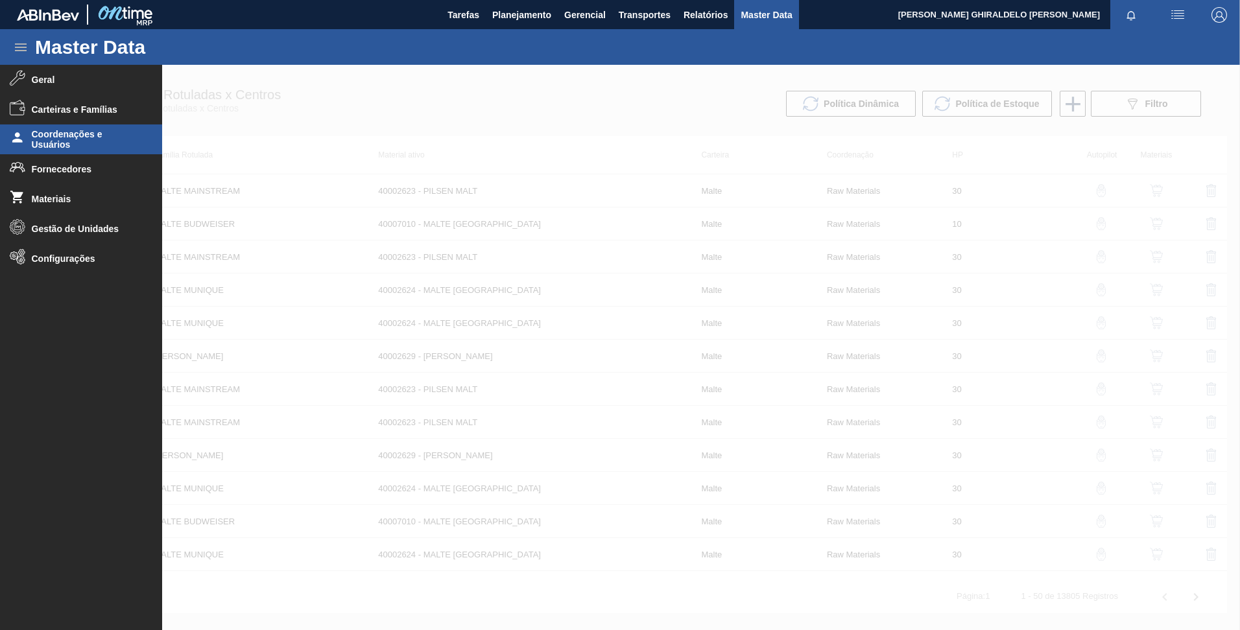
click at [52, 135] on span "Coordenações e Usuários" at bounding box center [85, 139] width 107 height 21
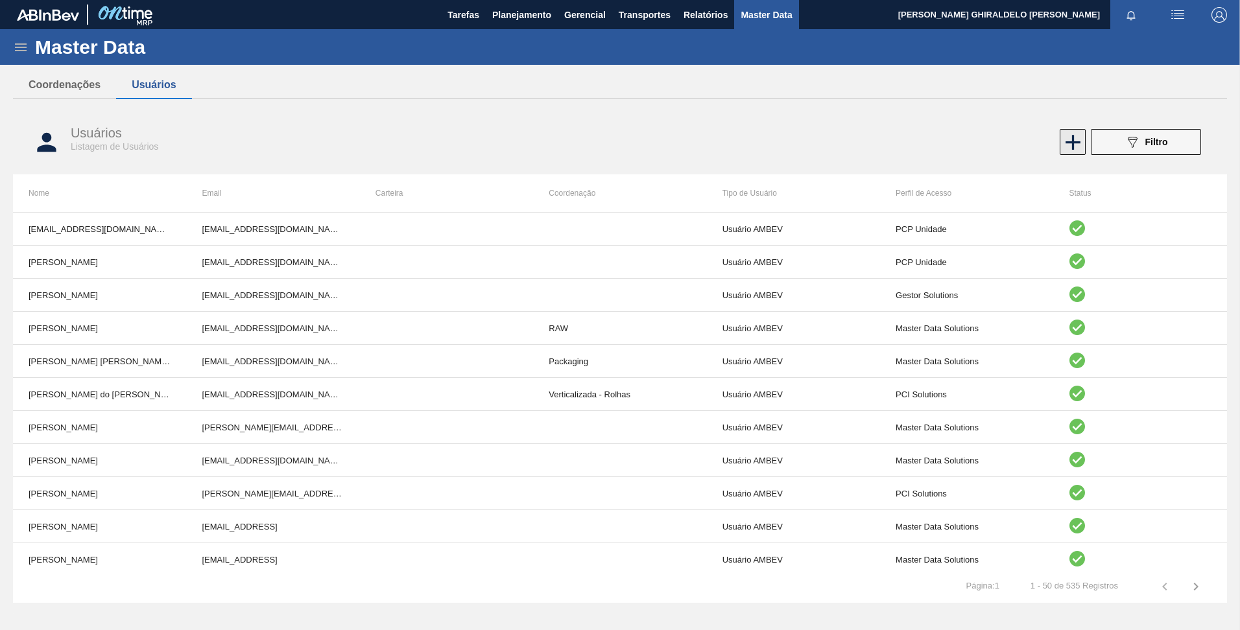
click at [1073, 145] on icon at bounding box center [1072, 142] width 15 height 15
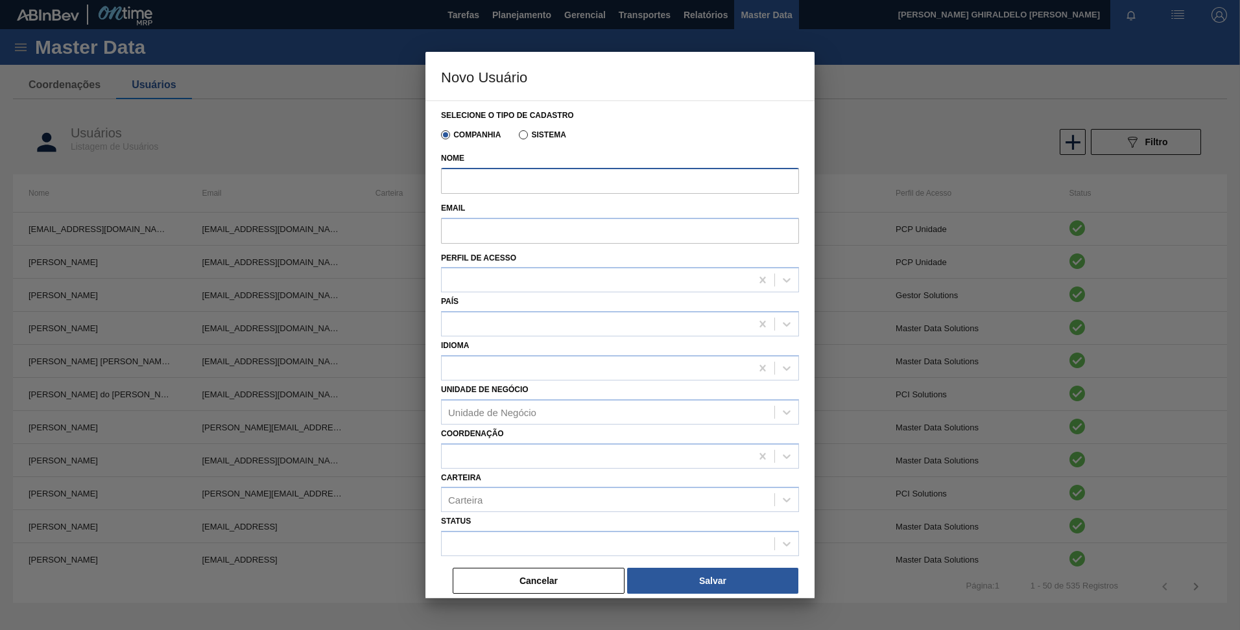
click at [539, 182] on input "Nome" at bounding box center [620, 181] width 358 height 26
paste input "[PERSON_NAME]"
type input "[PERSON_NAME]"
click at [589, 237] on input "Email" at bounding box center [620, 231] width 358 height 26
paste input "[EMAIL_ADDRESS][DOMAIN_NAME]"
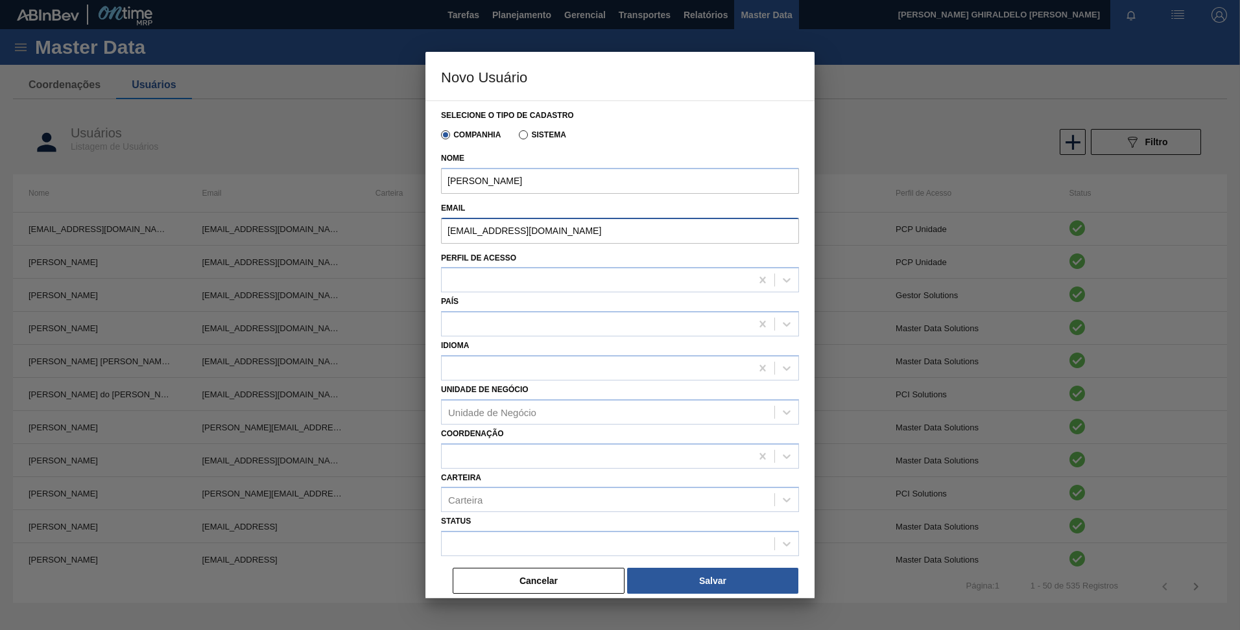
type input "[EMAIL_ADDRESS][DOMAIN_NAME]"
click at [467, 278] on div at bounding box center [596, 280] width 309 height 19
type Acesso "b"
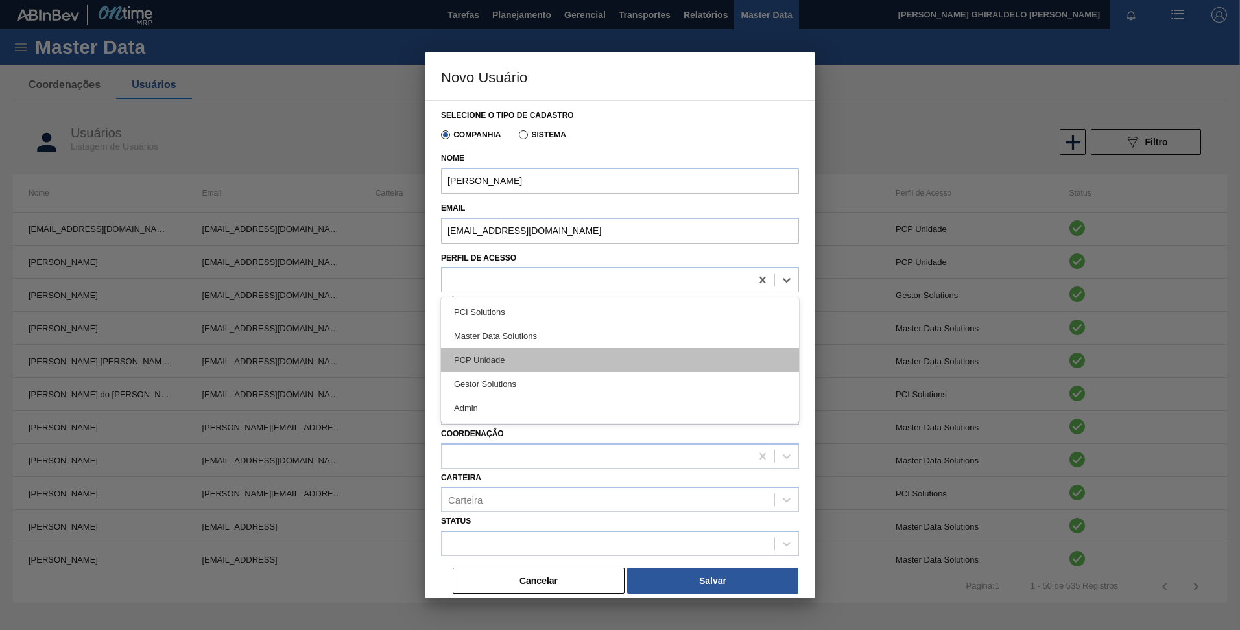
click at [509, 366] on div "PCP Unidade" at bounding box center [620, 360] width 358 height 24
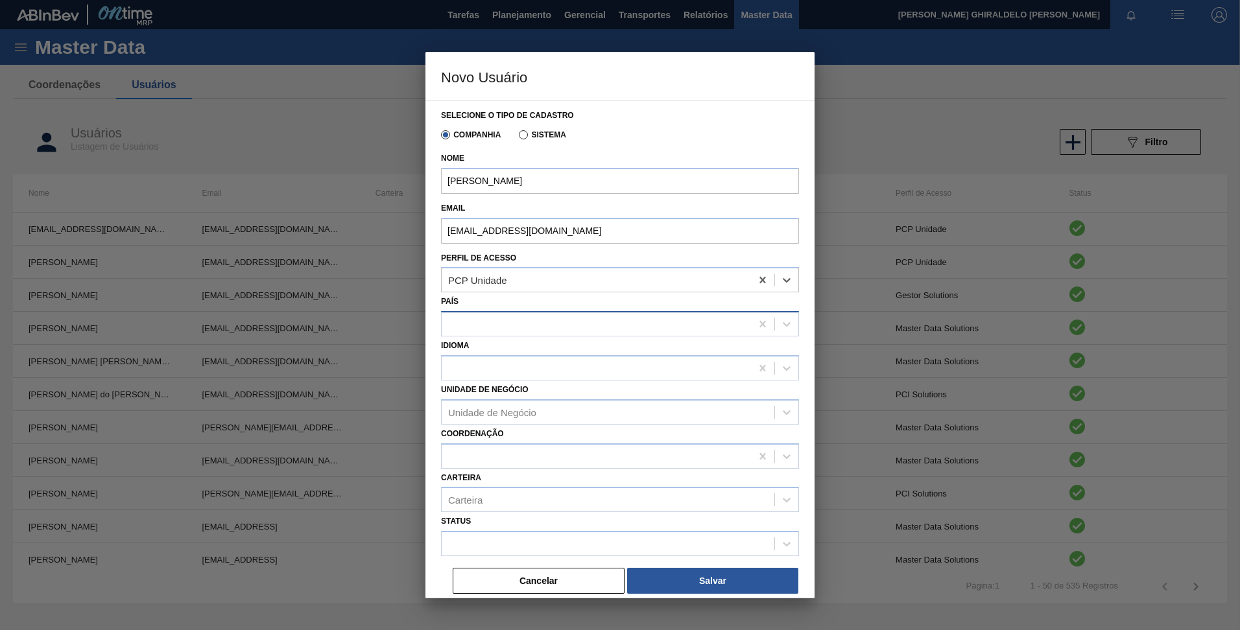
click at [505, 334] on div at bounding box center [620, 323] width 358 height 25
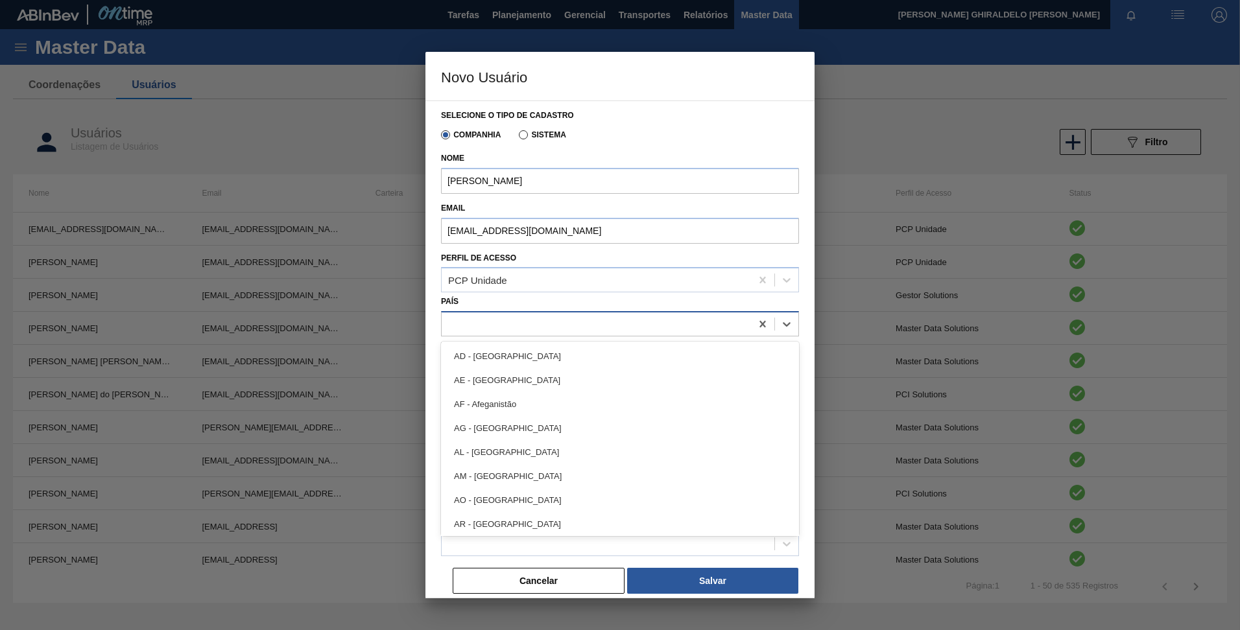
type input "r"
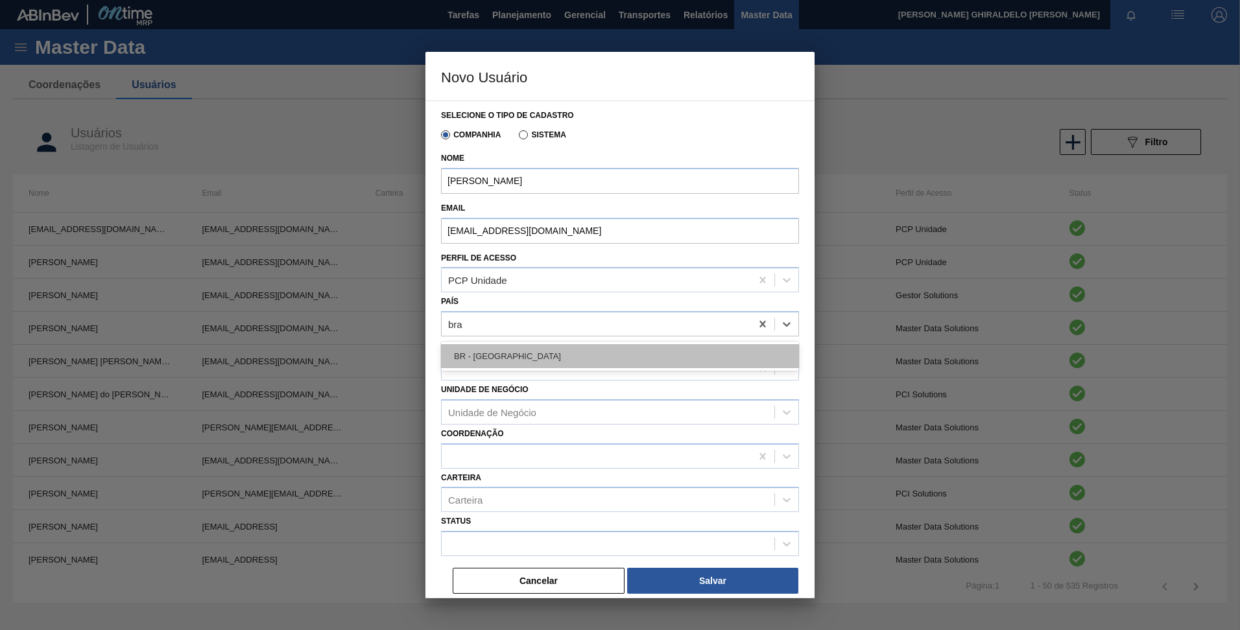
type input "bras"
click at [506, 357] on div "BR - [GEOGRAPHIC_DATA]" at bounding box center [620, 356] width 358 height 24
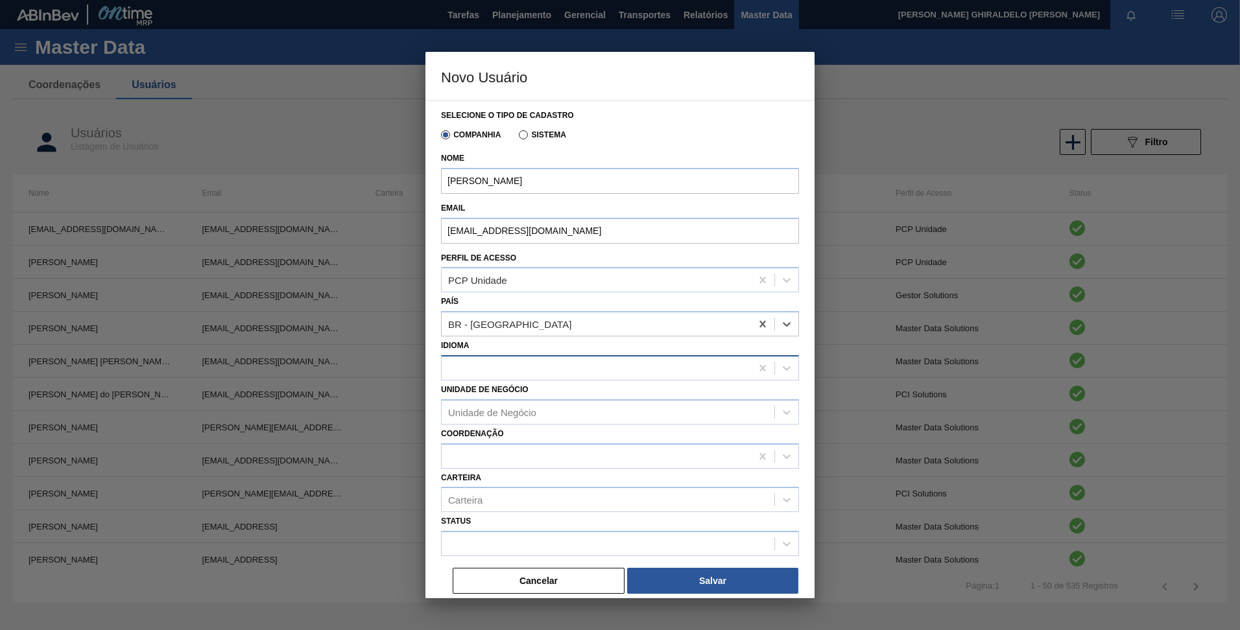
click at [530, 361] on div at bounding box center [596, 368] width 309 height 19
type input "port"
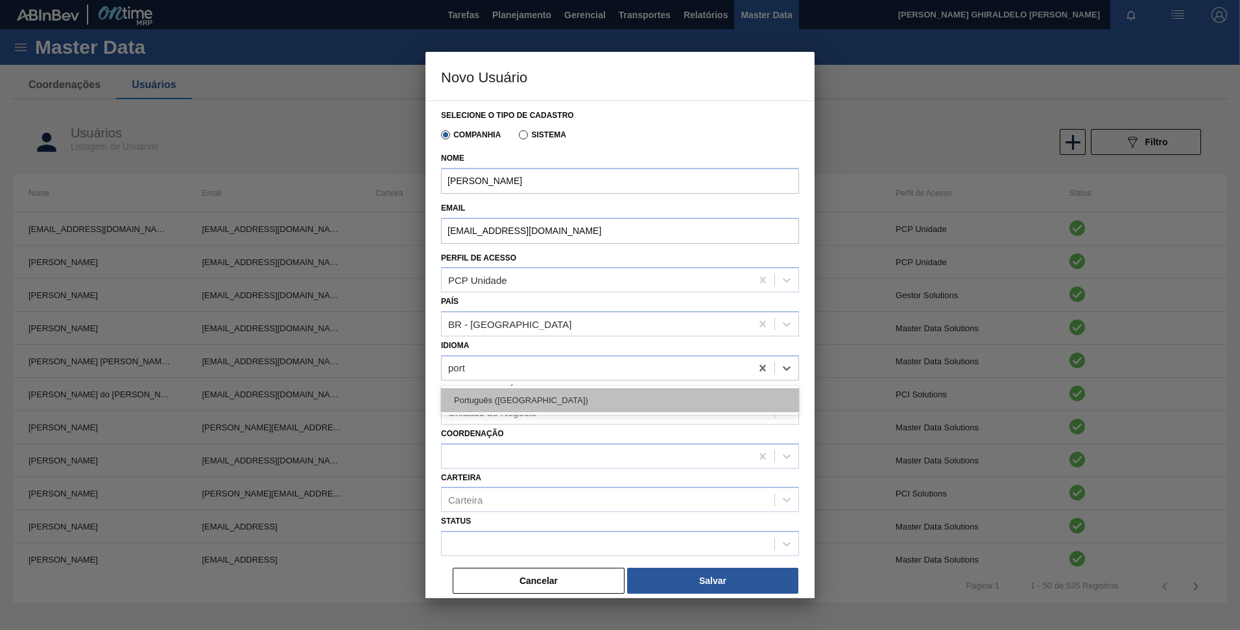
click at [530, 390] on div "Português ([GEOGRAPHIC_DATA])" at bounding box center [620, 400] width 358 height 24
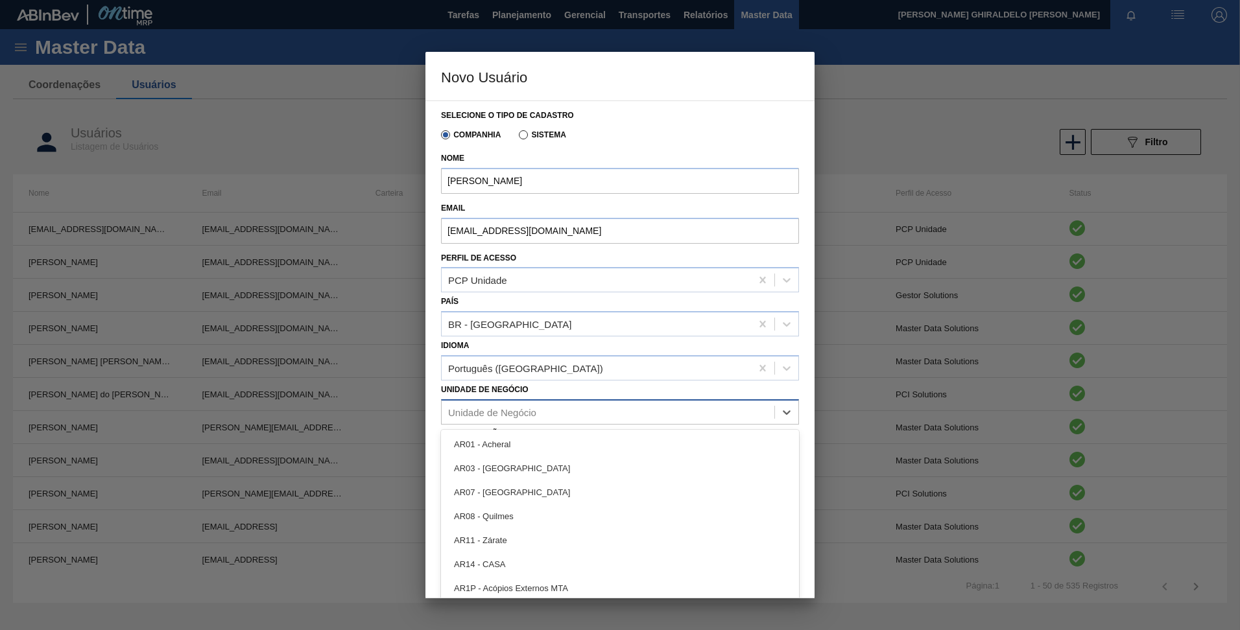
click at [518, 415] on div "Unidade de Negócio" at bounding box center [492, 412] width 88 height 11
type Negócio "tere"
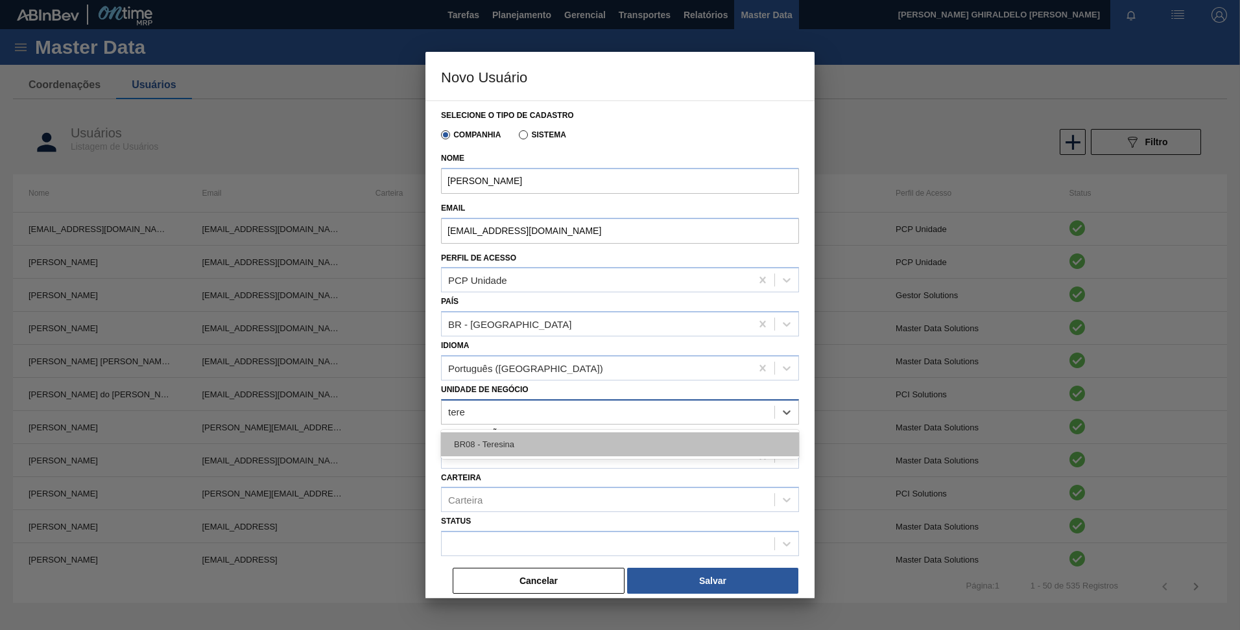
click at [516, 441] on div "BR08 - Teresina" at bounding box center [620, 445] width 358 height 24
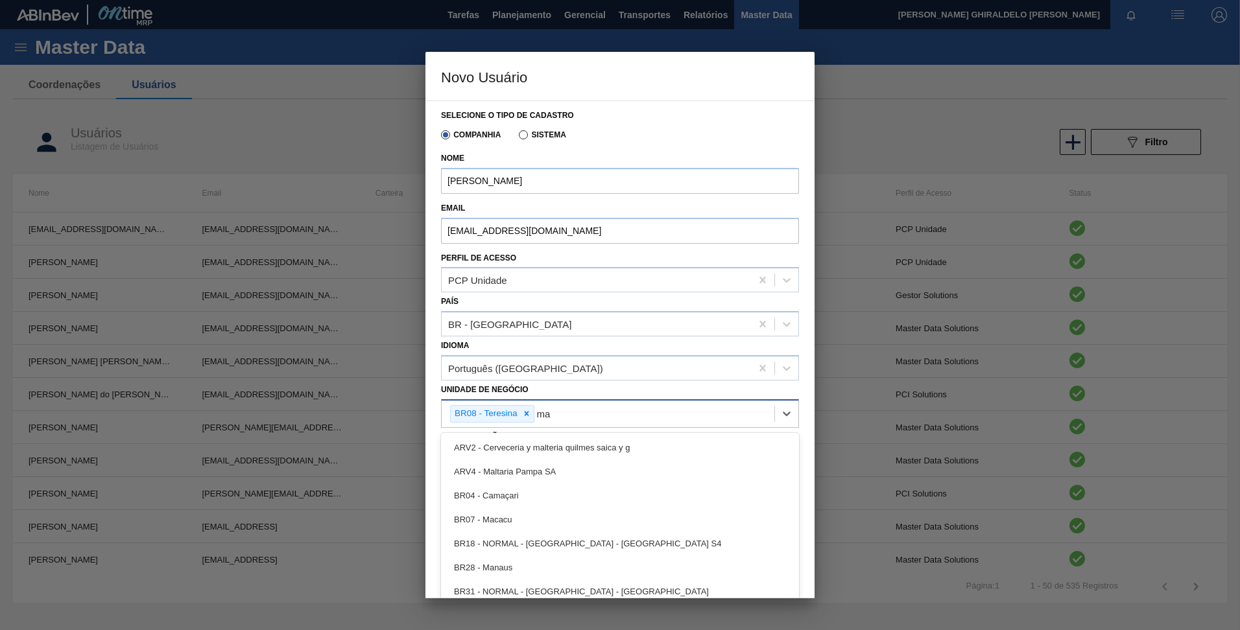
type Negócio "m"
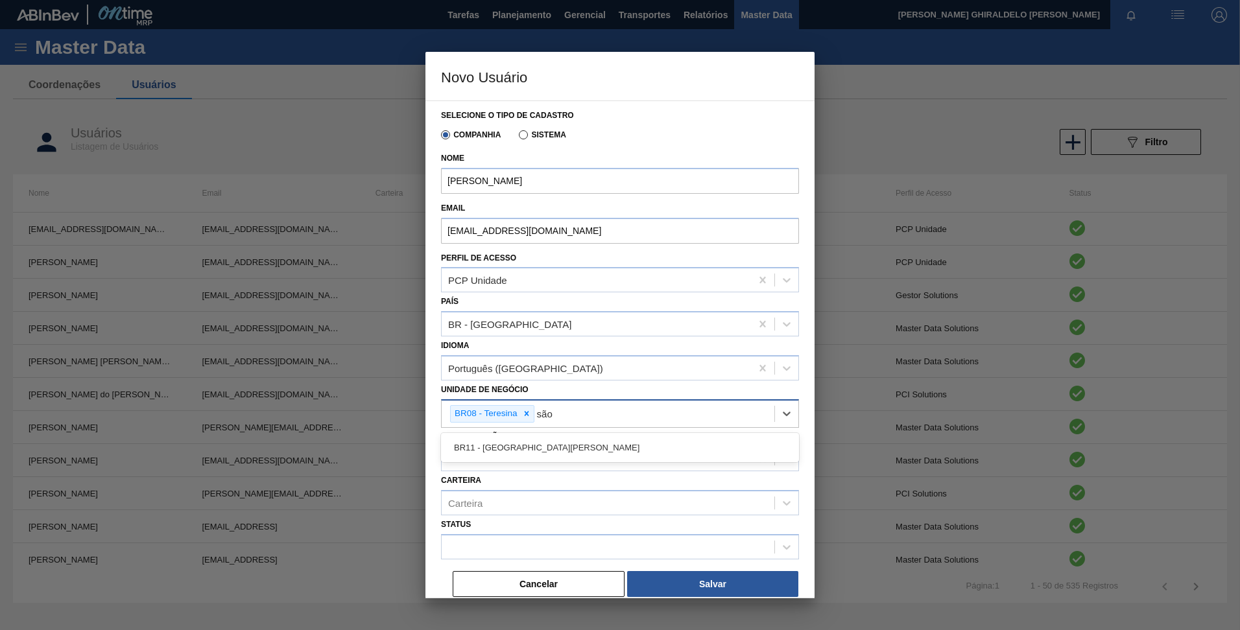
type Negócio "são l"
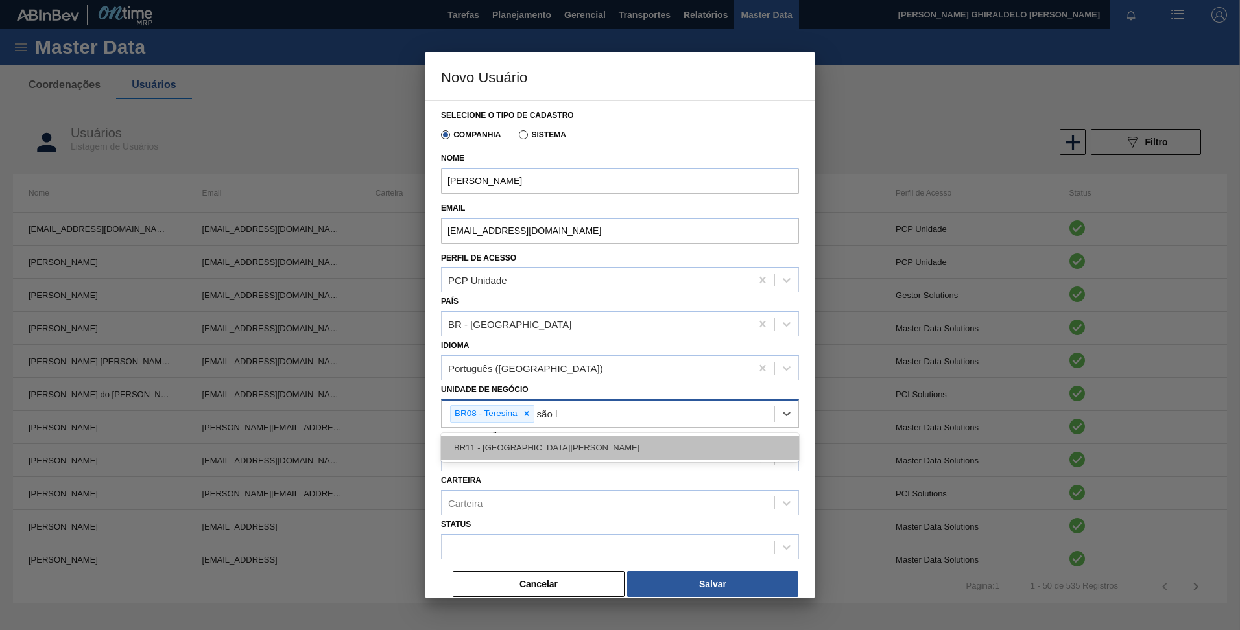
click at [487, 442] on div "BR11 - [GEOGRAPHIC_DATA][PERSON_NAME]" at bounding box center [620, 448] width 358 height 24
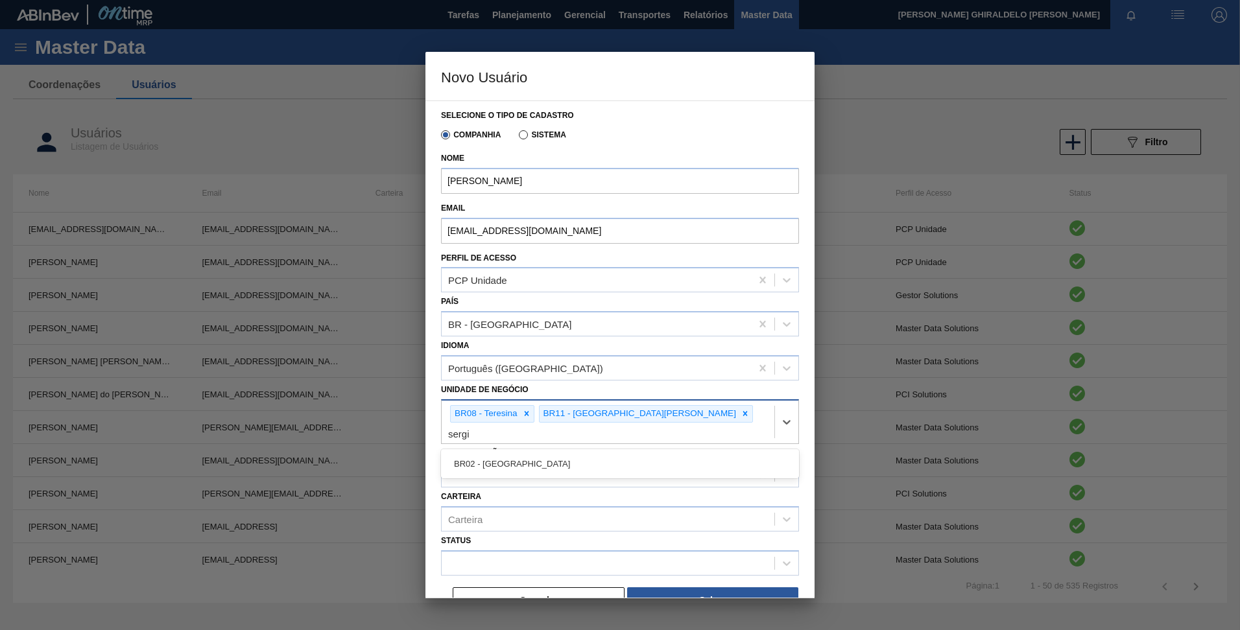
type Negócio "sergip"
click at [487, 452] on div "BR02 - [GEOGRAPHIC_DATA]" at bounding box center [620, 464] width 358 height 24
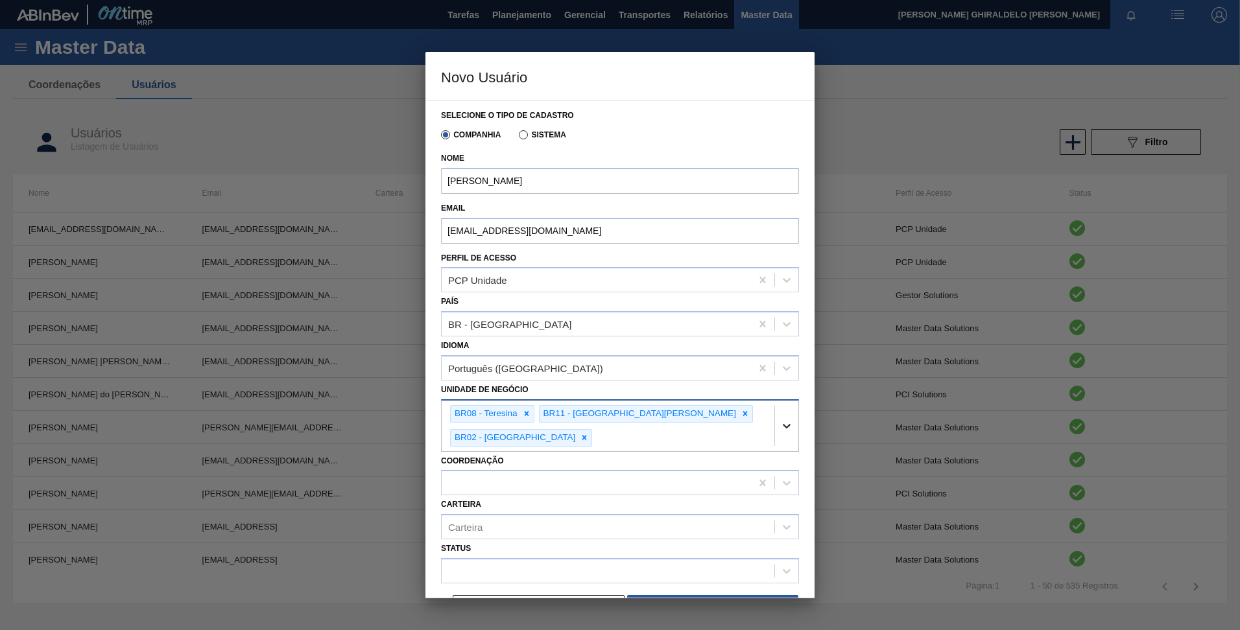
click at [787, 420] on icon at bounding box center [786, 426] width 13 height 13
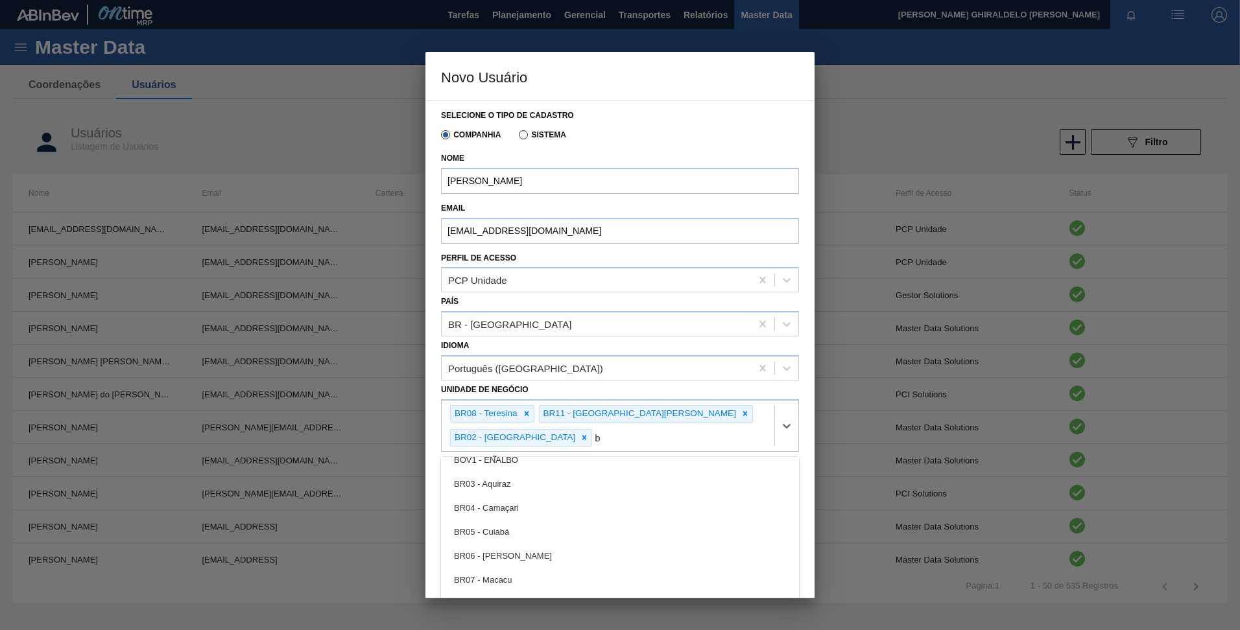
type Negócio "br"
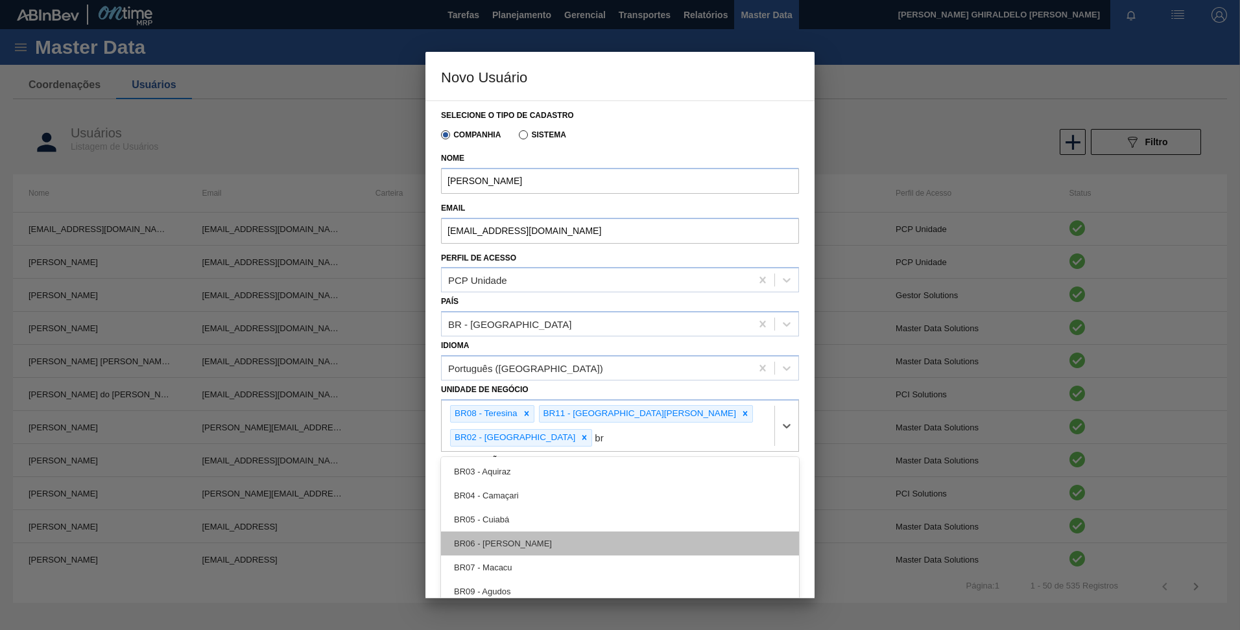
click at [540, 532] on div "BR06 - [PERSON_NAME]" at bounding box center [620, 544] width 358 height 24
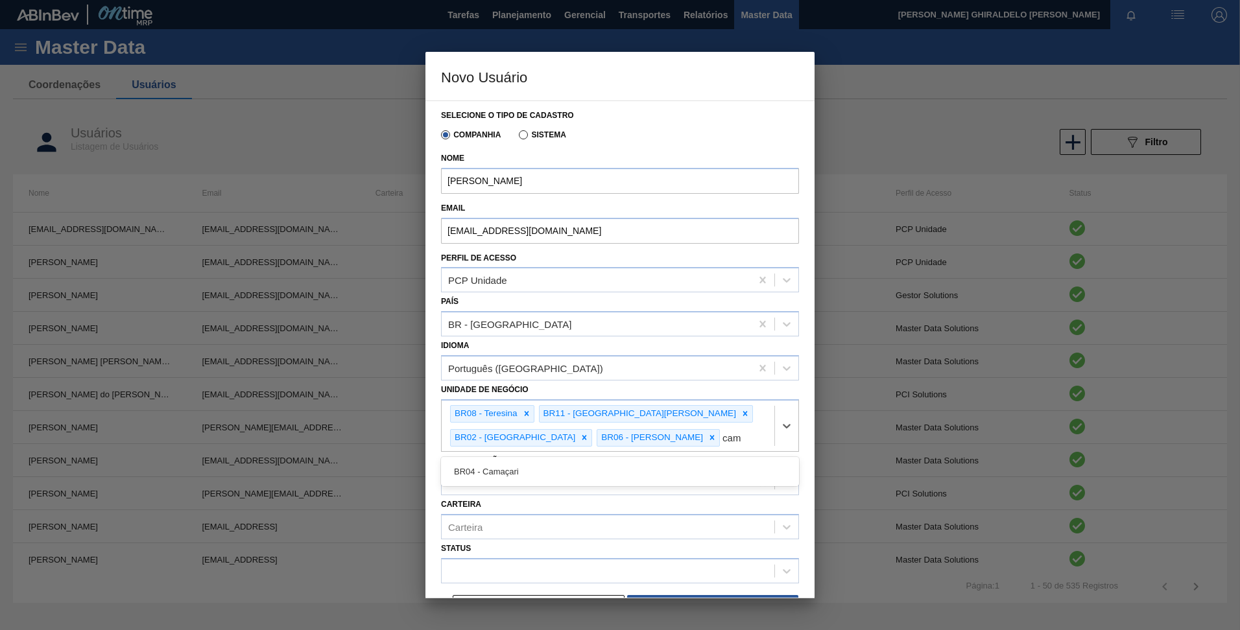
type Negócio "cama"
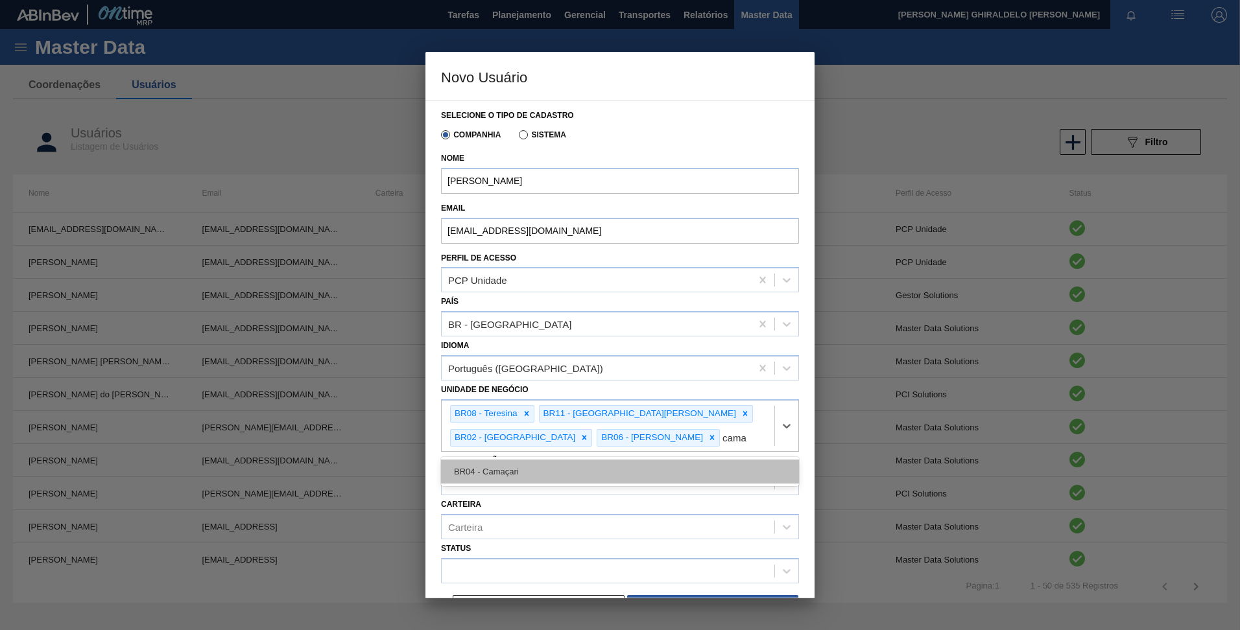
click at [499, 482] on div "BR04 - Camaçari" at bounding box center [620, 472] width 358 height 24
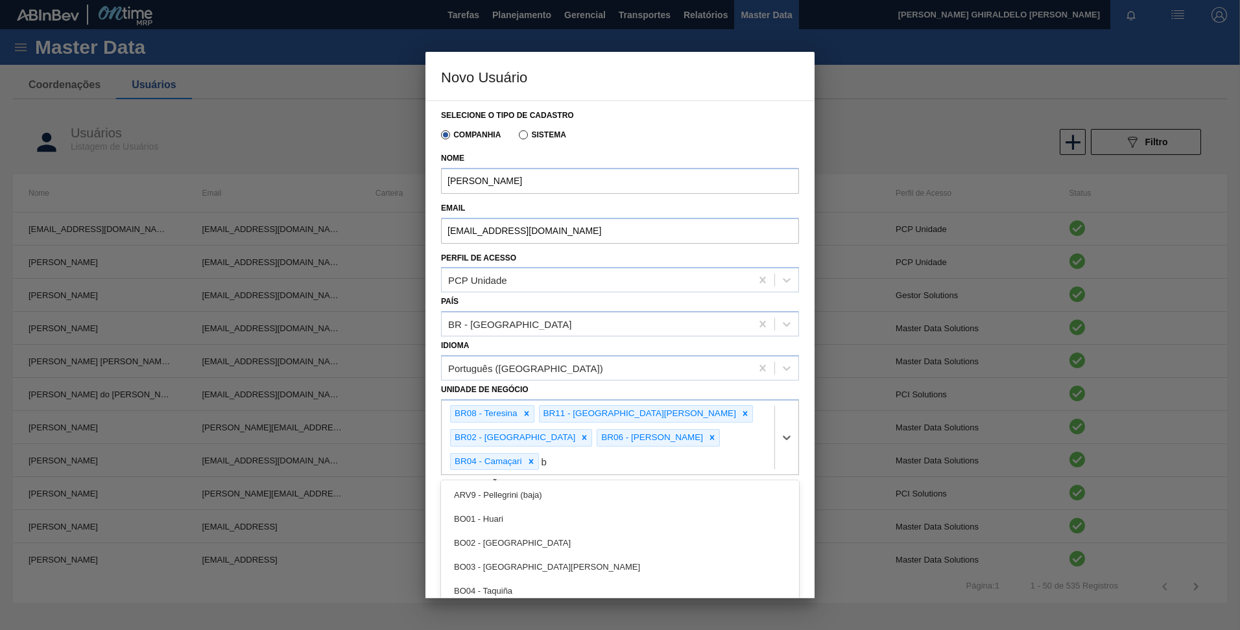
type Negócio "br"
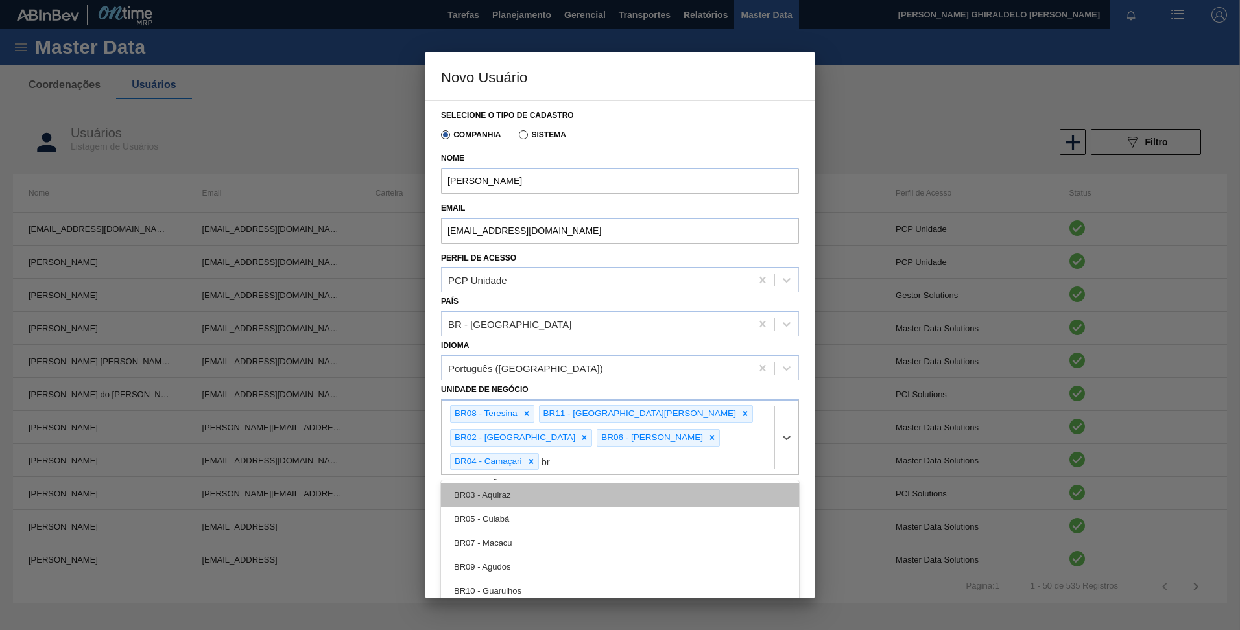
click at [496, 483] on div "BR03 - Aquiraz" at bounding box center [620, 495] width 358 height 24
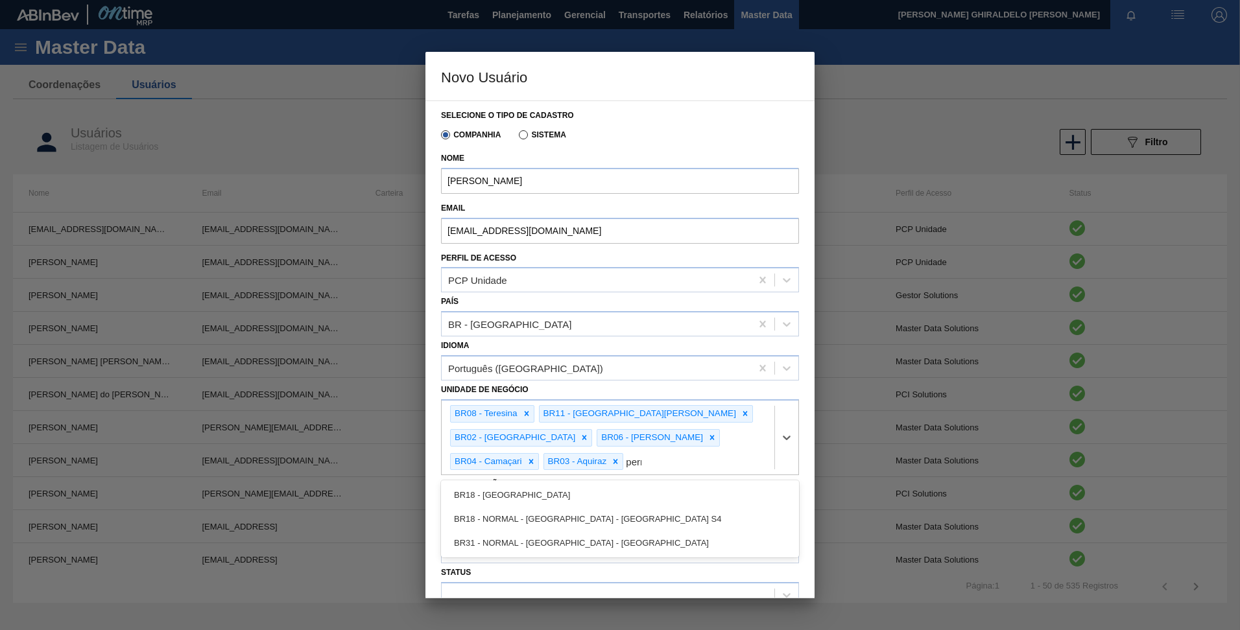
type Negócio "[PERSON_NAME]"
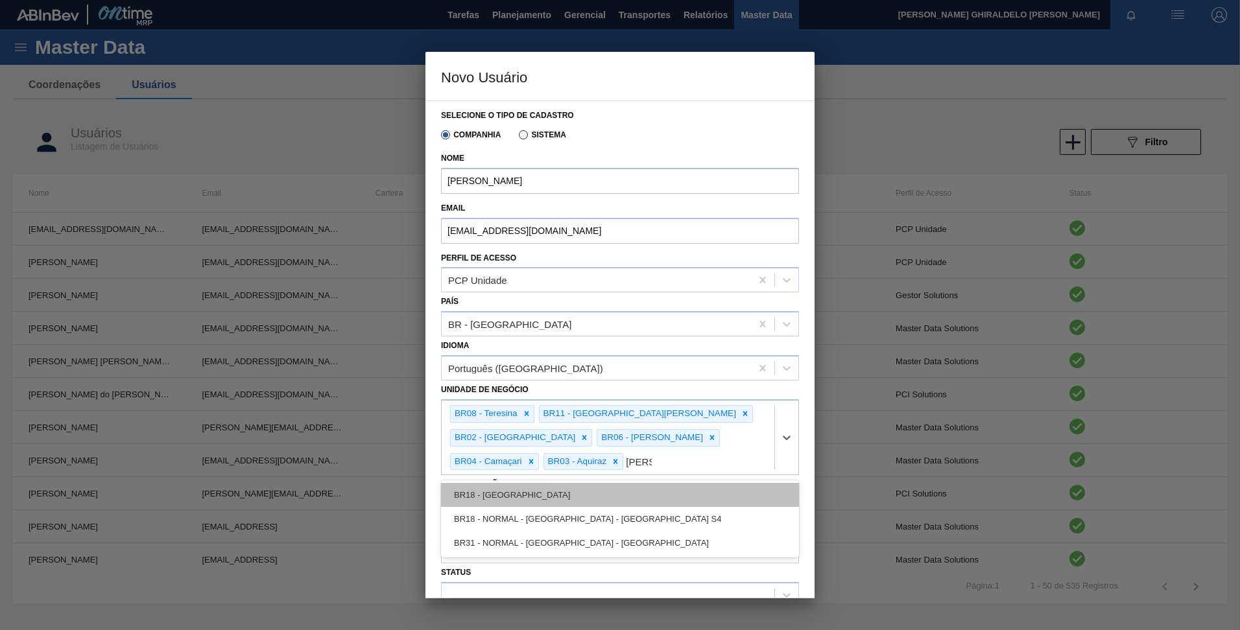
click at [619, 483] on div "BR18 - [GEOGRAPHIC_DATA]" at bounding box center [620, 495] width 358 height 24
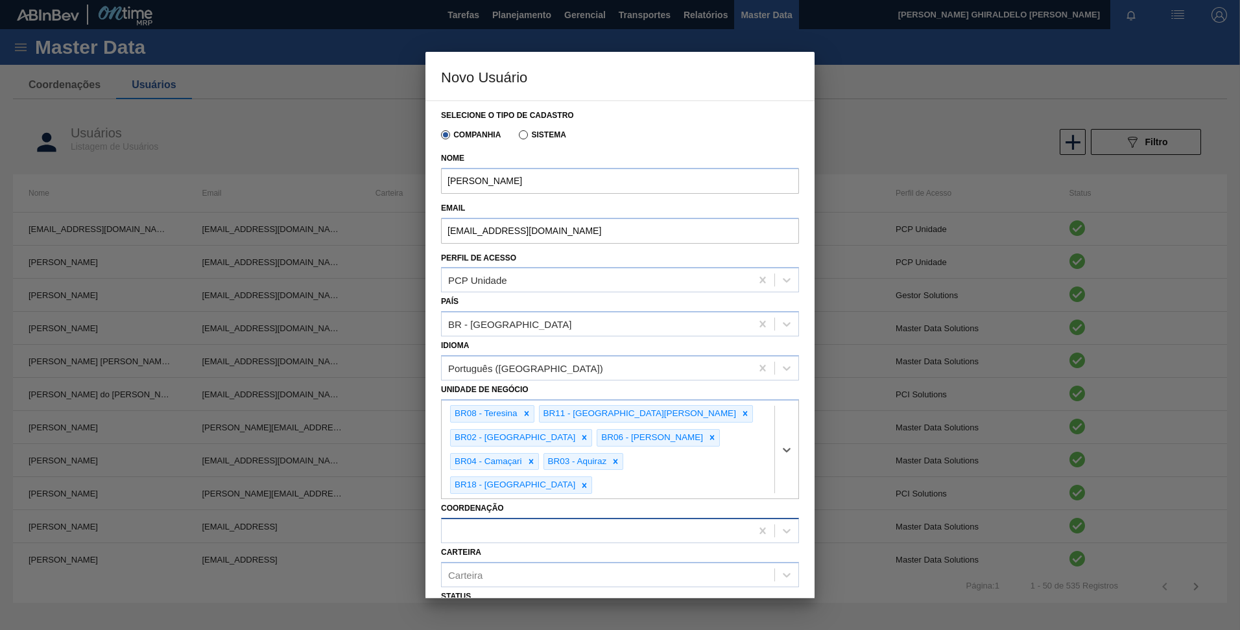
scroll to position [54, 0]
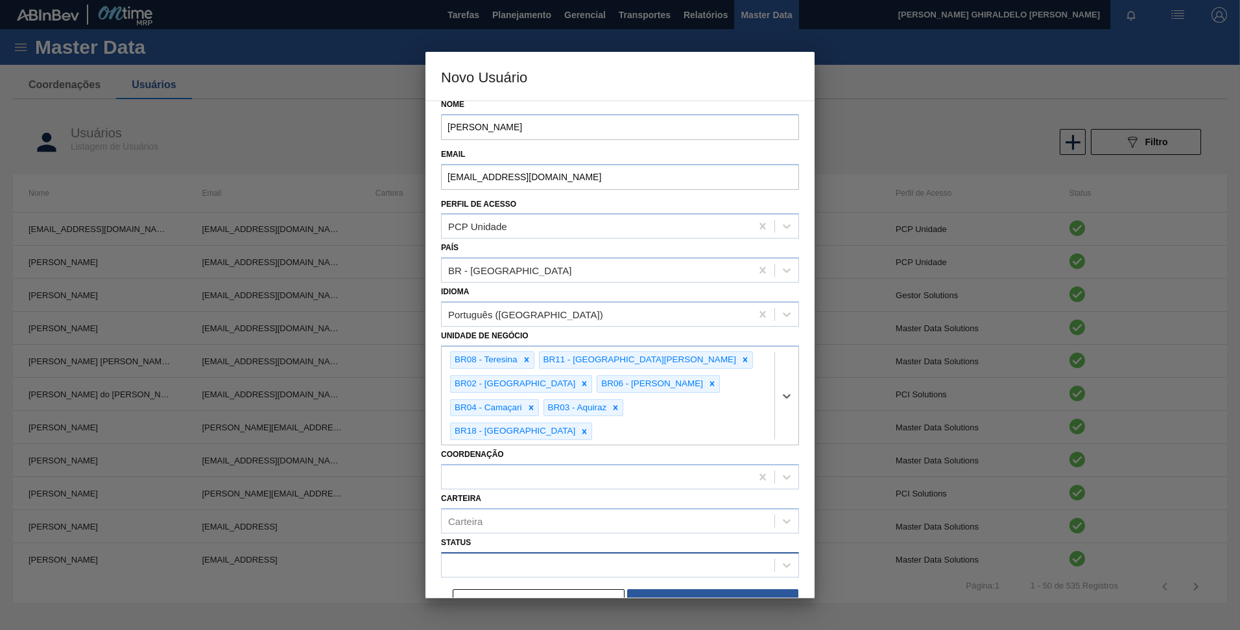
click at [545, 556] on div at bounding box center [608, 565] width 333 height 19
click at [554, 586] on div "Habilitado" at bounding box center [620, 598] width 358 height 24
click at [738, 589] on button "Salvar" at bounding box center [712, 602] width 171 height 26
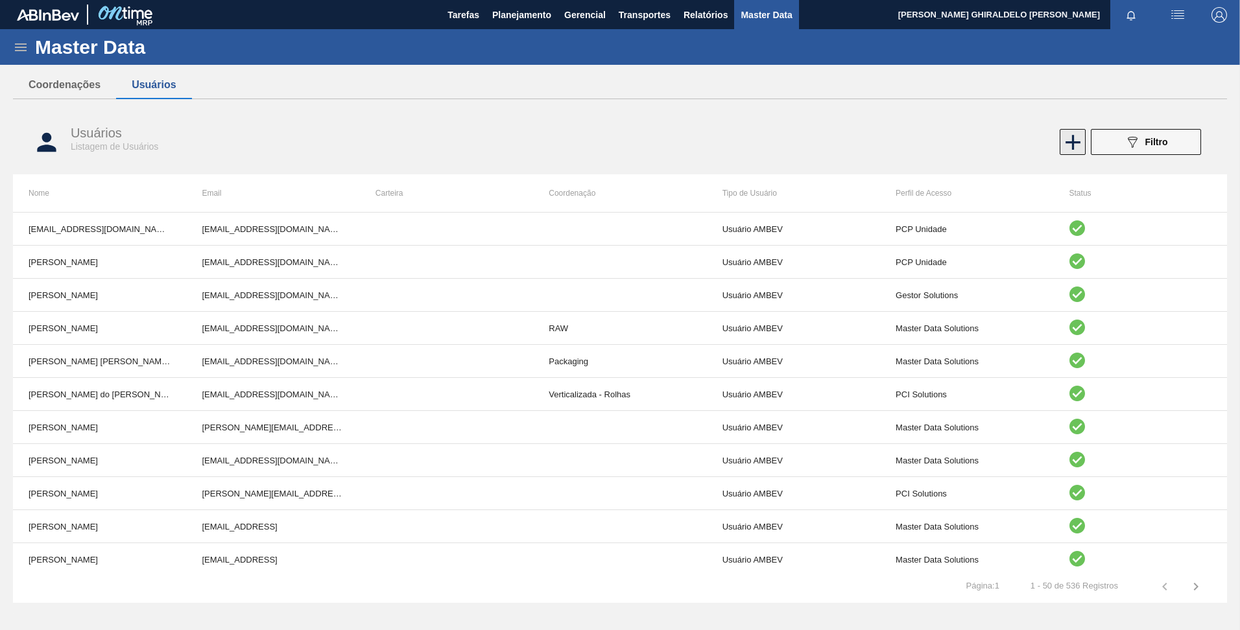
click at [1071, 140] on icon at bounding box center [1072, 142] width 25 height 25
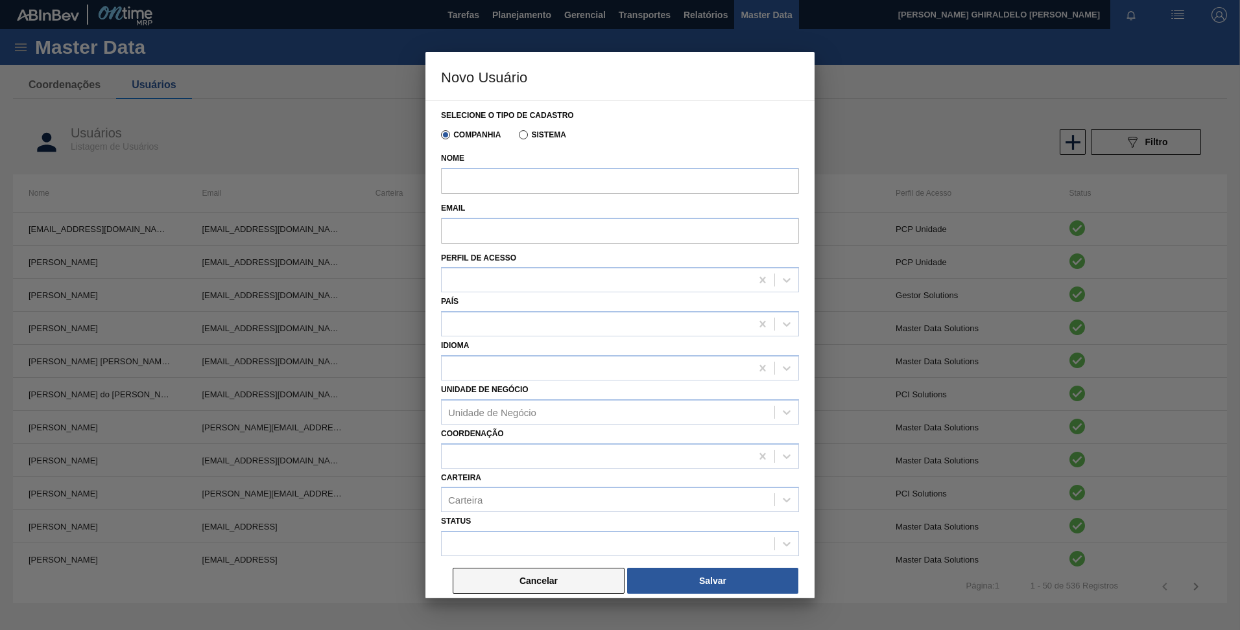
click at [485, 576] on button "Cancelar" at bounding box center [539, 581] width 172 height 26
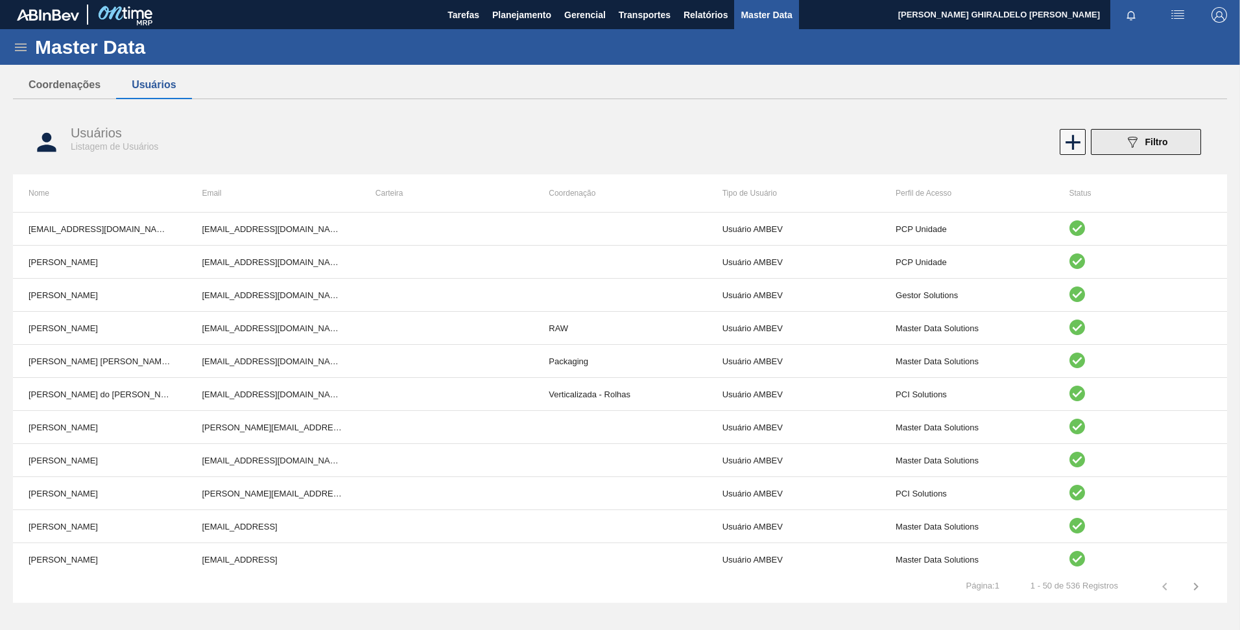
click at [1113, 145] on button "089F7B8B-B2A5-4AFE-B5C0-19BA573D28AC Filtro" at bounding box center [1146, 142] width 110 height 26
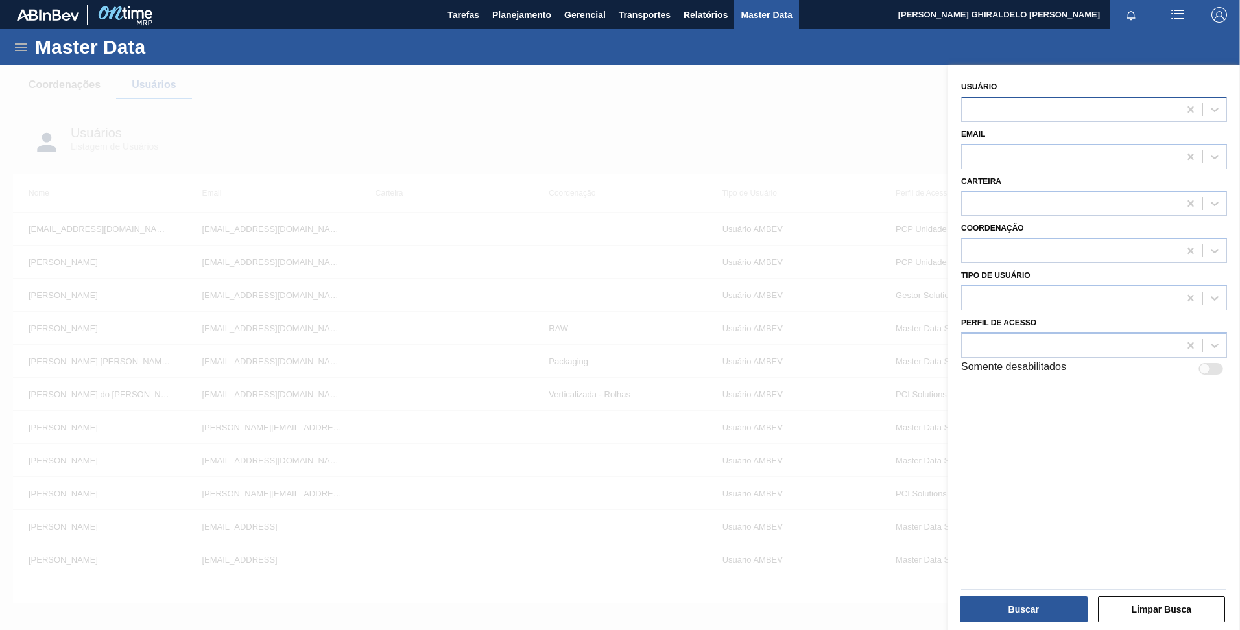
click at [1042, 103] on div at bounding box center [1070, 109] width 217 height 19
type input "p"
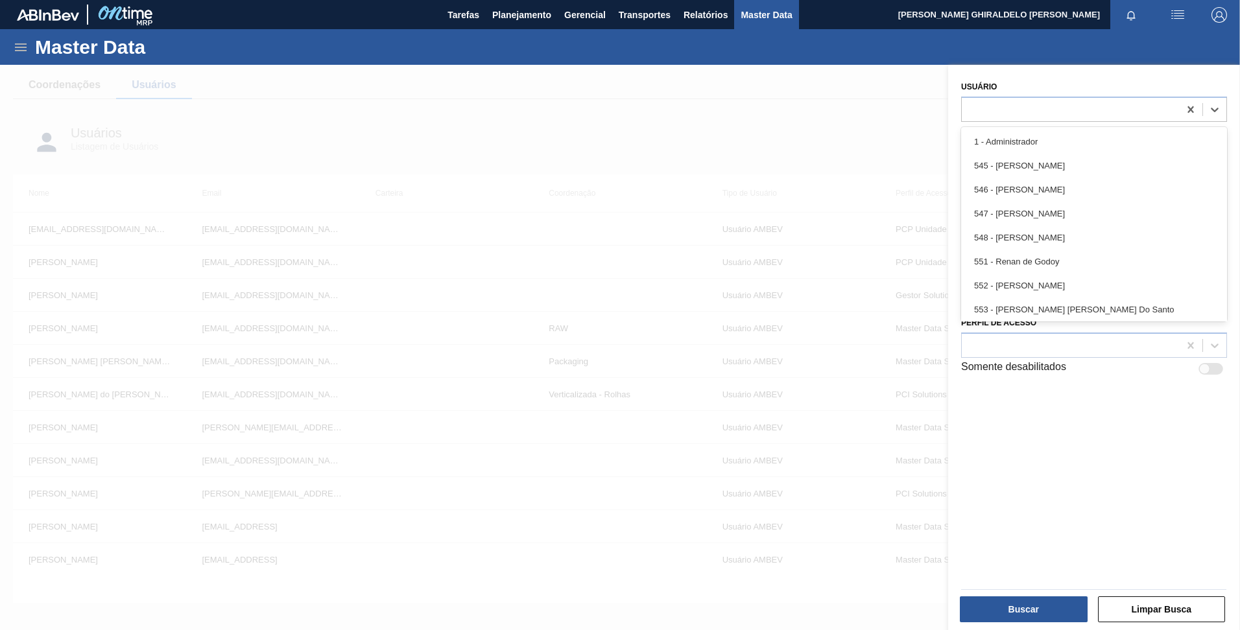
click at [881, 101] on div at bounding box center [620, 380] width 1240 height 630
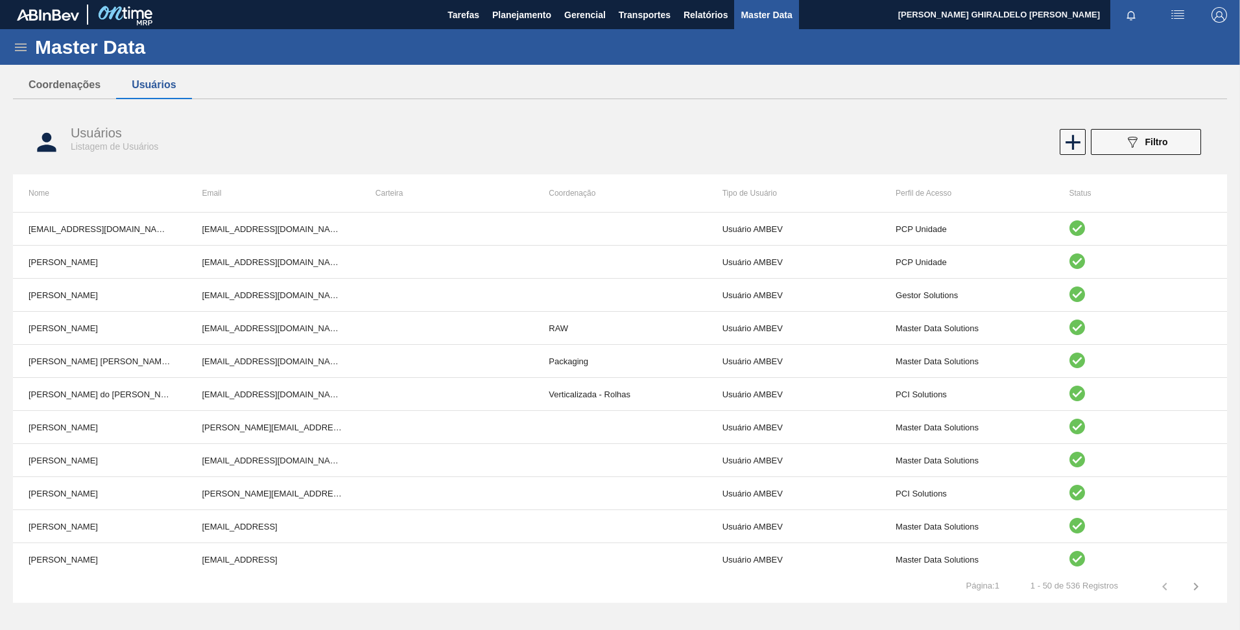
click at [591, 92] on div "Coordenações Usuários" at bounding box center [620, 85] width 1214 height 28
click at [1077, 139] on icon at bounding box center [1072, 142] width 25 height 25
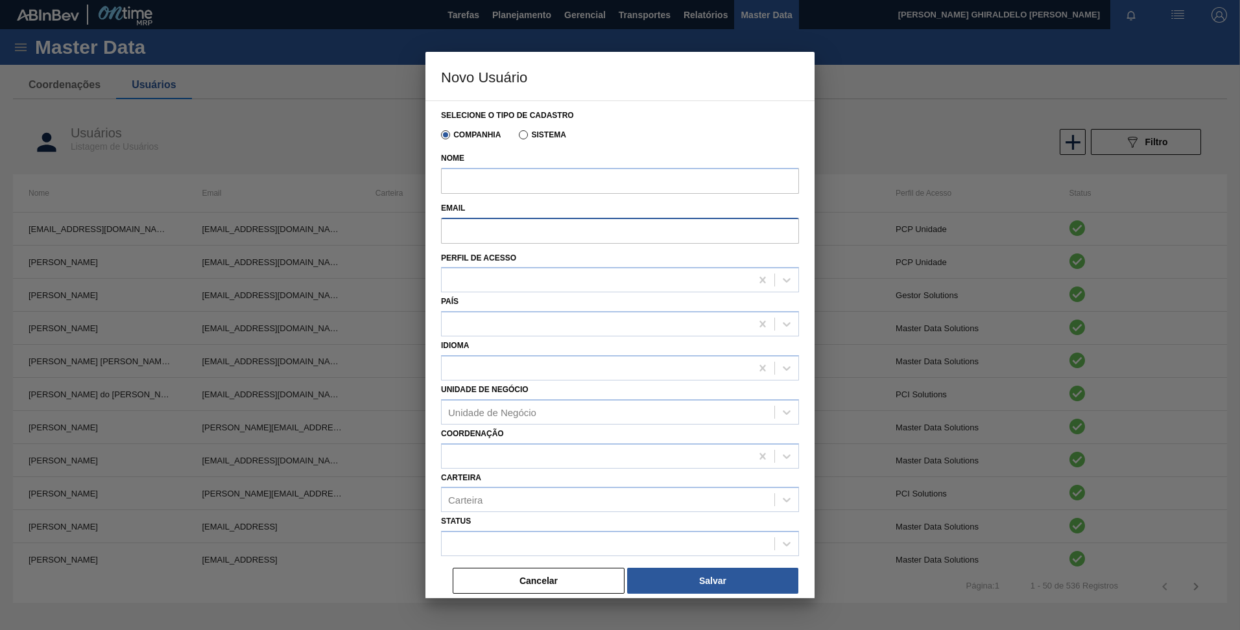
click at [562, 220] on input "Email" at bounding box center [620, 231] width 358 height 26
paste input "[EMAIL_ADDRESS][DOMAIN_NAME]"
type input "[EMAIL_ADDRESS][DOMAIN_NAME]"
click at [535, 176] on input "Nome" at bounding box center [620, 181] width 358 height 26
paste input "[PERSON_NAME] PORDEUS"
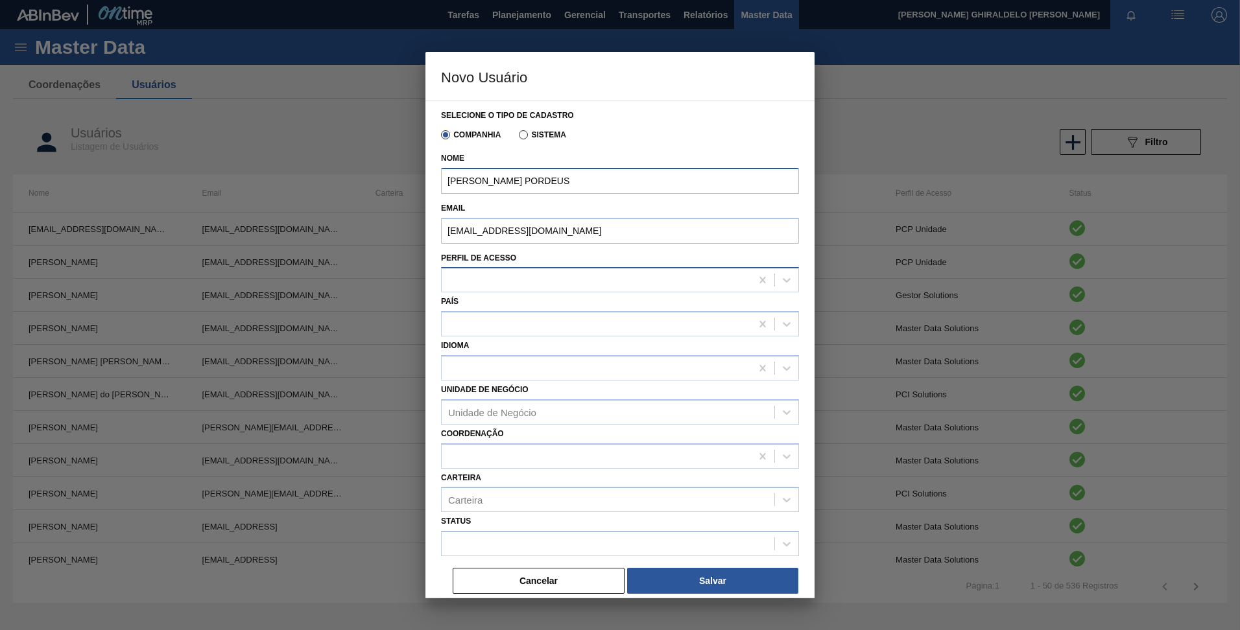
type input "[PERSON_NAME] PORDEUS"
click at [519, 287] on div at bounding box center [596, 280] width 309 height 19
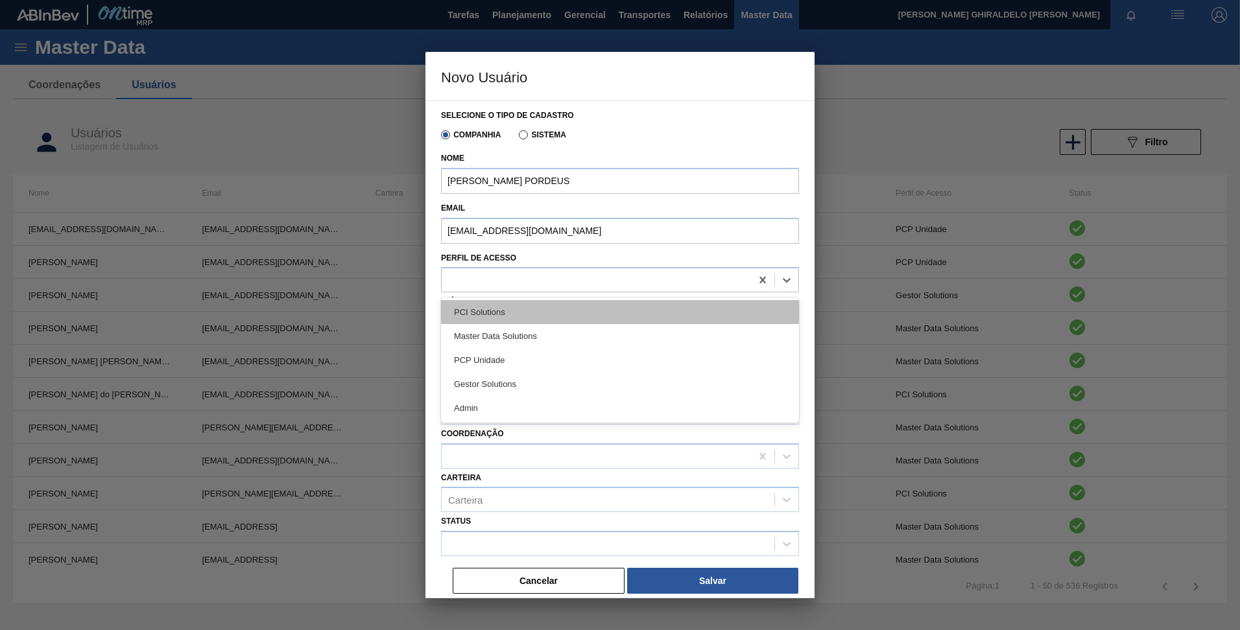
click at [512, 313] on div "PCI Solutions" at bounding box center [620, 312] width 358 height 24
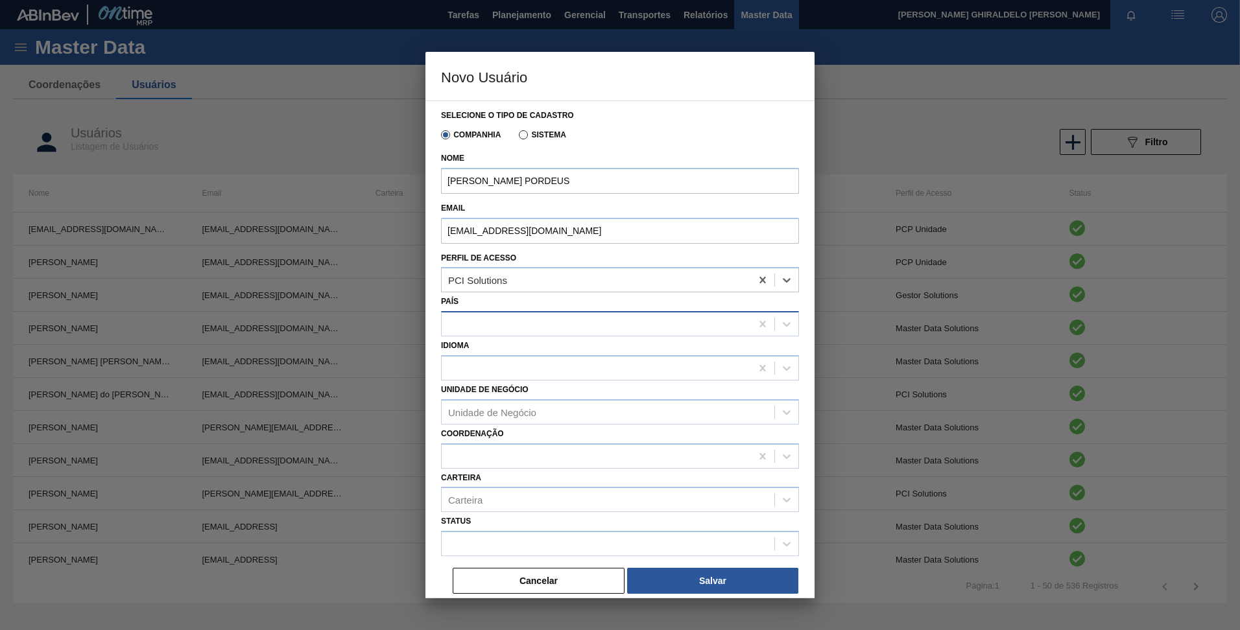
click at [526, 325] on div at bounding box center [596, 324] width 309 height 19
type input "bra"
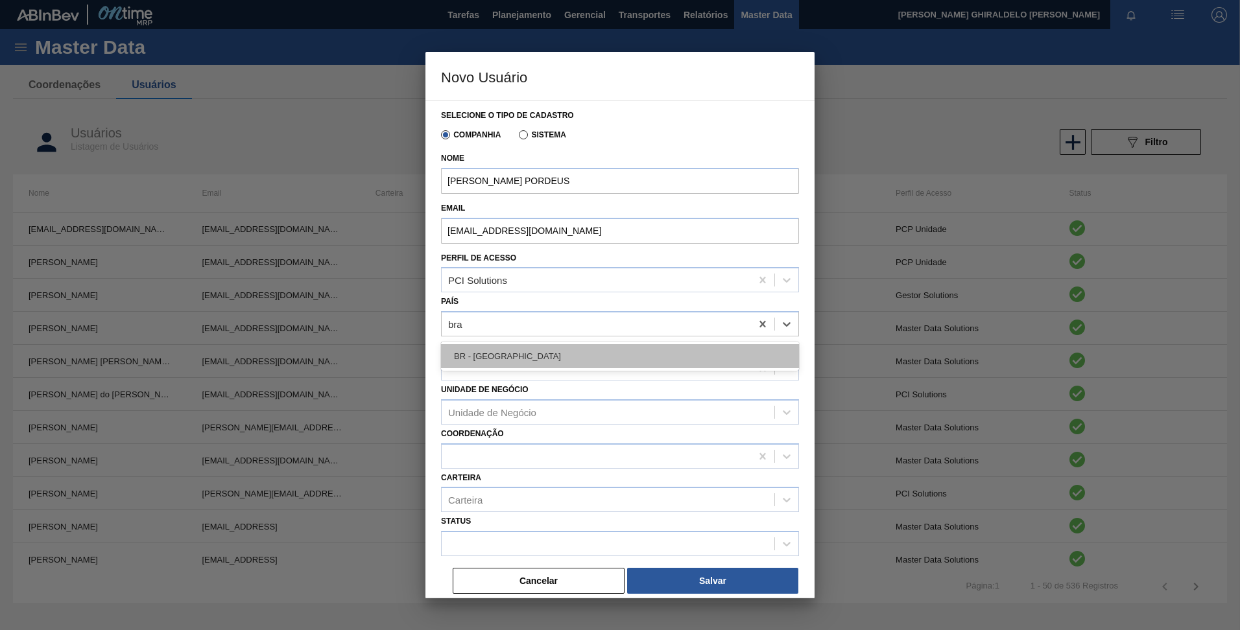
click at [523, 347] on div "BR - [GEOGRAPHIC_DATA]" at bounding box center [620, 356] width 358 height 24
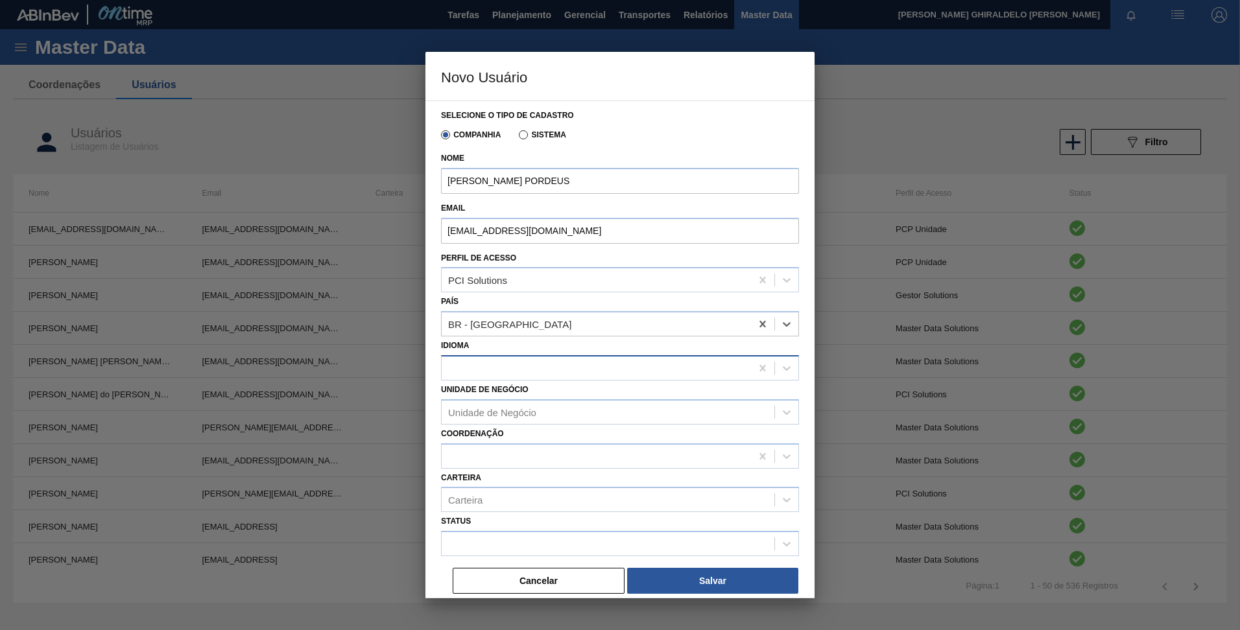
click at [529, 361] on div at bounding box center [596, 368] width 309 height 19
type input "port"
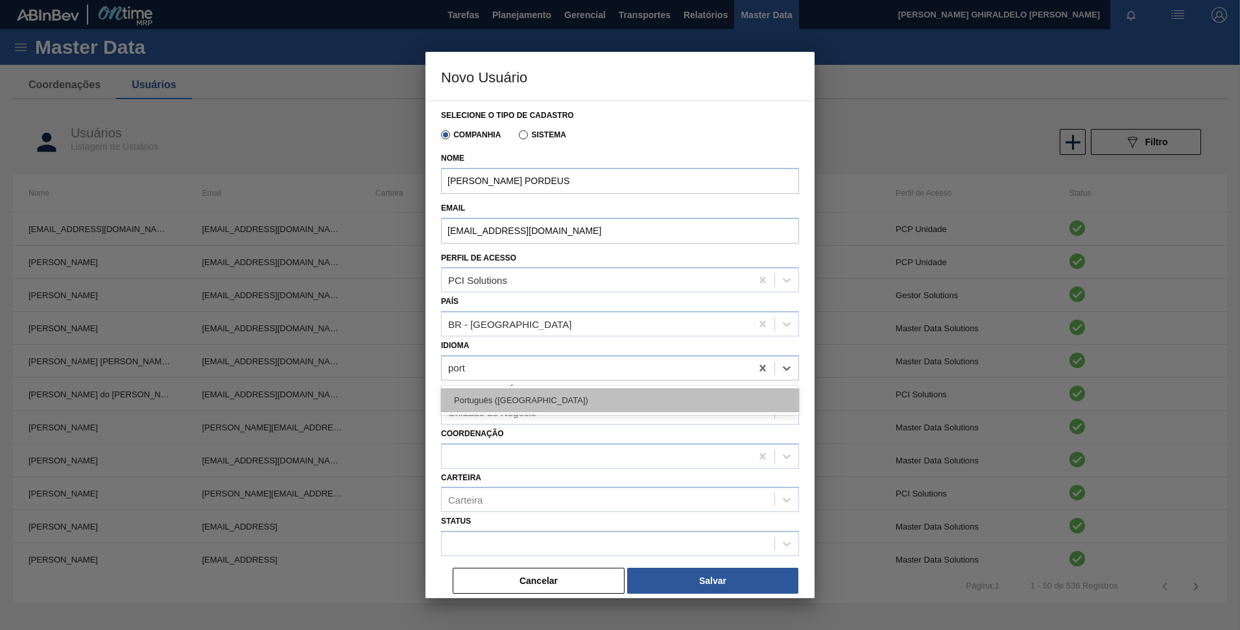
click at [528, 398] on div "Português ([GEOGRAPHIC_DATA])" at bounding box center [620, 400] width 358 height 24
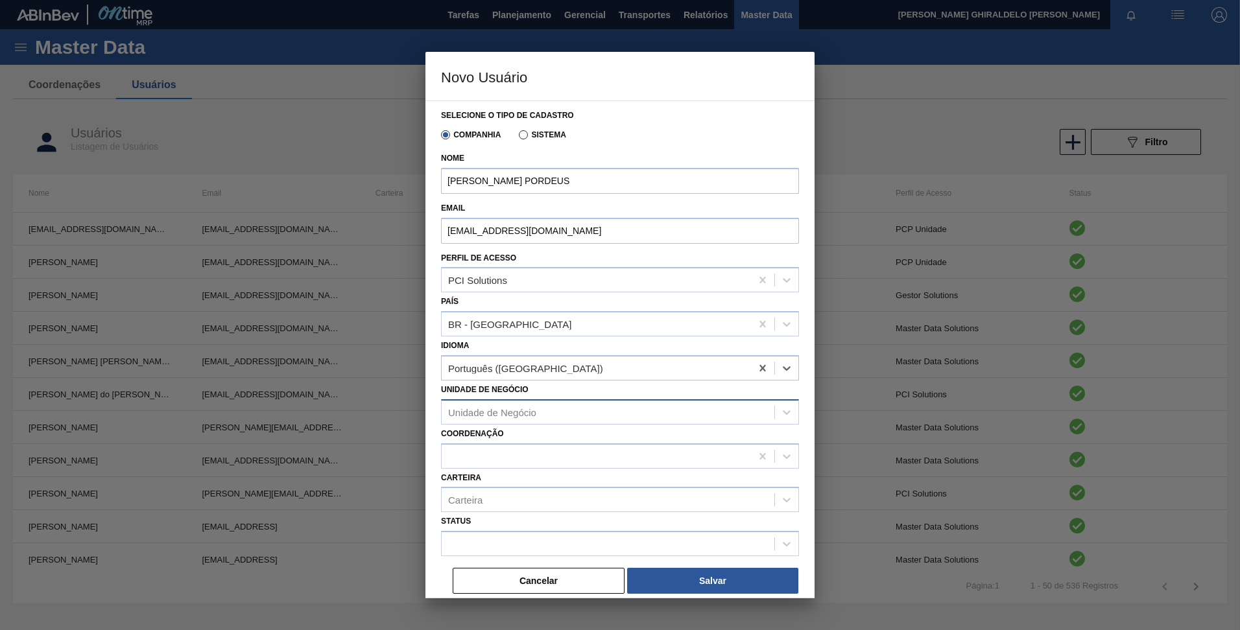
click at [519, 409] on div "Unidade de Negócio" at bounding box center [492, 412] width 88 height 11
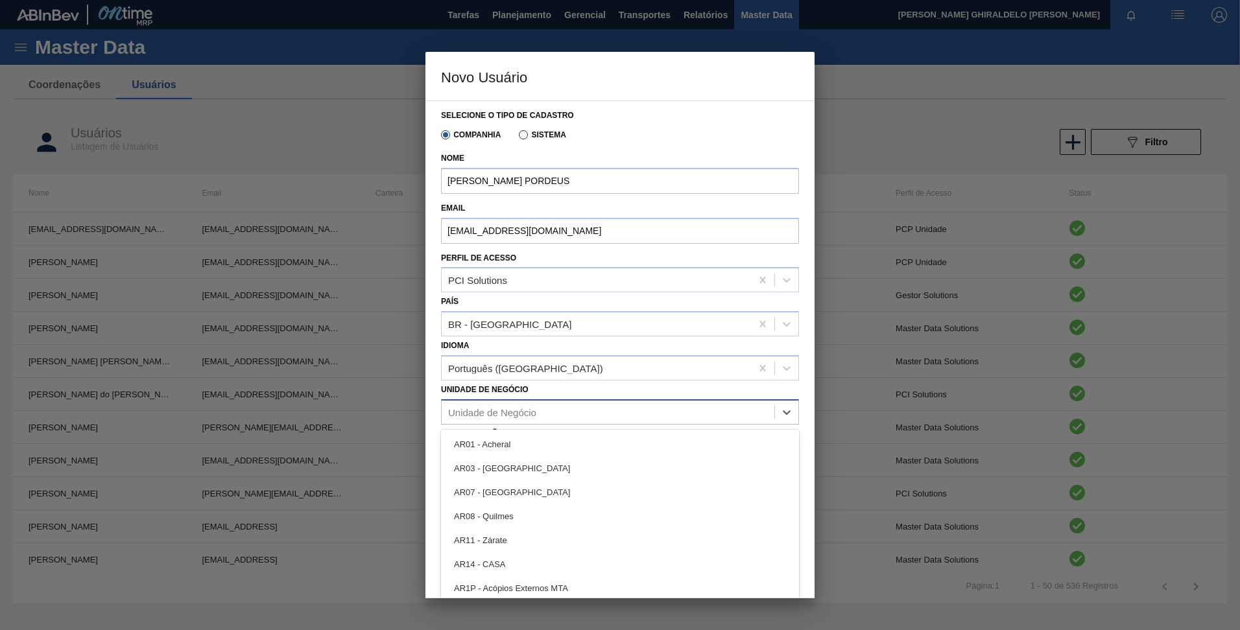
click at [519, 409] on div "Unidade de Negócio" at bounding box center [492, 412] width 88 height 11
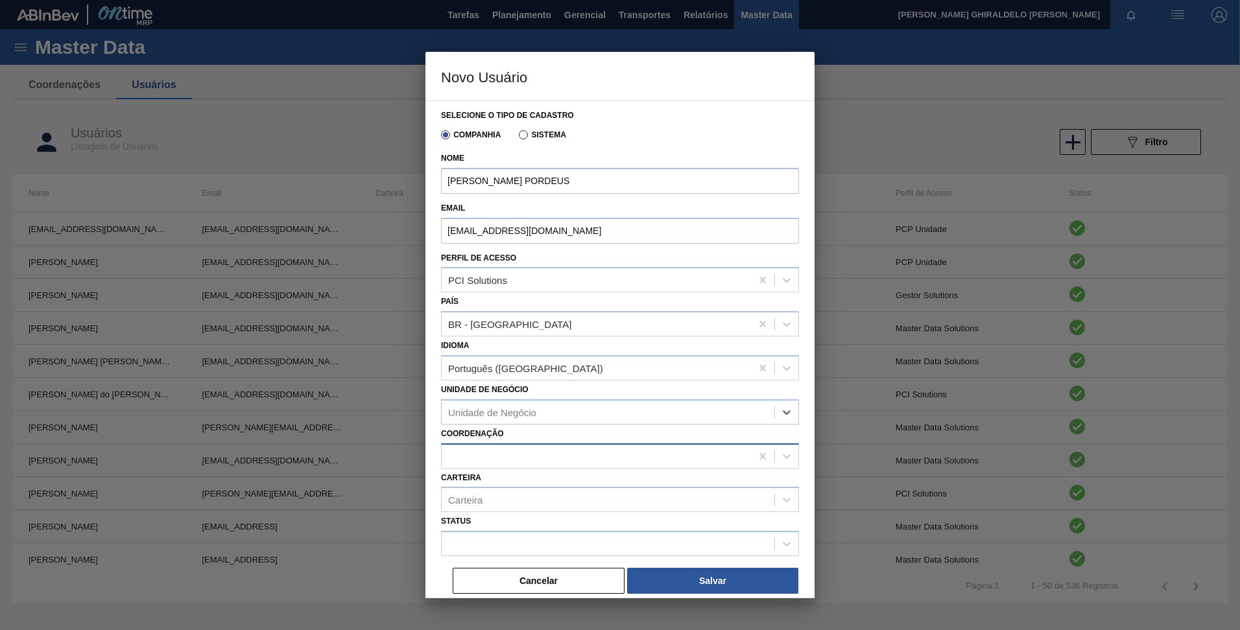
scroll to position [3, 0]
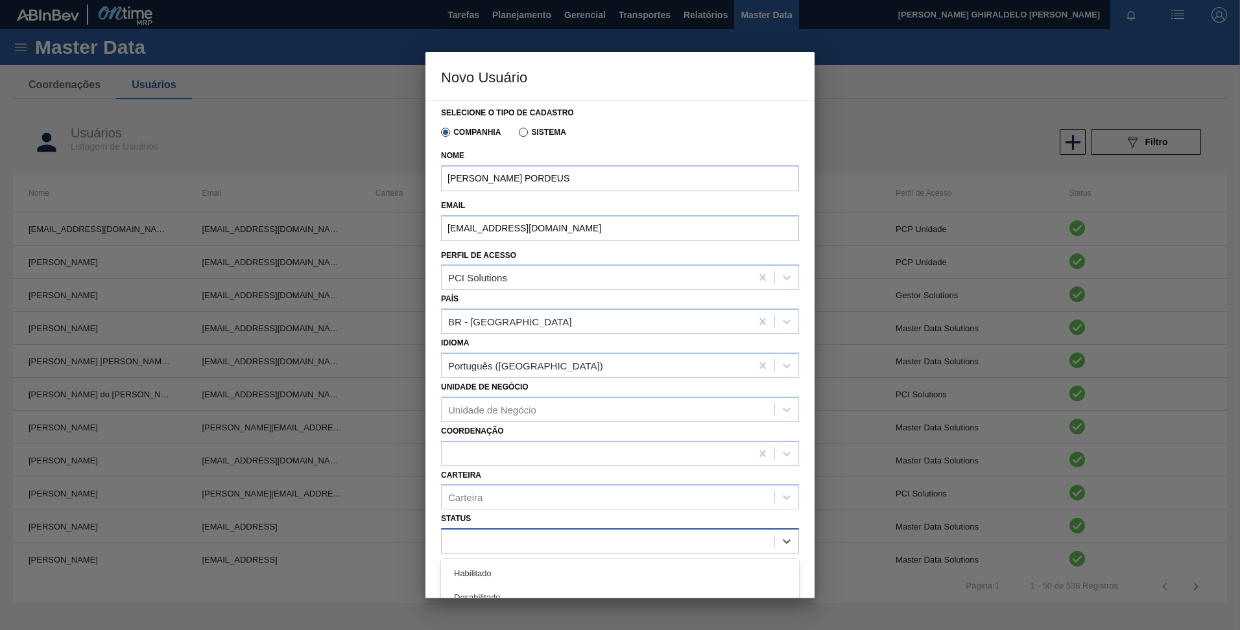
click at [534, 534] on div at bounding box center [608, 541] width 333 height 19
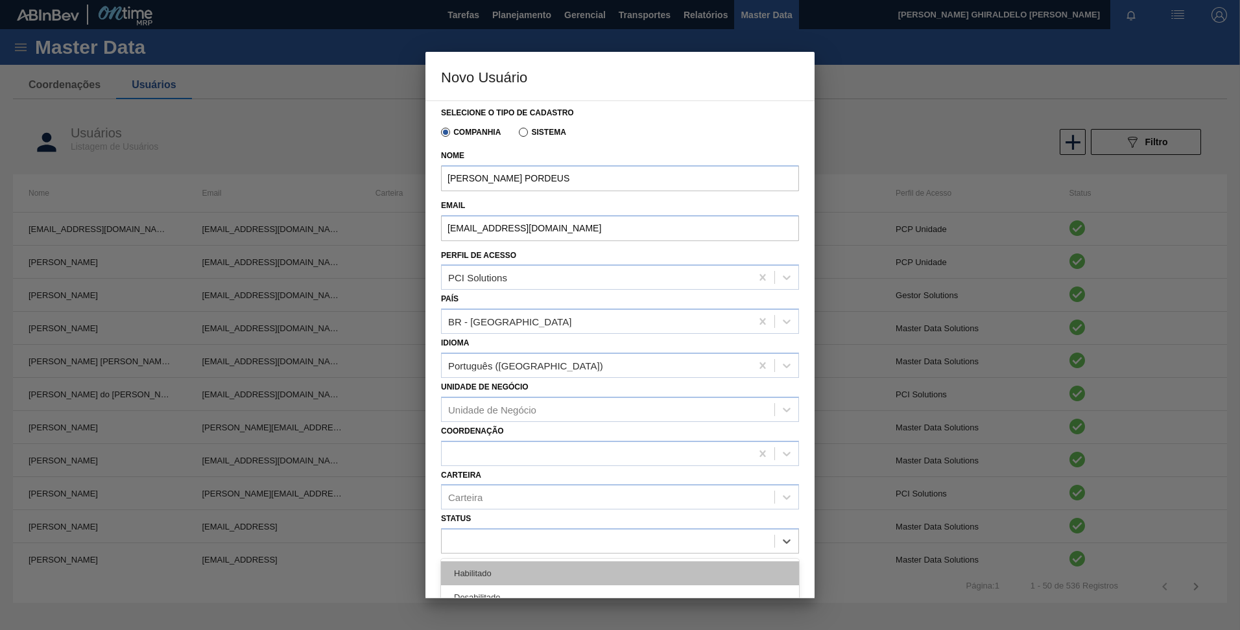
click at [525, 564] on div "Habilitado" at bounding box center [620, 574] width 358 height 24
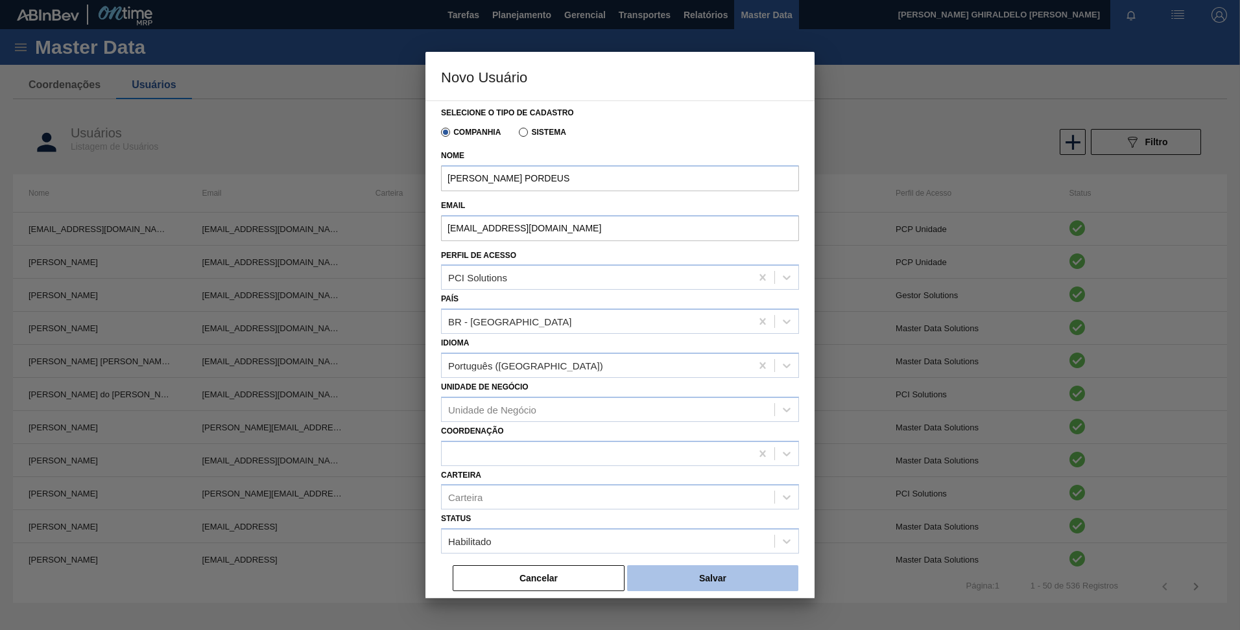
click at [700, 573] on button "Salvar" at bounding box center [712, 578] width 171 height 26
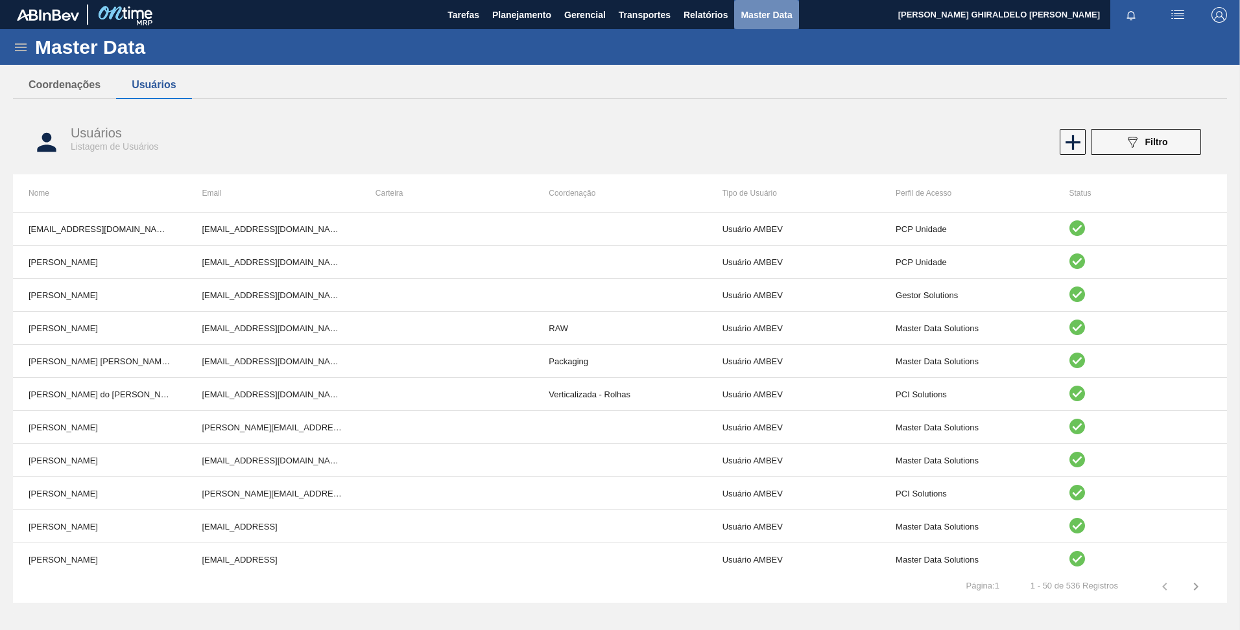
click at [744, 18] on span "Master Data" at bounding box center [766, 15] width 51 height 16
